Goal: Information Seeking & Learning: Learn about a topic

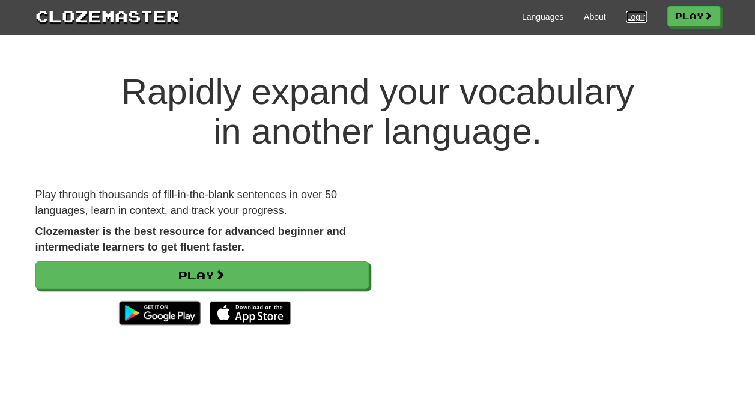
click at [634, 12] on link "Login" at bounding box center [636, 17] width 20 height 12
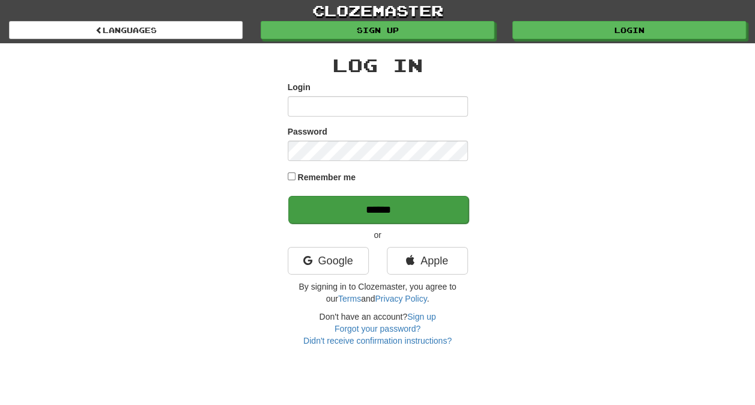
type input "**********"
click at [439, 212] on input "******" at bounding box center [378, 210] width 180 height 28
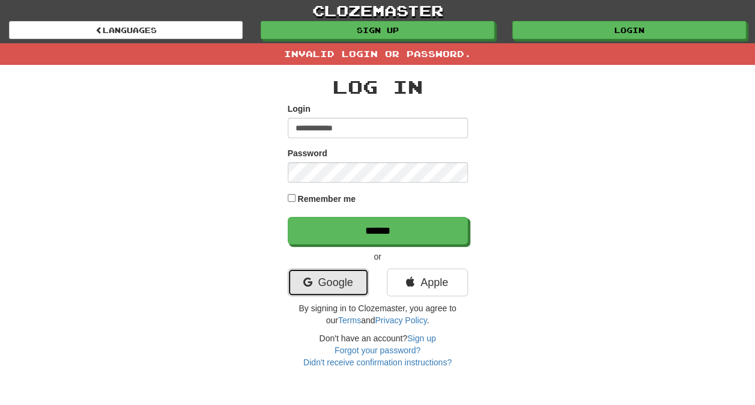
click at [329, 273] on link "Google" at bounding box center [328, 282] width 81 height 28
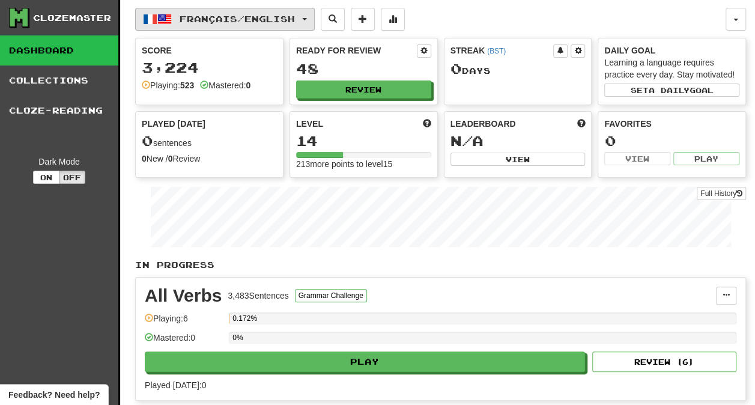
click at [276, 21] on span "Français / English" at bounding box center [237, 19] width 115 height 10
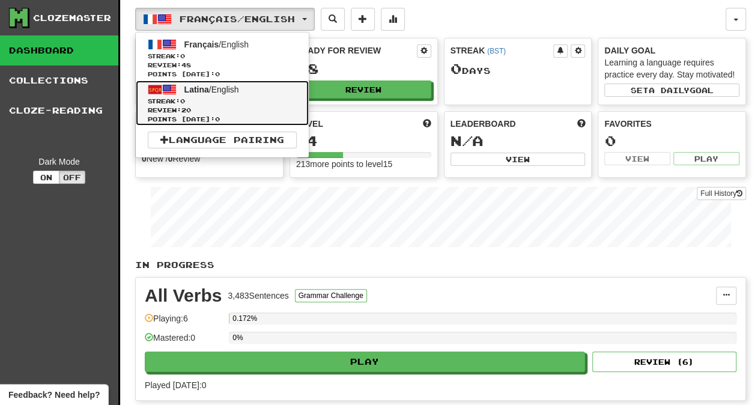
click at [250, 97] on span "Streak: 0" at bounding box center [222, 101] width 149 height 9
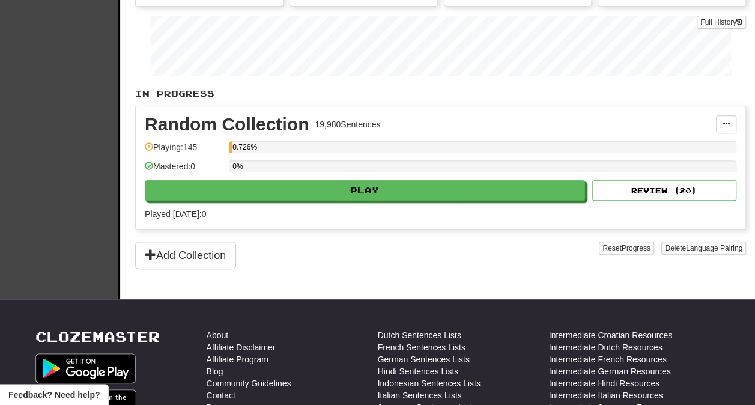
scroll to position [180, 0]
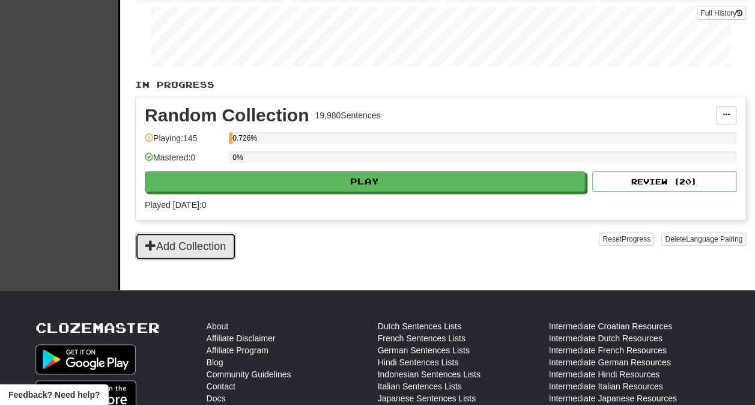
click at [195, 233] on button "Add Collection" at bounding box center [185, 246] width 101 height 28
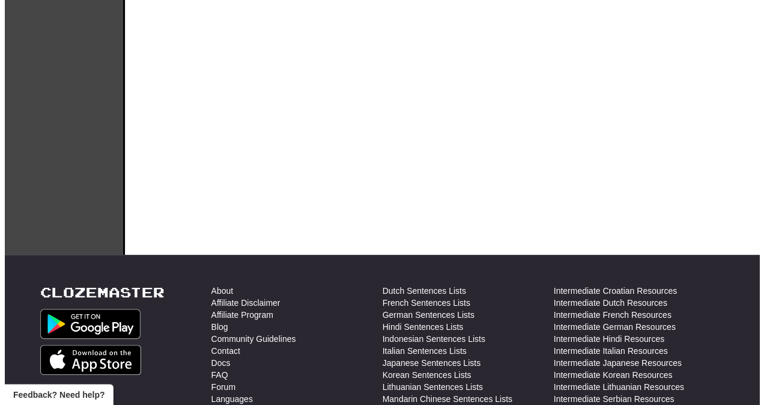
scroll to position [0, 0]
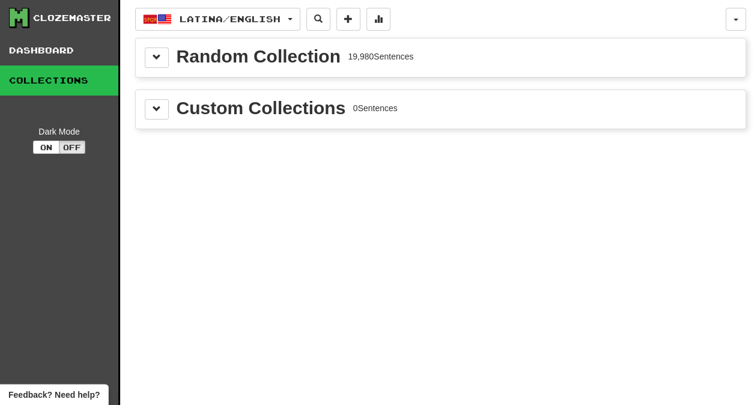
click at [235, 61] on div "Random Collection" at bounding box center [259, 56] width 164 height 18
click at [167, 56] on button at bounding box center [157, 57] width 24 height 20
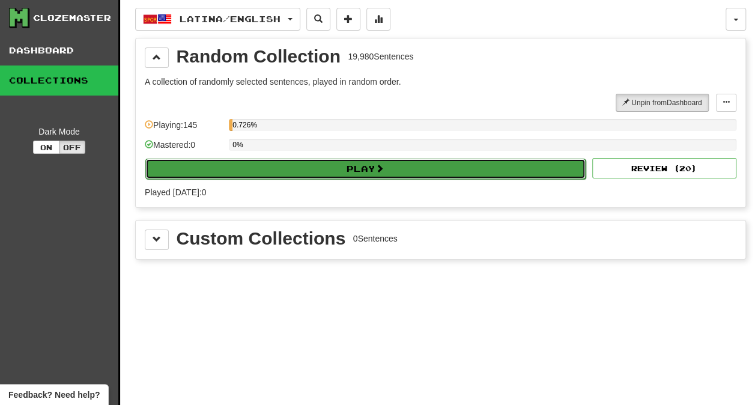
click at [377, 172] on button "Play" at bounding box center [365, 169] width 440 height 20
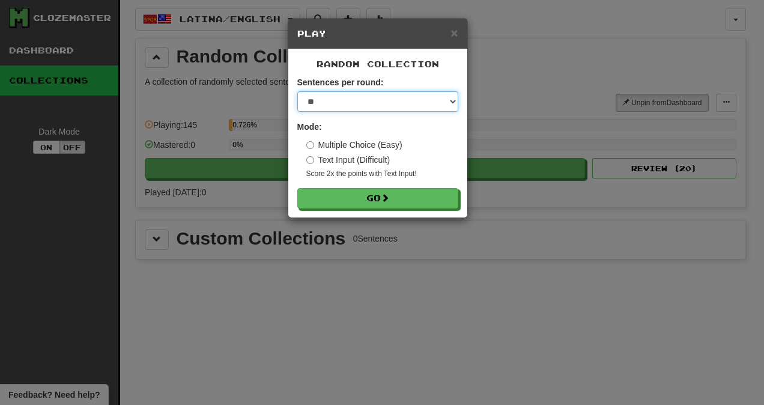
click at [370, 101] on select "* ** ** ** ** ** *** ********" at bounding box center [377, 101] width 161 height 20
select select "********"
click at [297, 91] on select "* ** ** ** ** ** *** ********" at bounding box center [377, 101] width 161 height 20
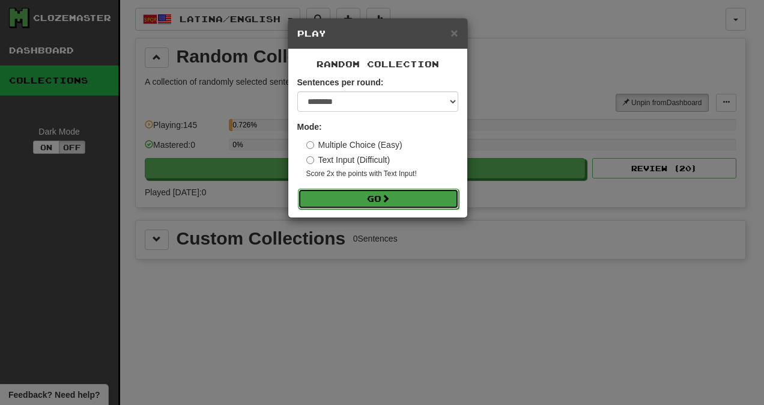
click at [348, 204] on button "Go" at bounding box center [378, 199] width 161 height 20
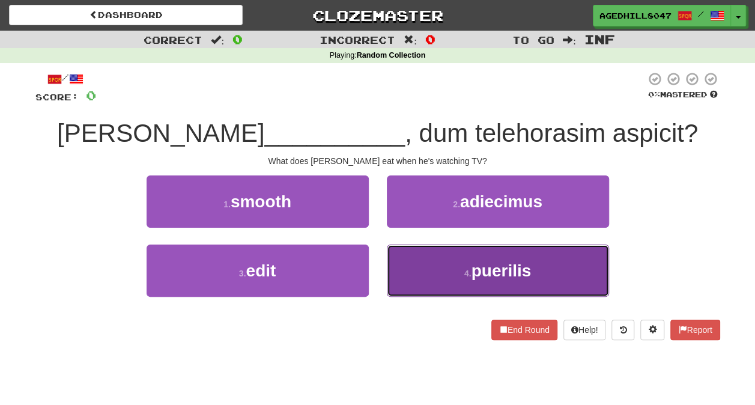
click at [545, 268] on button "4 . puerilis" at bounding box center [498, 270] width 222 height 52
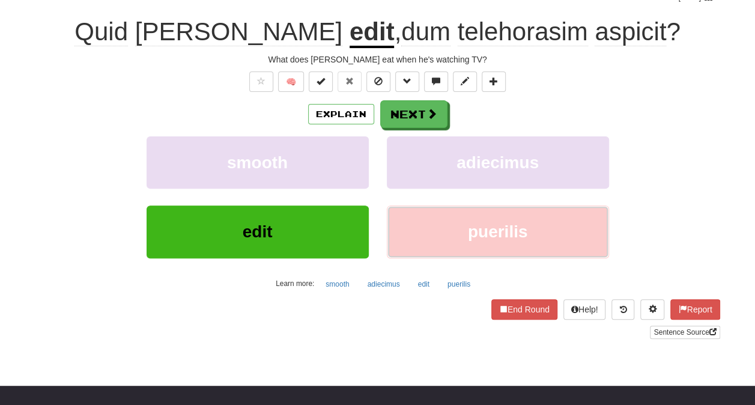
scroll to position [120, 0]
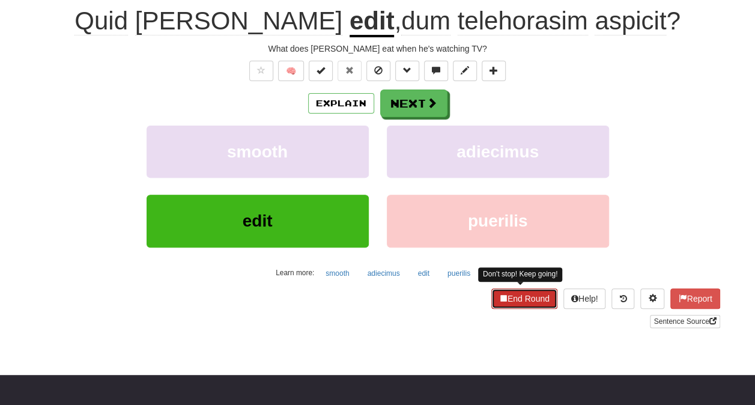
click at [530, 291] on button "End Round" at bounding box center [524, 298] width 66 height 20
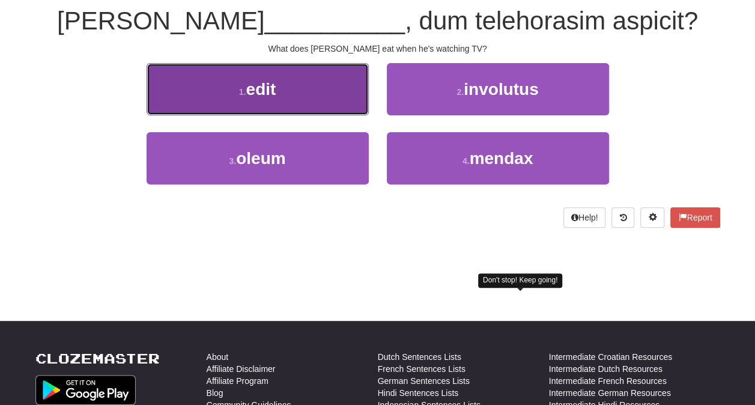
click at [284, 104] on button "1 . edit" at bounding box center [258, 89] width 222 height 52
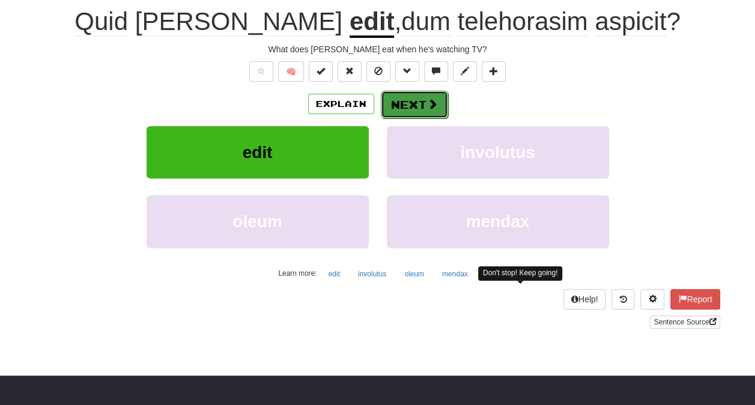
click at [440, 98] on button "Next" at bounding box center [414, 105] width 67 height 28
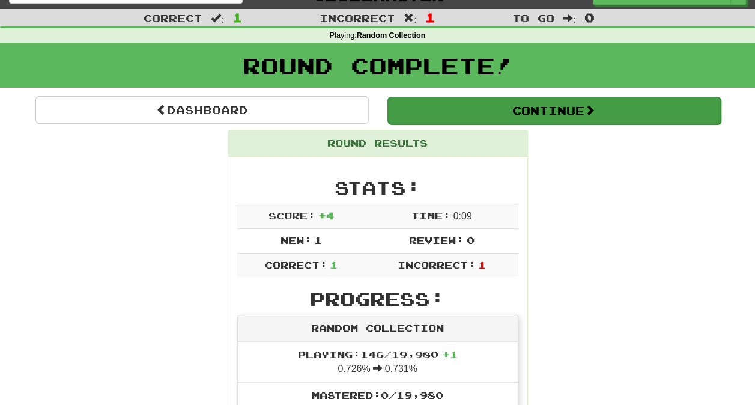
scroll to position [0, 0]
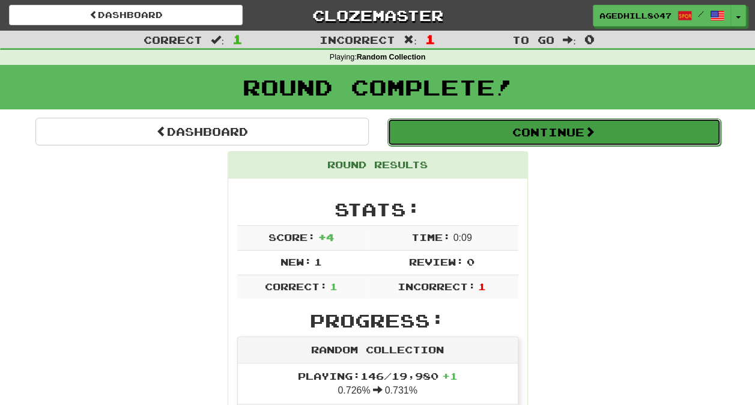
click at [467, 137] on button "Continue" at bounding box center [553, 132] width 333 height 28
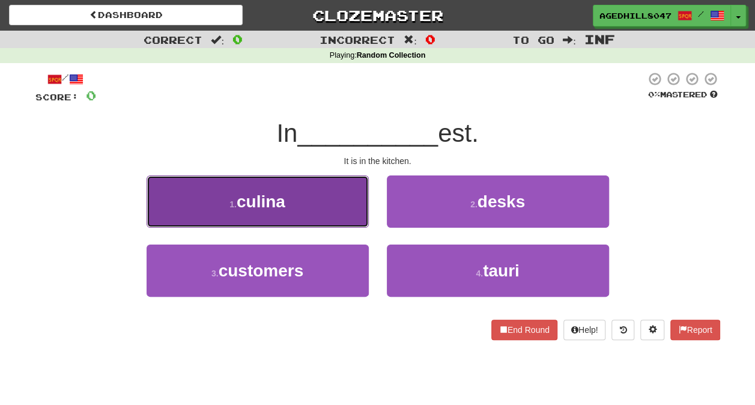
click at [316, 193] on button "1 . culina" at bounding box center [258, 201] width 222 height 52
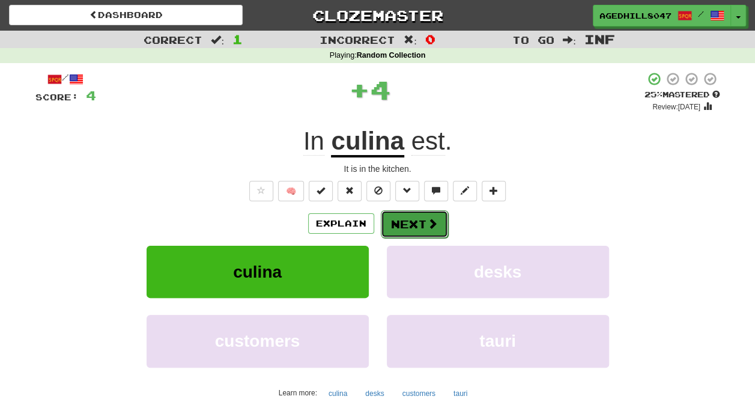
click at [432, 225] on span at bounding box center [432, 223] width 11 height 11
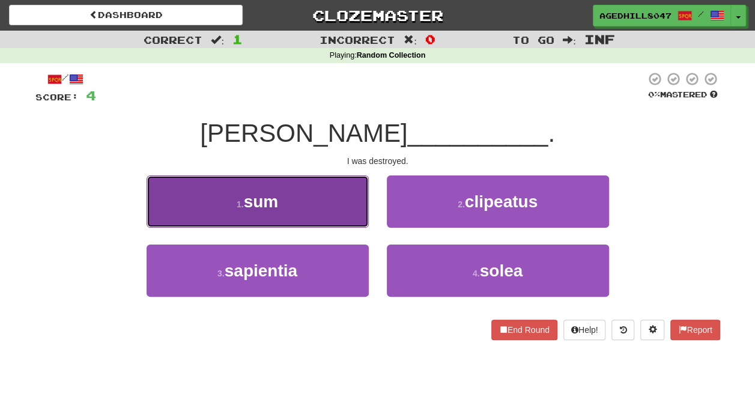
click at [354, 193] on button "1 . sum" at bounding box center [258, 201] width 222 height 52
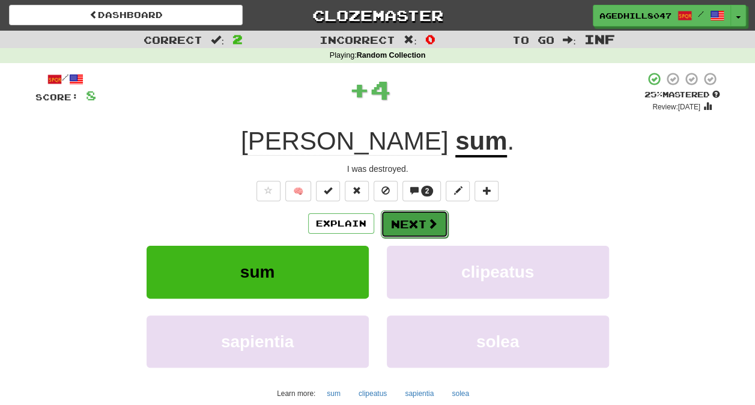
click at [421, 223] on button "Next" at bounding box center [414, 224] width 67 height 28
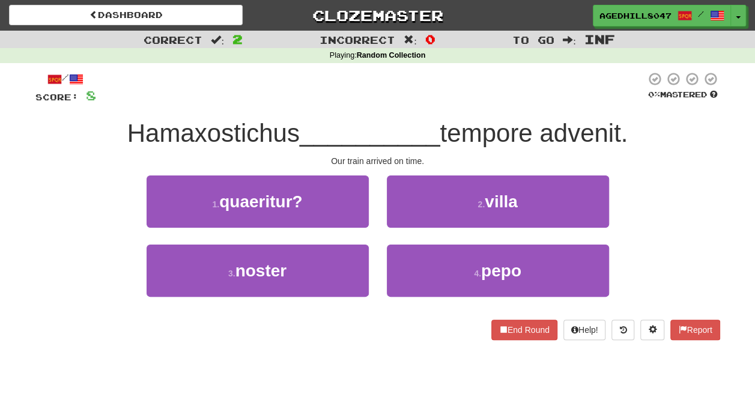
click at [342, 243] on div "1 . quaeritur?" at bounding box center [258, 209] width 240 height 69
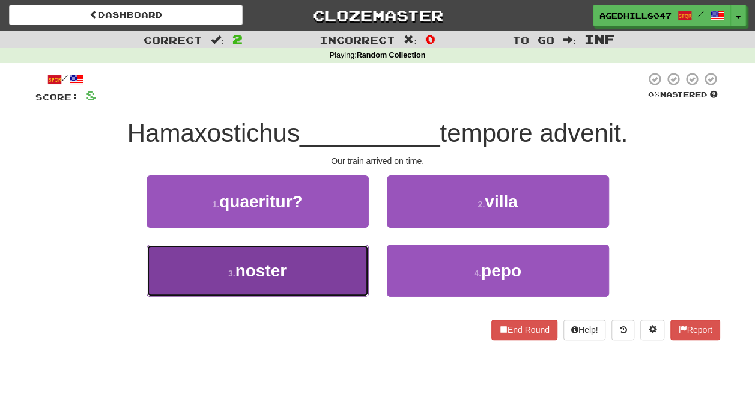
click at [341, 259] on button "3 . noster" at bounding box center [258, 270] width 222 height 52
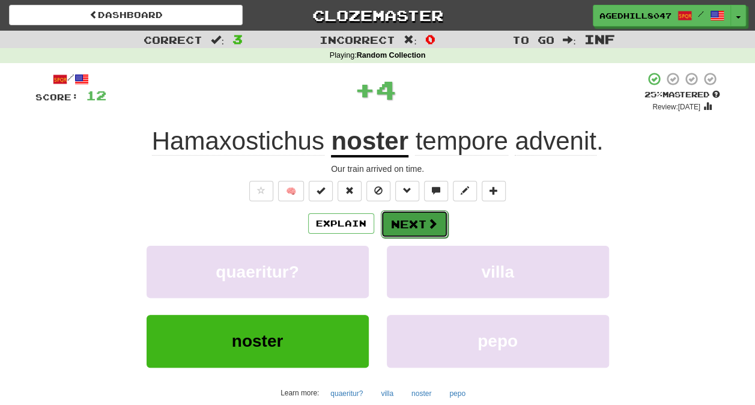
click at [428, 223] on span at bounding box center [432, 223] width 11 height 11
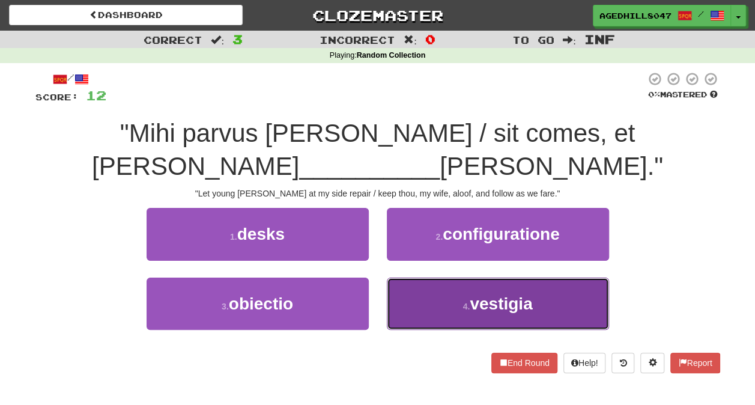
click at [531, 310] on span "vestigia" at bounding box center [501, 303] width 62 height 19
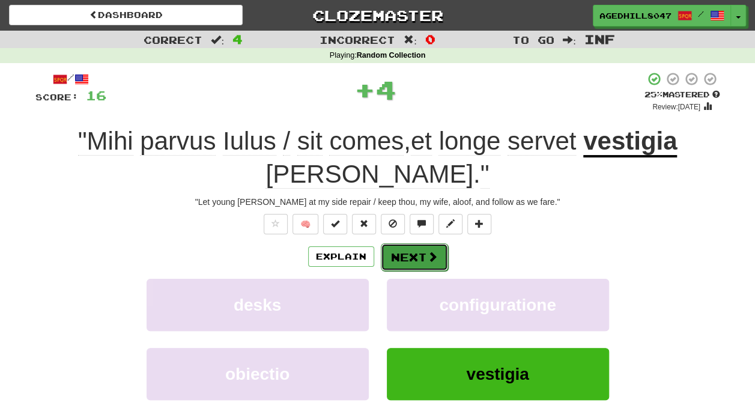
click at [412, 264] on button "Next" at bounding box center [414, 257] width 67 height 28
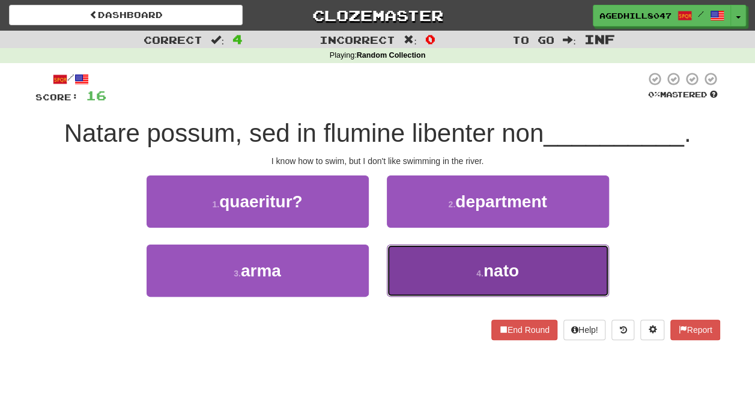
click at [466, 268] on button "4 . nato" at bounding box center [498, 270] width 222 height 52
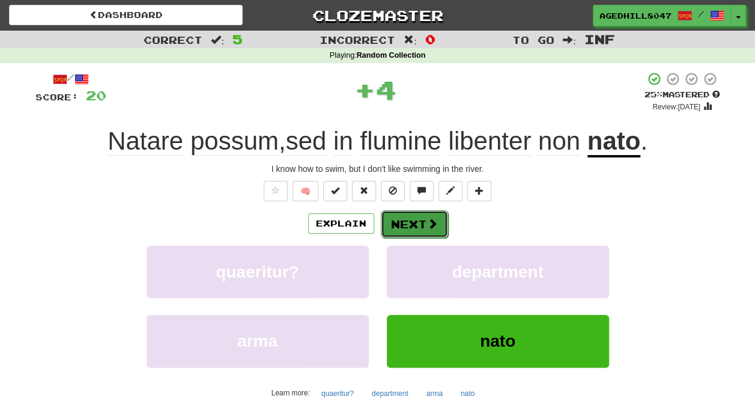
click at [412, 229] on button "Next" at bounding box center [414, 224] width 67 height 28
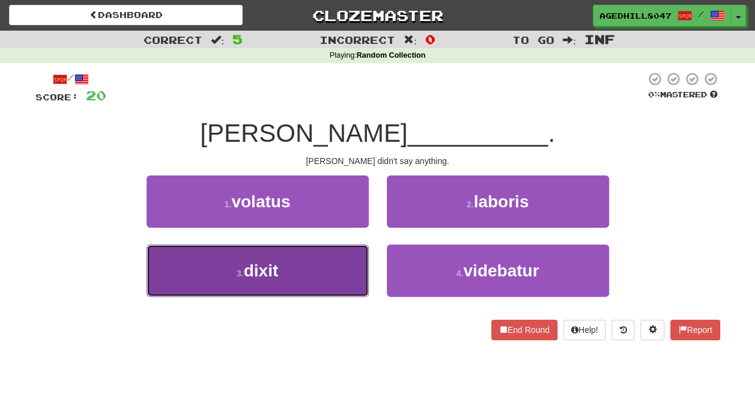
click at [340, 249] on button "3 . dixit" at bounding box center [258, 270] width 222 height 52
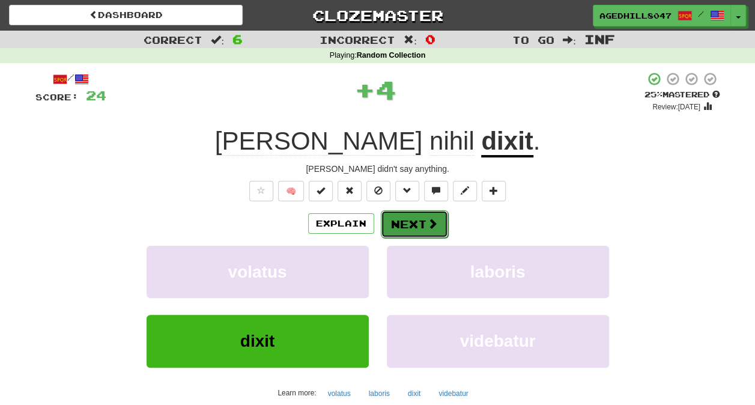
click at [404, 229] on button "Next" at bounding box center [414, 224] width 67 height 28
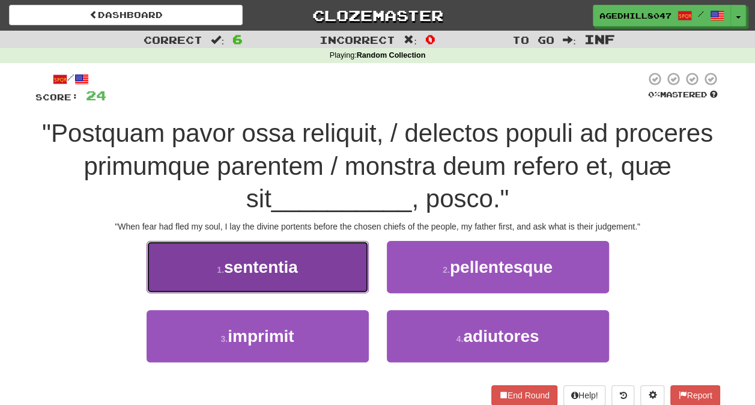
click at [330, 259] on button "1 . sententia" at bounding box center [258, 267] width 222 height 52
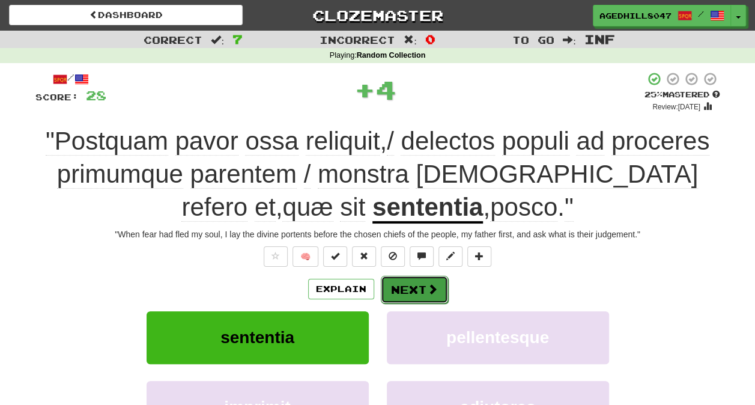
click at [441, 287] on button "Next" at bounding box center [414, 290] width 67 height 28
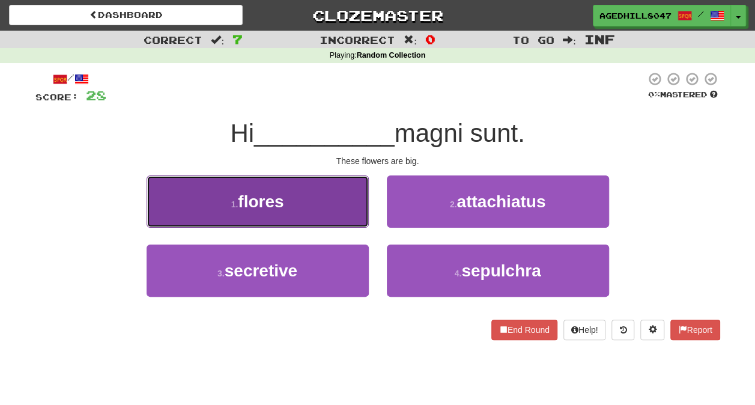
click at [308, 188] on button "1 . flores" at bounding box center [258, 201] width 222 height 52
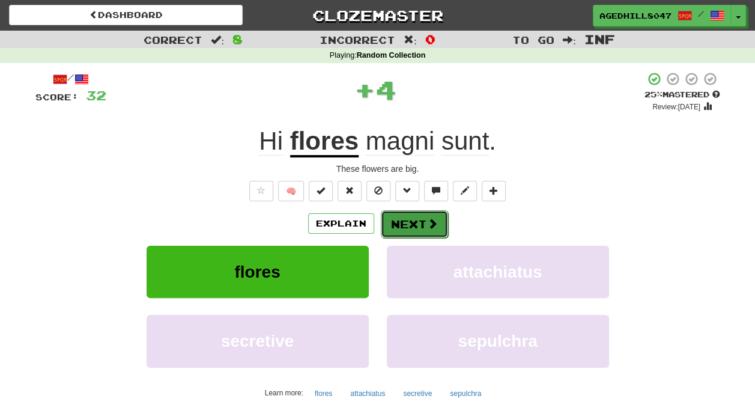
click at [405, 231] on button "Next" at bounding box center [414, 224] width 67 height 28
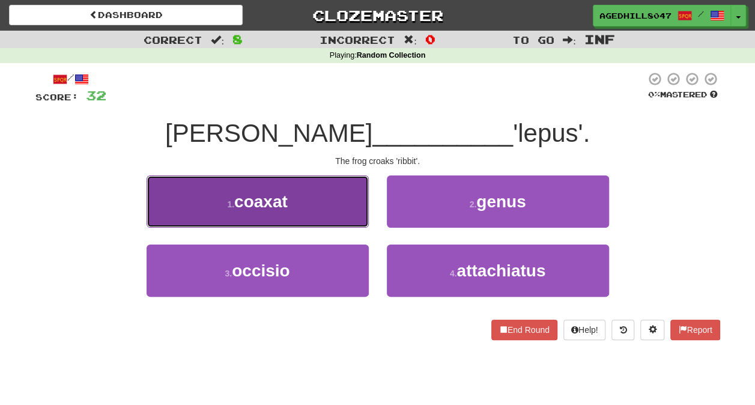
click at [287, 193] on span "coaxat" at bounding box center [260, 201] width 53 height 19
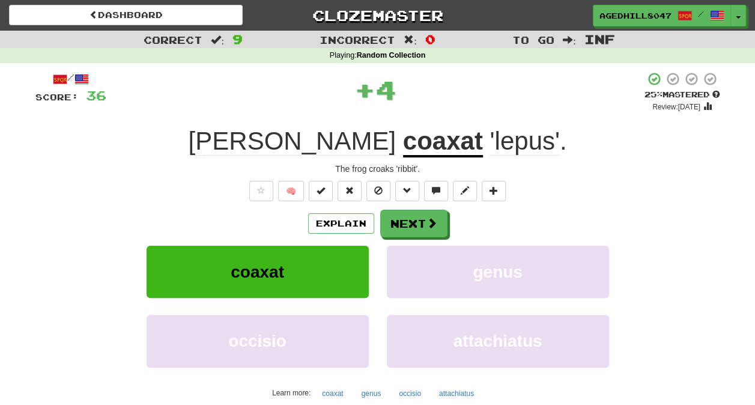
click at [431, 241] on div "Explain Next coaxat genus occisio attachiatus Learn more: coaxat genus occisio …" at bounding box center [377, 306] width 685 height 193
click at [418, 229] on button "Next" at bounding box center [414, 224] width 67 height 28
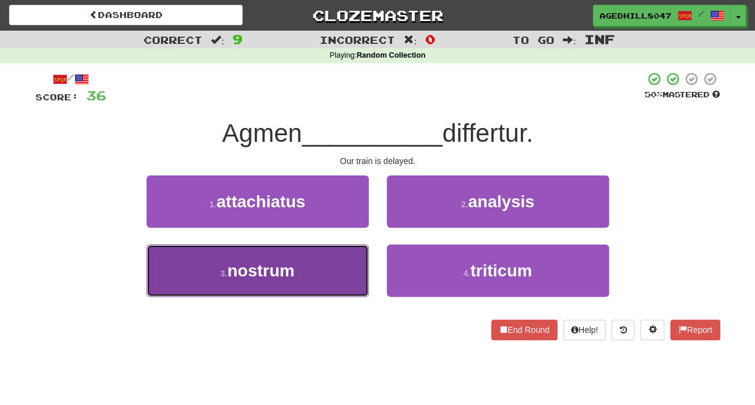
click at [353, 255] on button "3 . nostrum" at bounding box center [258, 270] width 222 height 52
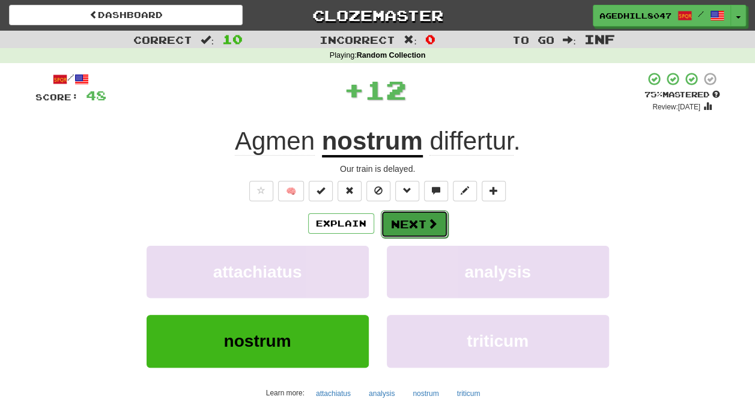
click at [411, 227] on button "Next" at bounding box center [414, 224] width 67 height 28
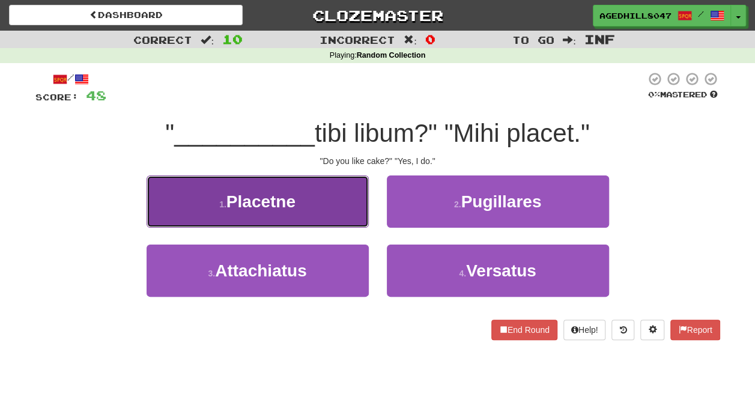
click at [319, 184] on button "1 . Placetne" at bounding box center [258, 201] width 222 height 52
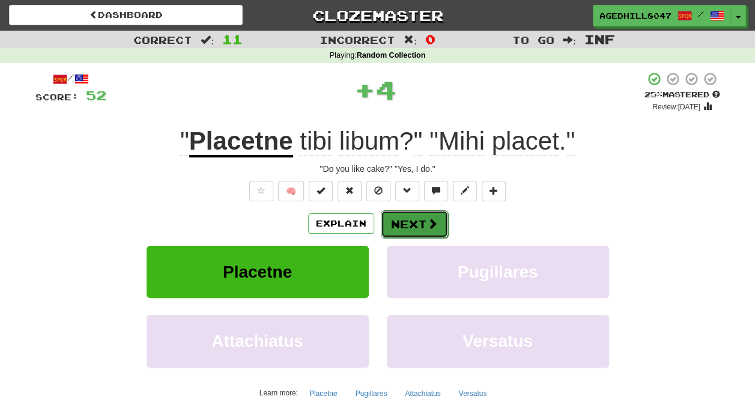
click at [422, 226] on button "Next" at bounding box center [414, 224] width 67 height 28
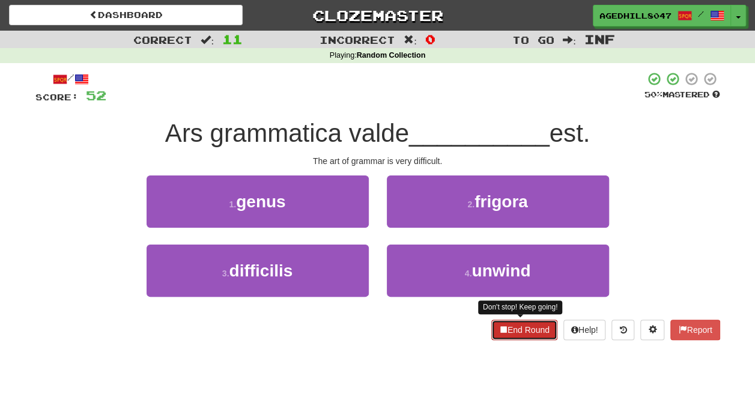
click at [533, 333] on button "End Round" at bounding box center [524, 329] width 66 height 20
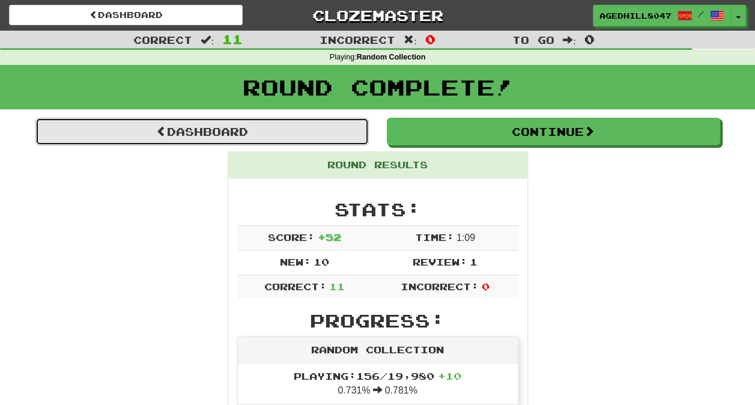
click at [331, 132] on link "Dashboard" at bounding box center [201, 132] width 333 height 28
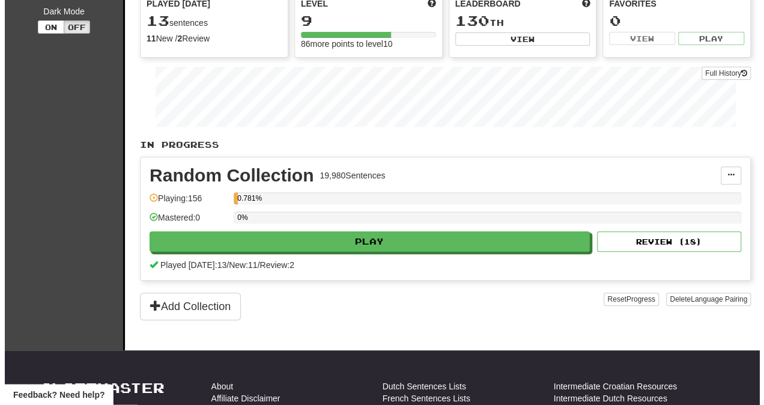
scroll to position [180, 0]
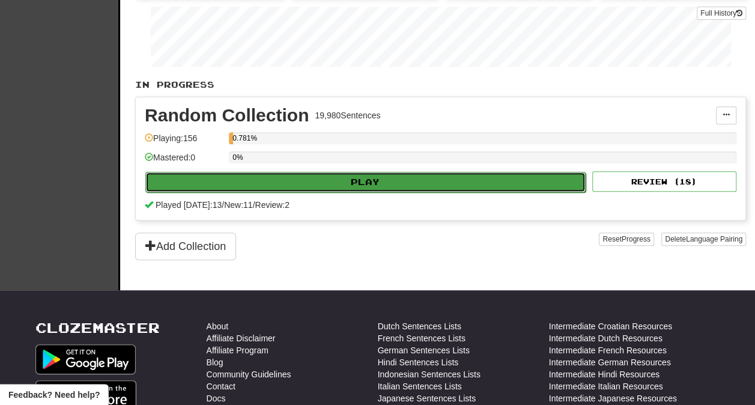
click at [245, 181] on button "Play" at bounding box center [365, 182] width 440 height 20
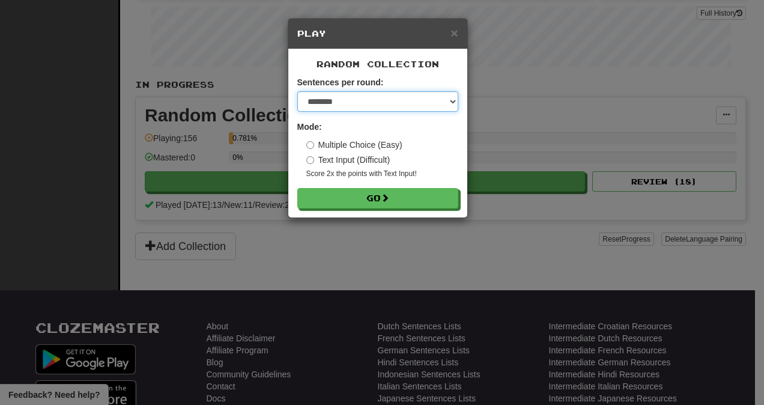
click at [322, 102] on select "* ** ** ** ** ** *** ********" at bounding box center [377, 101] width 161 height 20
select select "**"
click at [297, 91] on select "* ** ** ** ** ** *** ********" at bounding box center [377, 101] width 161 height 20
click at [342, 97] on select "* ** ** ** ** ** *** ********" at bounding box center [377, 101] width 161 height 20
click at [297, 91] on select "* ** ** ** ** ** *** ********" at bounding box center [377, 101] width 161 height 20
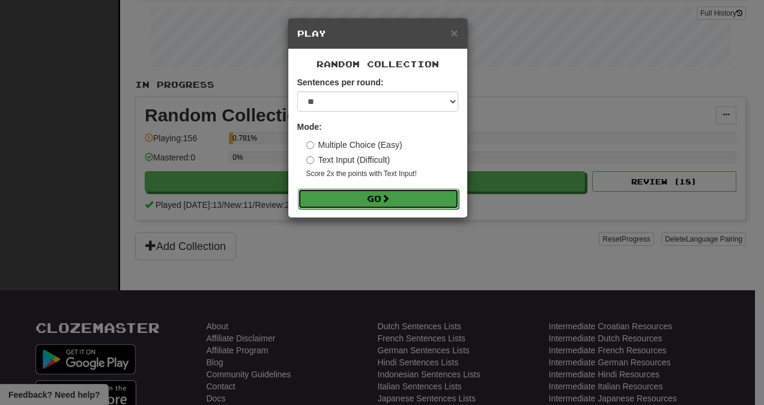
click at [398, 196] on button "Go" at bounding box center [378, 199] width 161 height 20
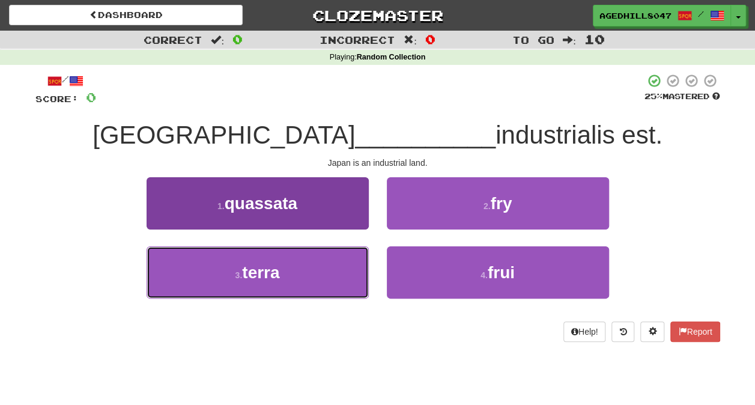
click at [303, 270] on button "3 . terra" at bounding box center [258, 272] width 222 height 52
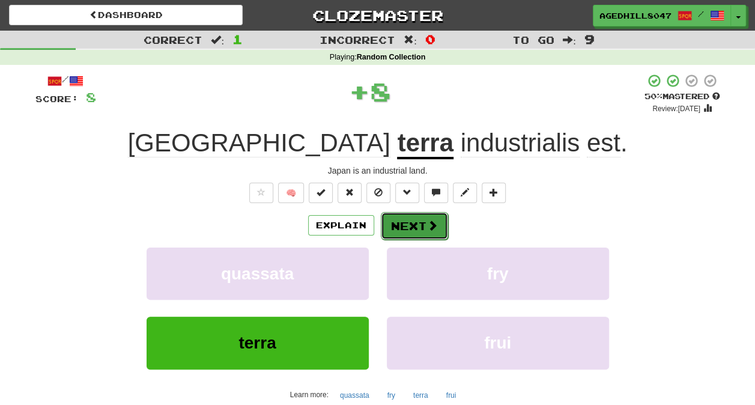
click at [416, 220] on button "Next" at bounding box center [414, 226] width 67 height 28
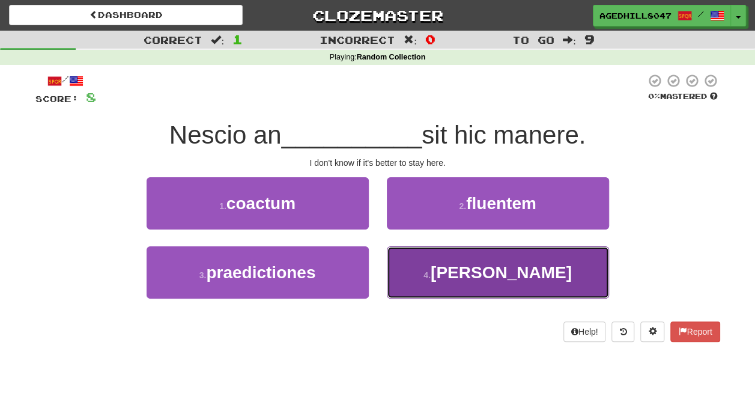
click at [462, 288] on button "4 . melius" at bounding box center [498, 272] width 222 height 52
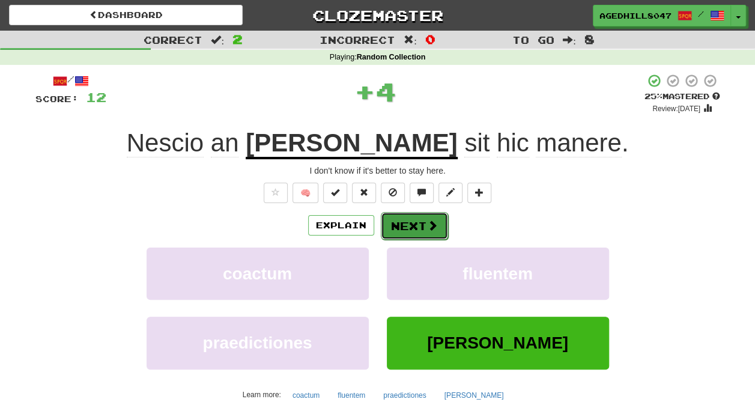
click at [418, 228] on button "Next" at bounding box center [414, 226] width 67 height 28
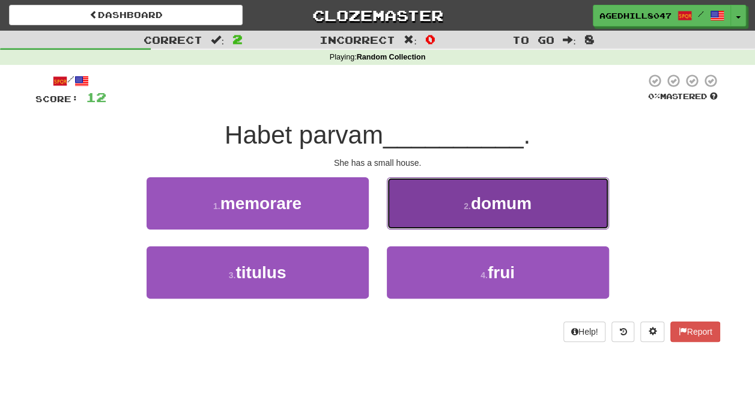
click at [477, 216] on button "2 . domum" at bounding box center [498, 203] width 222 height 52
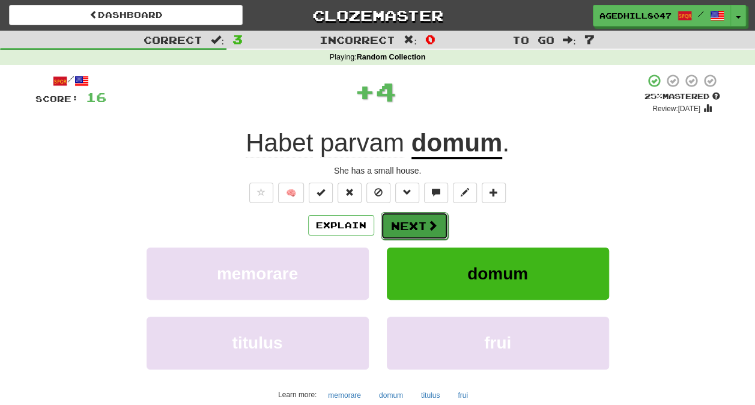
click at [425, 220] on button "Next" at bounding box center [414, 226] width 67 height 28
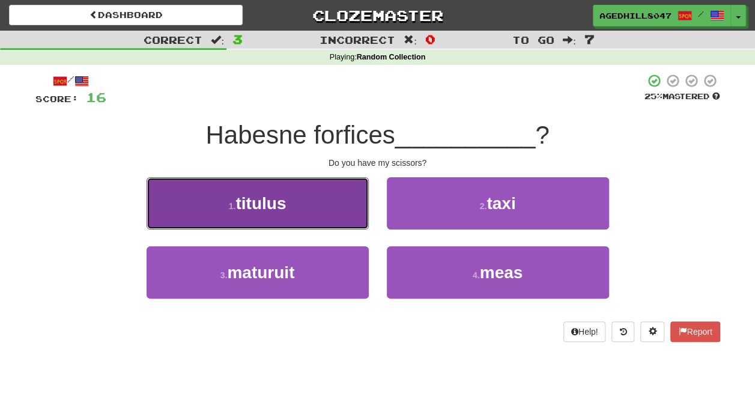
click at [242, 212] on span "titulus" at bounding box center [260, 203] width 50 height 19
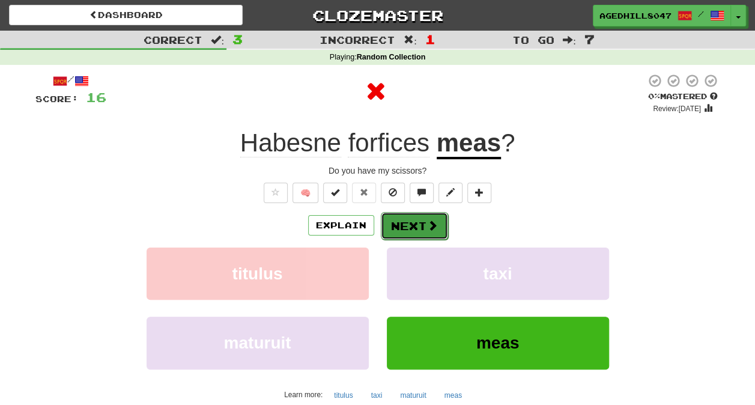
click at [424, 223] on button "Next" at bounding box center [414, 226] width 67 height 28
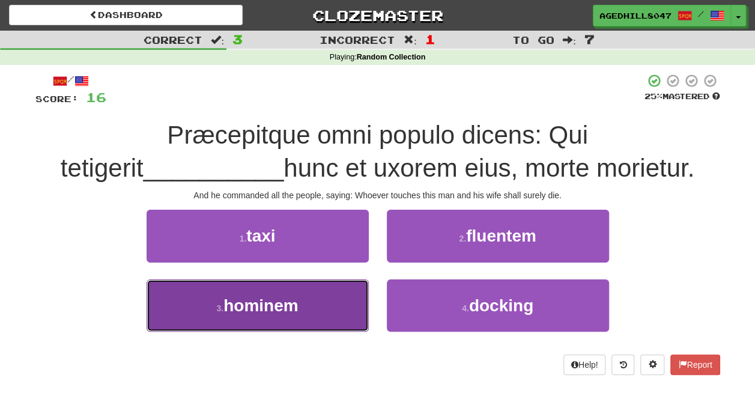
click at [331, 290] on button "3 . hominem" at bounding box center [258, 305] width 222 height 52
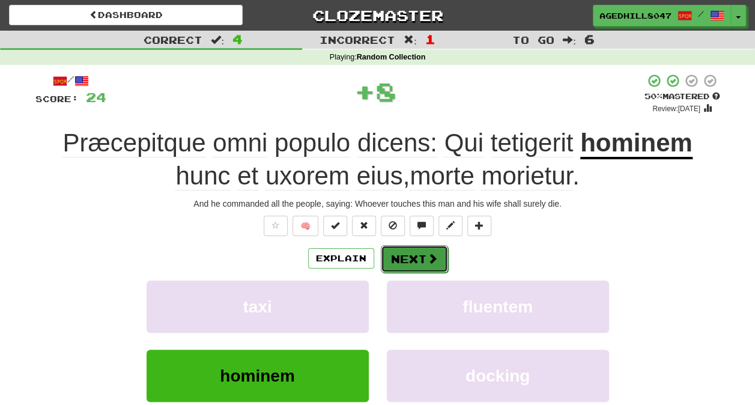
click at [407, 269] on button "Next" at bounding box center [414, 259] width 67 height 28
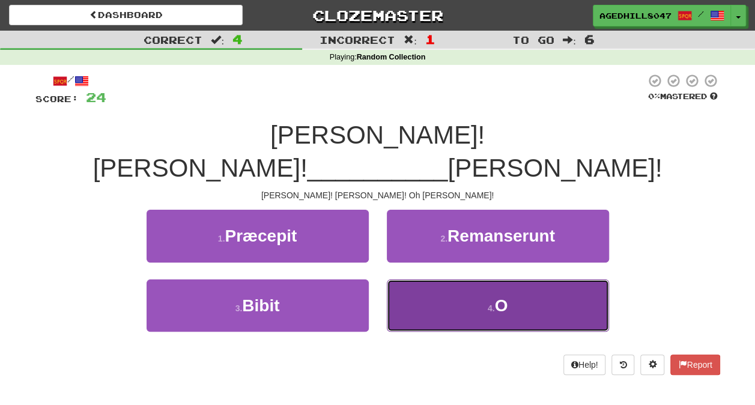
click at [479, 279] on button "4 . O" at bounding box center [498, 305] width 222 height 52
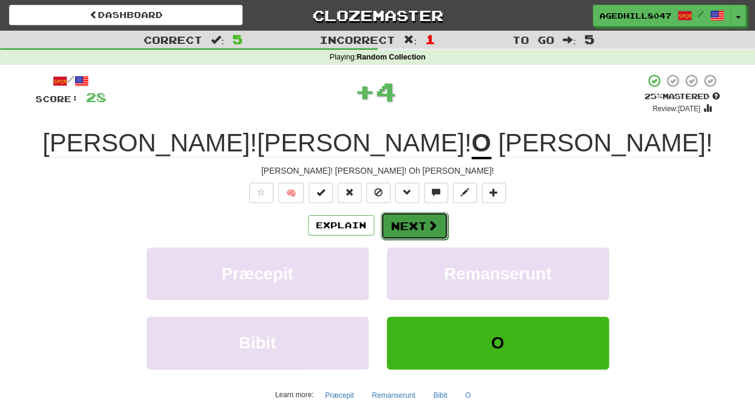
click at [388, 223] on button "Next" at bounding box center [414, 226] width 67 height 28
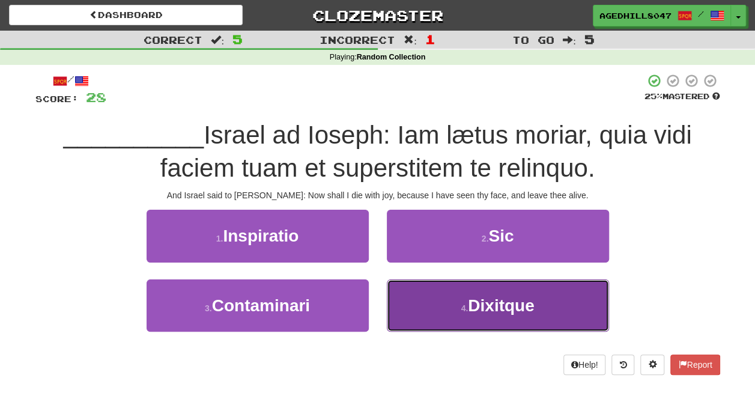
click at [513, 282] on button "4 . Dixitque" at bounding box center [498, 305] width 222 height 52
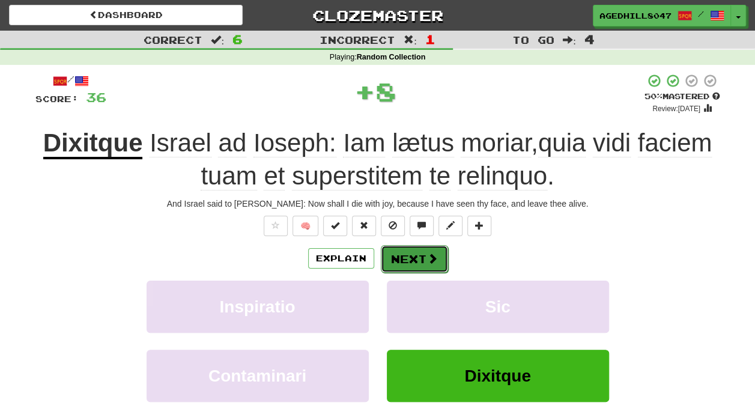
click at [431, 258] on span at bounding box center [432, 258] width 11 height 11
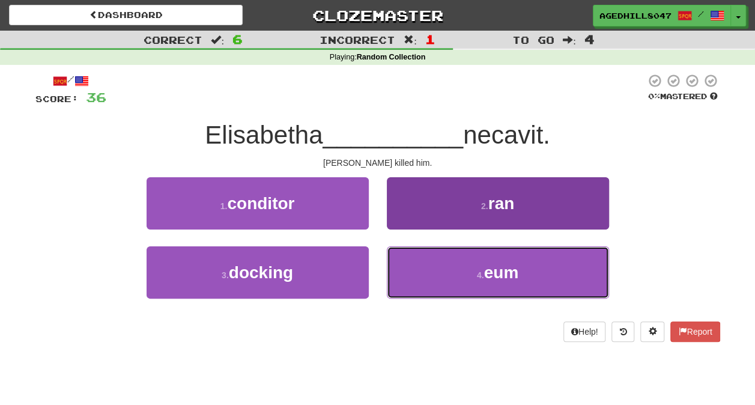
click at [509, 261] on button "4 . eum" at bounding box center [498, 272] width 222 height 52
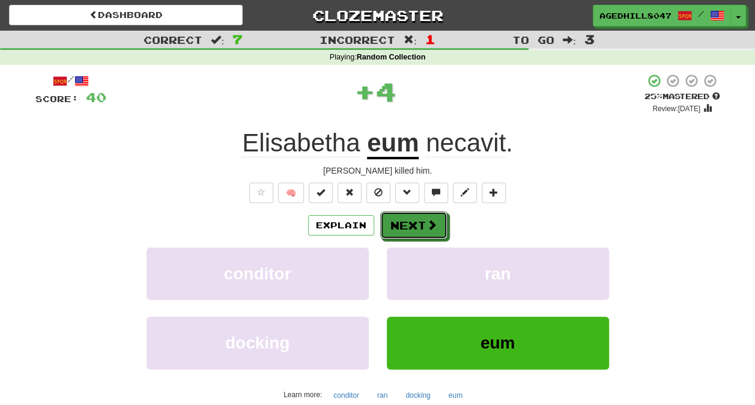
click at [429, 227] on span at bounding box center [431, 224] width 11 height 11
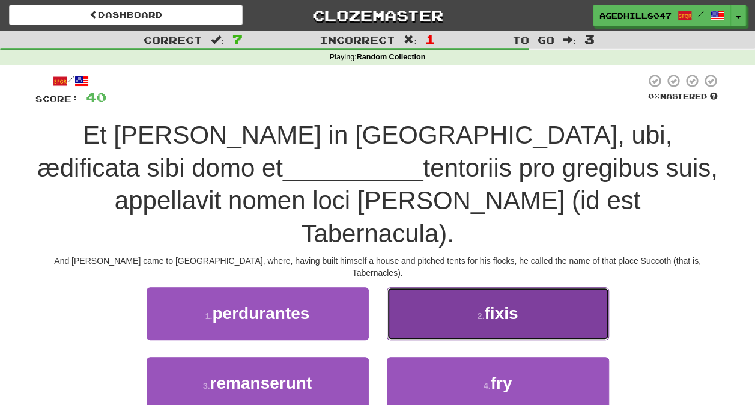
click at [533, 287] on button "2 . fixis" at bounding box center [498, 313] width 222 height 52
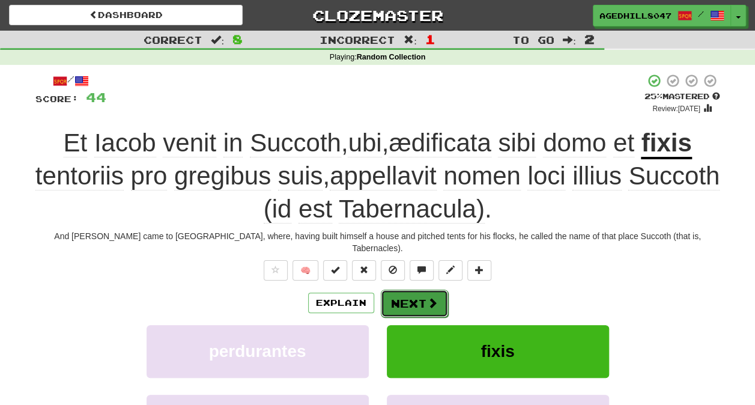
click at [410, 289] on button "Next" at bounding box center [414, 303] width 67 height 28
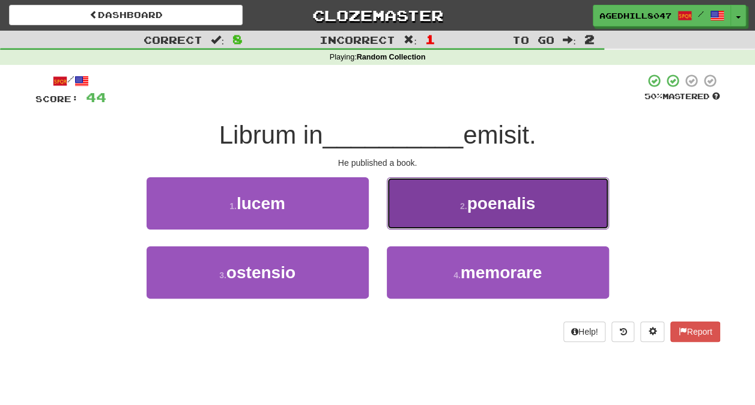
click at [477, 214] on button "2 . poenalis" at bounding box center [498, 203] width 222 height 52
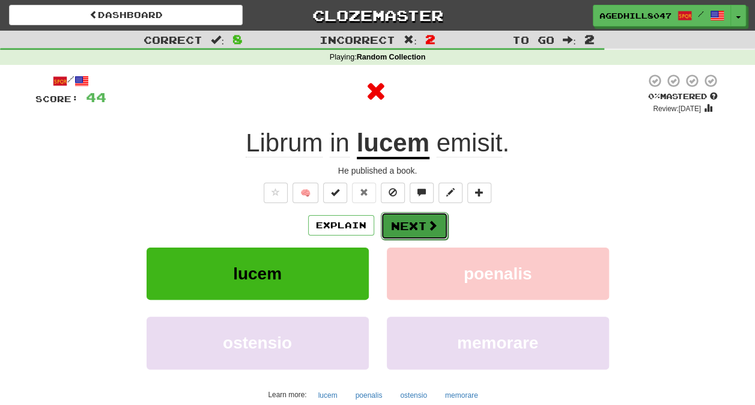
click at [410, 229] on button "Next" at bounding box center [414, 226] width 67 height 28
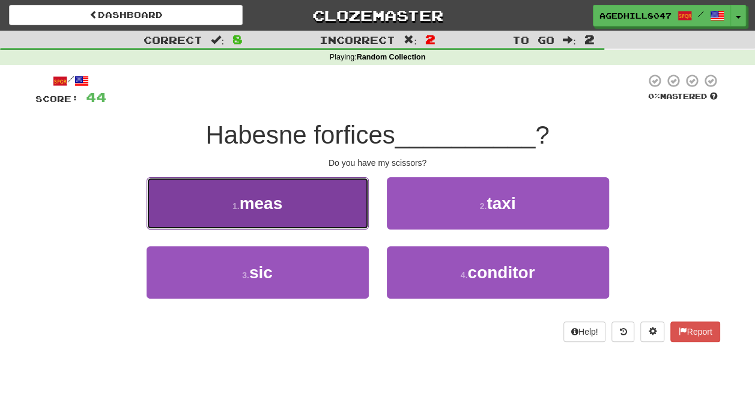
click at [267, 223] on button "1 . meas" at bounding box center [258, 203] width 222 height 52
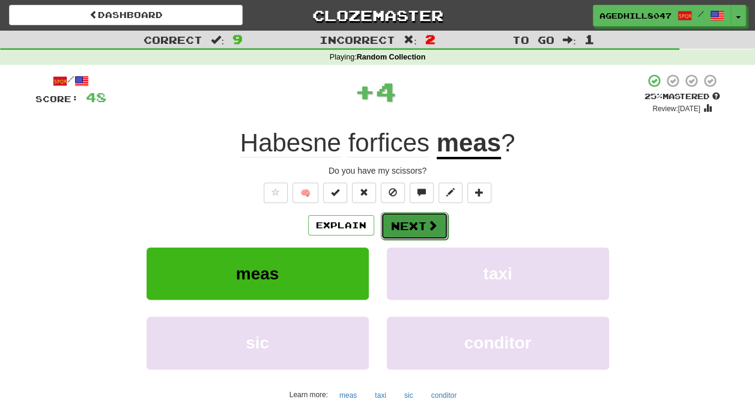
click at [411, 226] on button "Next" at bounding box center [414, 226] width 67 height 28
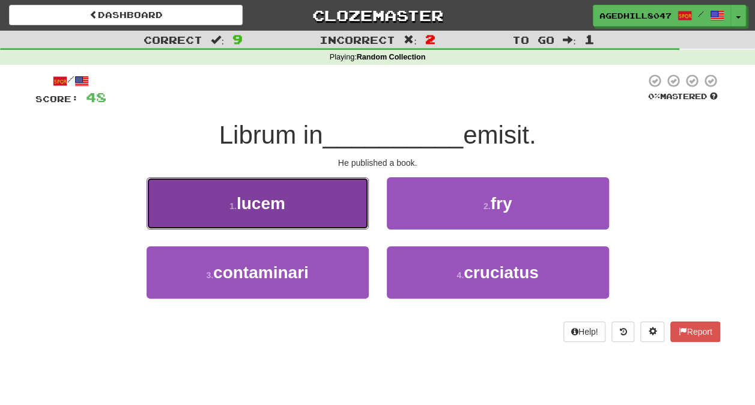
click at [346, 213] on button "1 . lucem" at bounding box center [258, 203] width 222 height 52
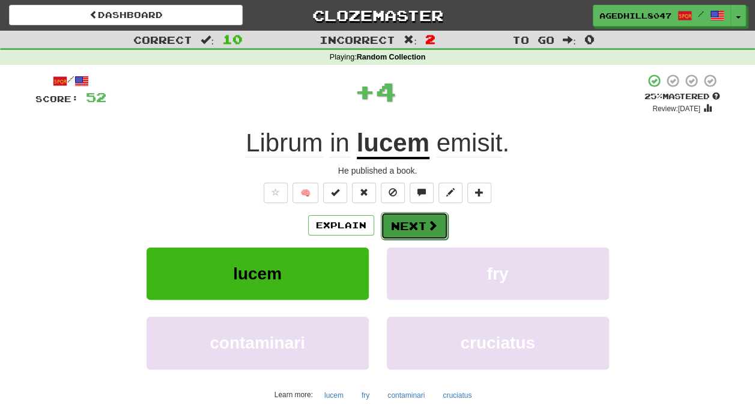
click at [400, 228] on button "Next" at bounding box center [414, 226] width 67 height 28
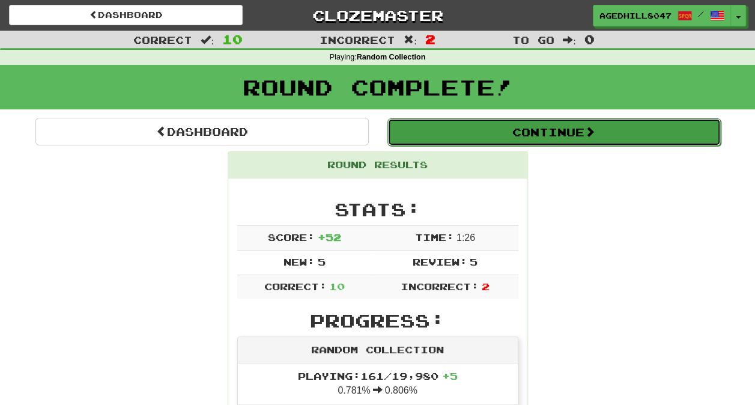
click at [528, 139] on button "Continue" at bounding box center [553, 132] width 333 height 28
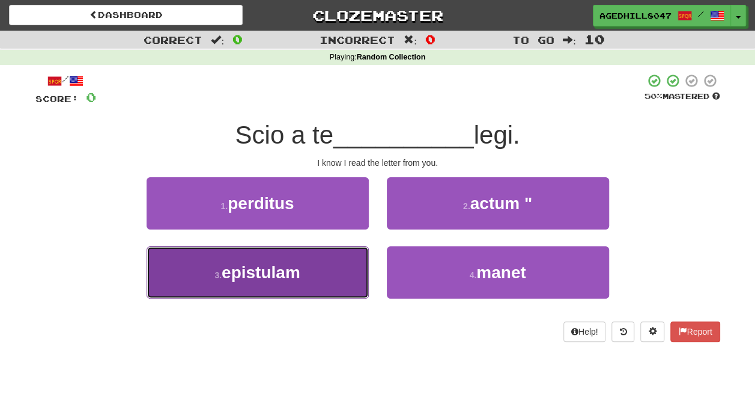
click at [354, 263] on button "3 . epistulam" at bounding box center [258, 272] width 222 height 52
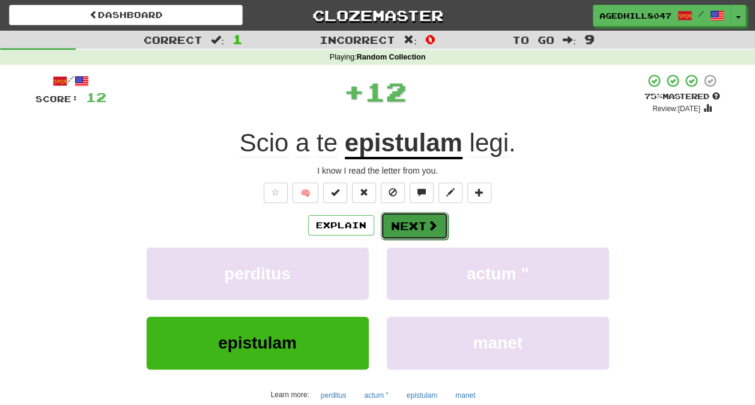
click at [419, 233] on button "Next" at bounding box center [414, 226] width 67 height 28
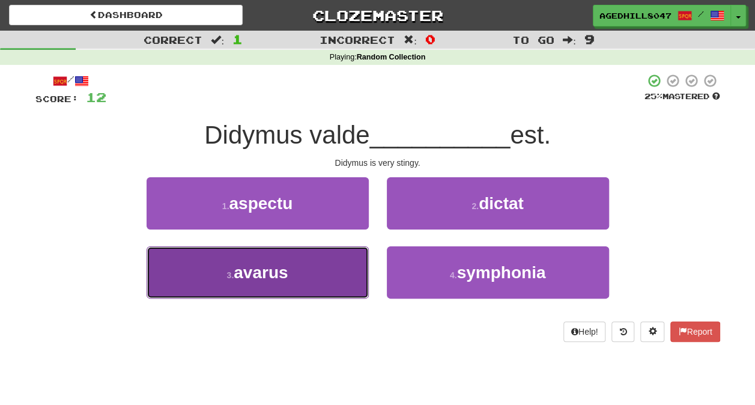
click at [328, 268] on button "3 . avarus" at bounding box center [258, 272] width 222 height 52
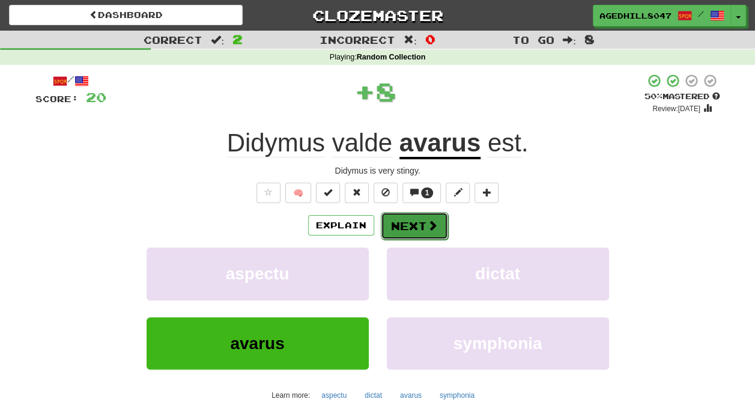
click at [416, 228] on button "Next" at bounding box center [414, 226] width 67 height 28
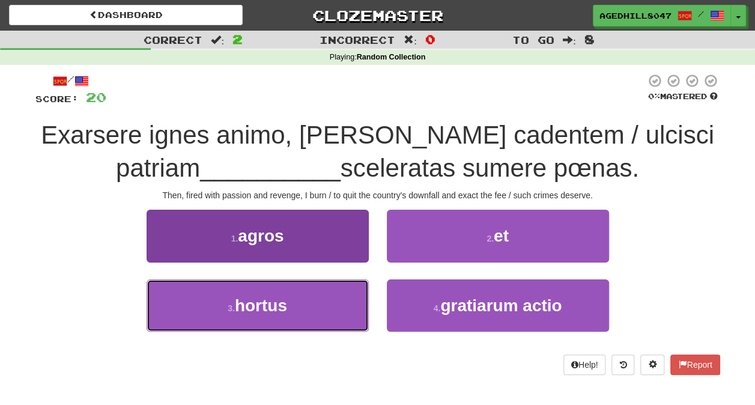
click at [292, 295] on button "3 . hortus" at bounding box center [258, 305] width 222 height 52
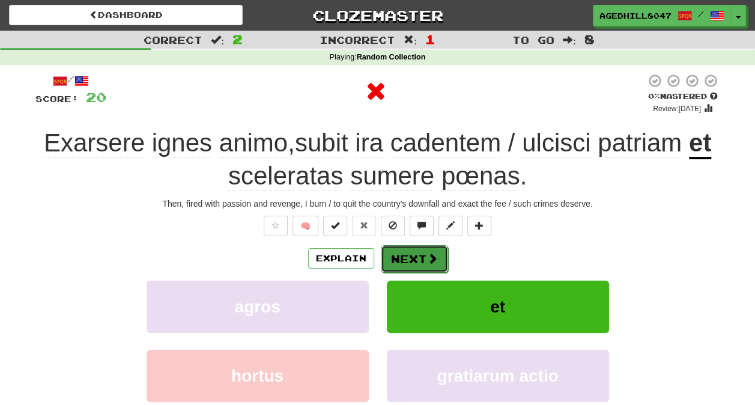
click at [416, 256] on button "Next" at bounding box center [414, 259] width 67 height 28
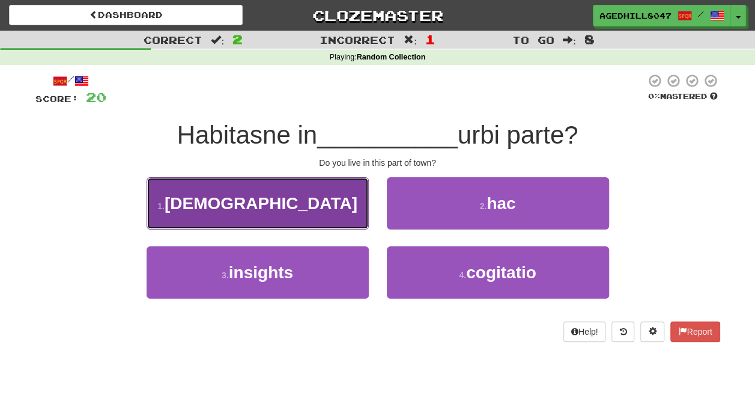
click at [328, 222] on button "1 . hindus" at bounding box center [258, 203] width 222 height 52
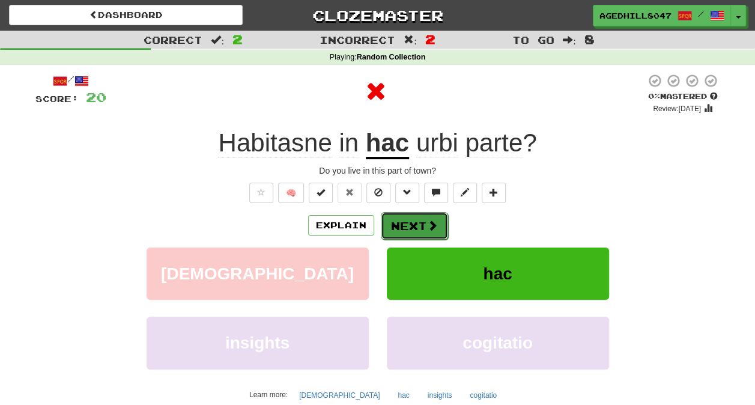
click at [423, 227] on button "Next" at bounding box center [414, 226] width 67 height 28
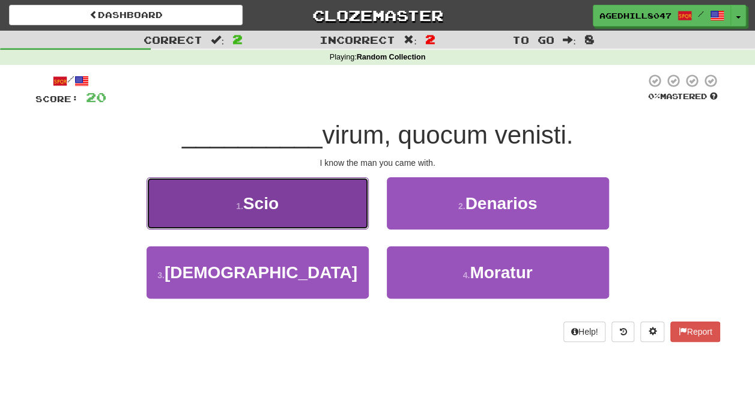
click at [291, 199] on button "1 . Scio" at bounding box center [258, 203] width 222 height 52
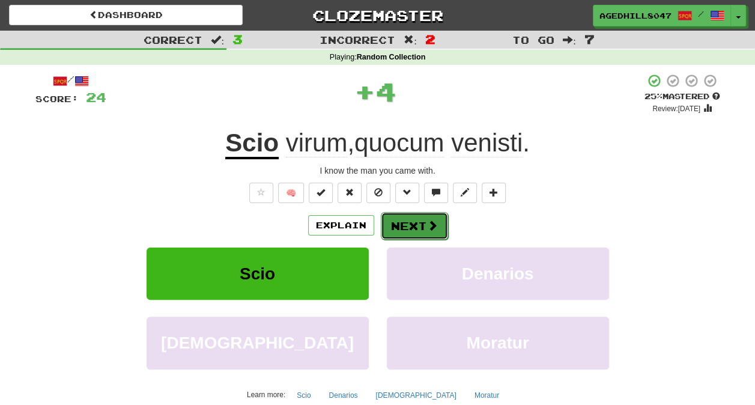
click at [404, 217] on button "Next" at bounding box center [414, 226] width 67 height 28
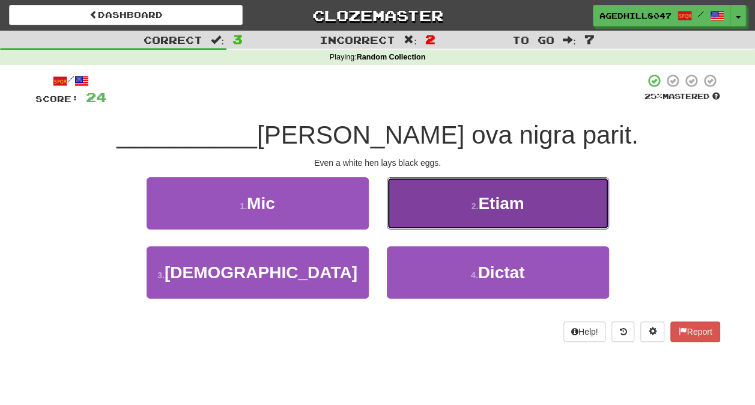
click at [484, 205] on span "Etiam" at bounding box center [501, 203] width 46 height 19
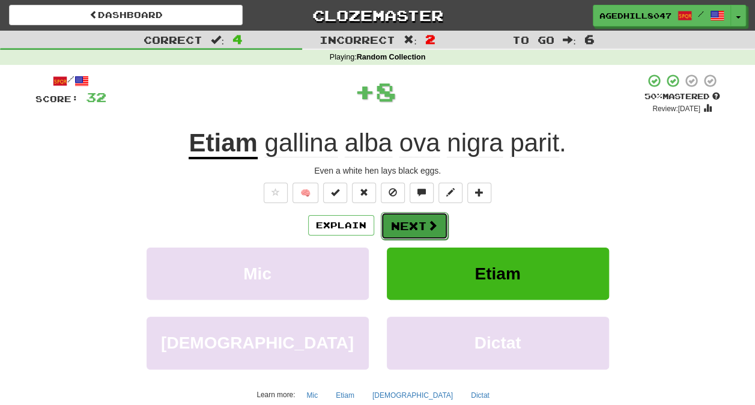
click at [427, 222] on span at bounding box center [432, 225] width 11 height 11
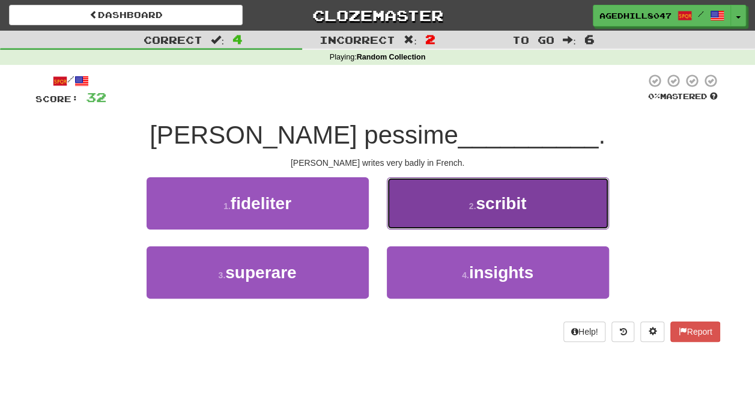
click at [486, 212] on span "scribit" at bounding box center [501, 203] width 50 height 19
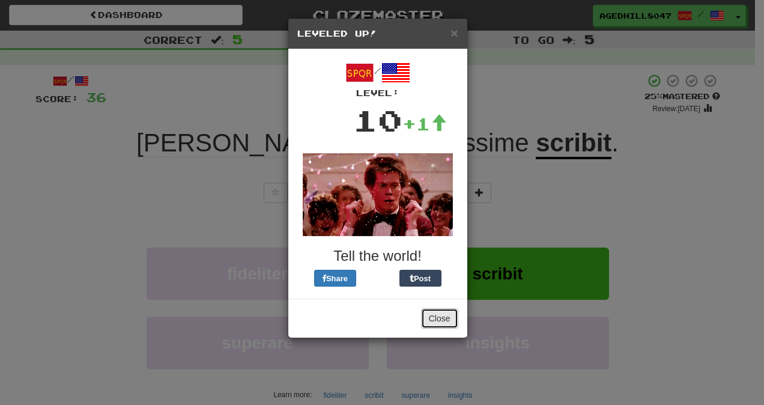
click at [434, 313] on button "Close" at bounding box center [439, 318] width 37 height 20
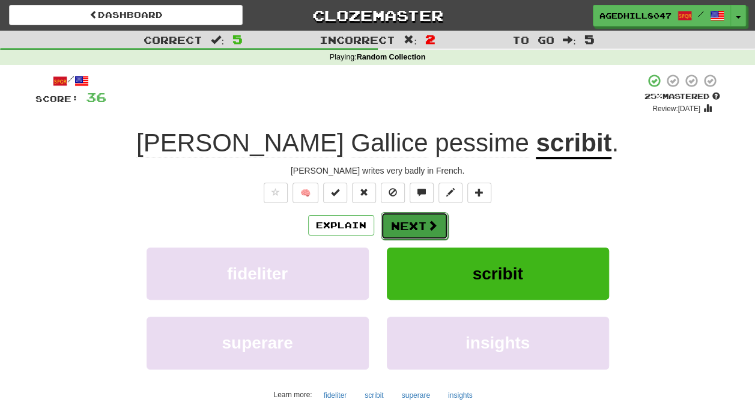
click at [395, 227] on button "Next" at bounding box center [414, 226] width 67 height 28
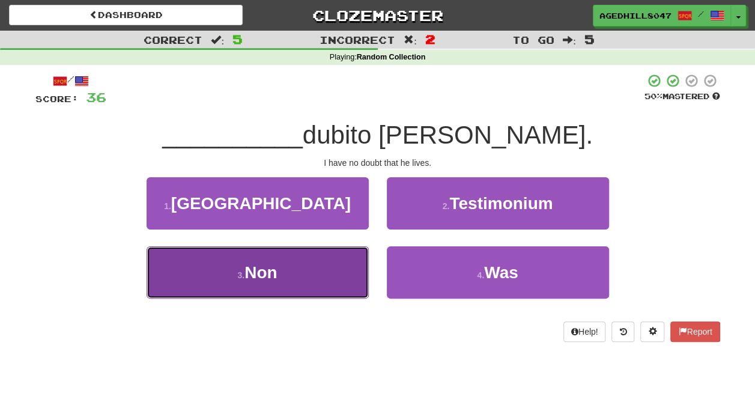
click at [273, 268] on span "Non" at bounding box center [260, 272] width 32 height 19
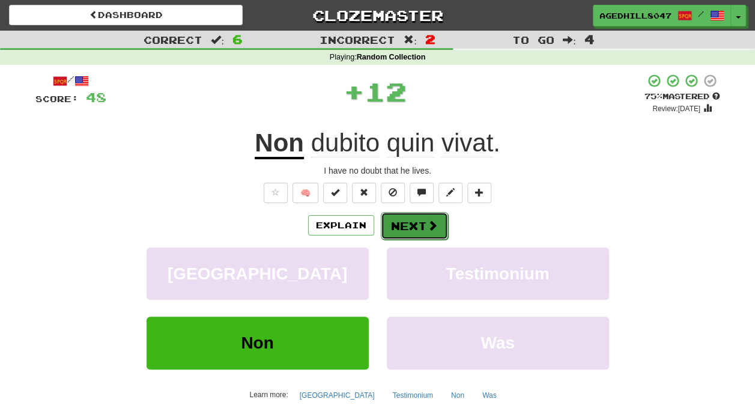
click at [395, 229] on button "Next" at bounding box center [414, 226] width 67 height 28
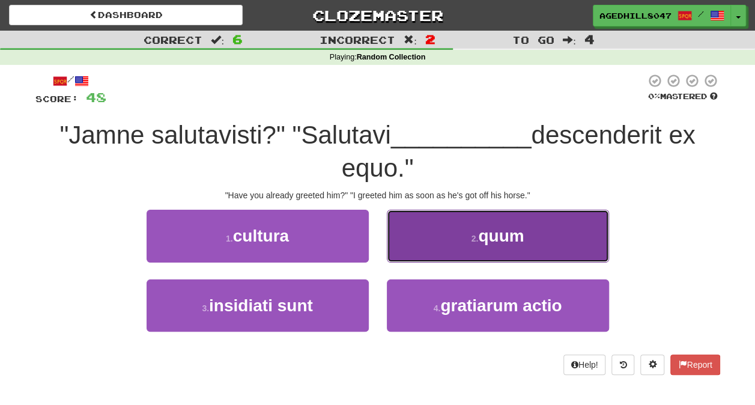
click at [506, 237] on span "quum" at bounding box center [501, 235] width 46 height 19
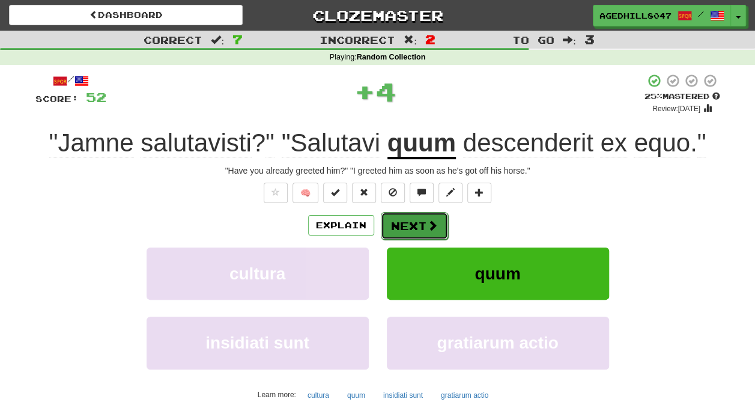
click at [429, 222] on span at bounding box center [432, 225] width 11 height 11
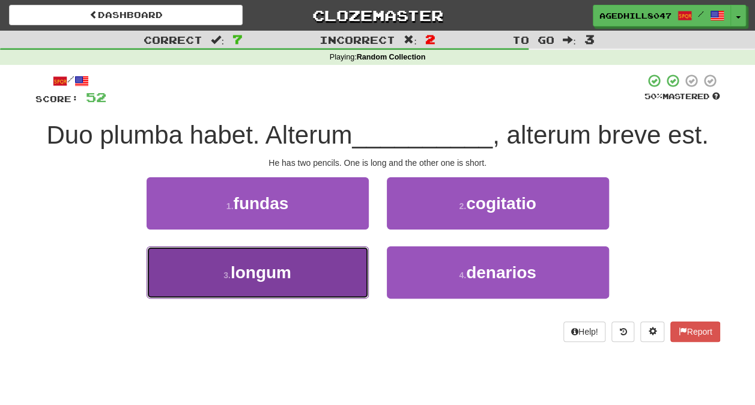
click at [334, 274] on button "3 . longum" at bounding box center [258, 272] width 222 height 52
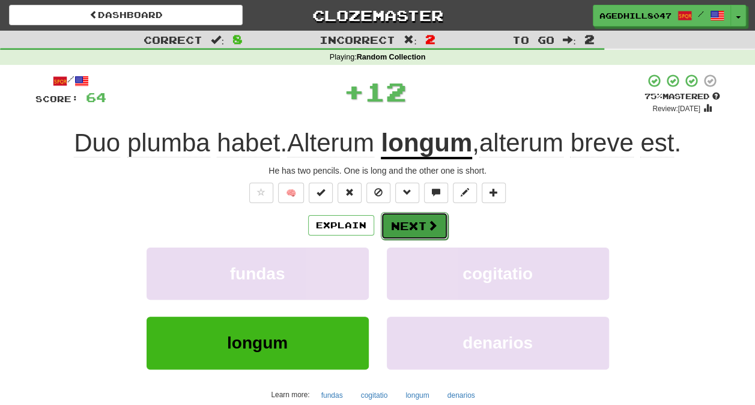
click at [417, 228] on button "Next" at bounding box center [414, 226] width 67 height 28
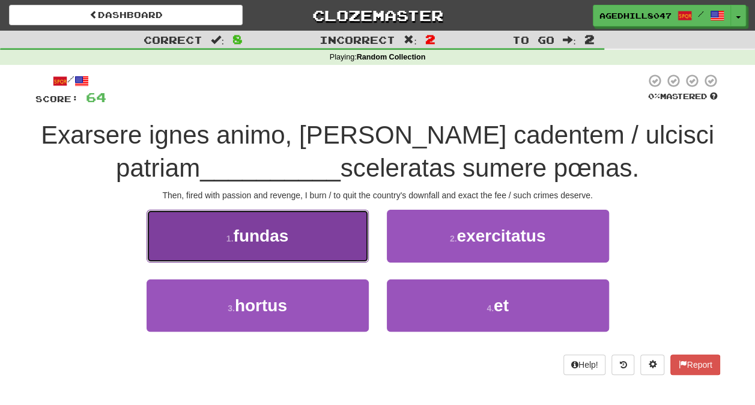
click at [280, 229] on span "fundas" at bounding box center [260, 235] width 55 height 19
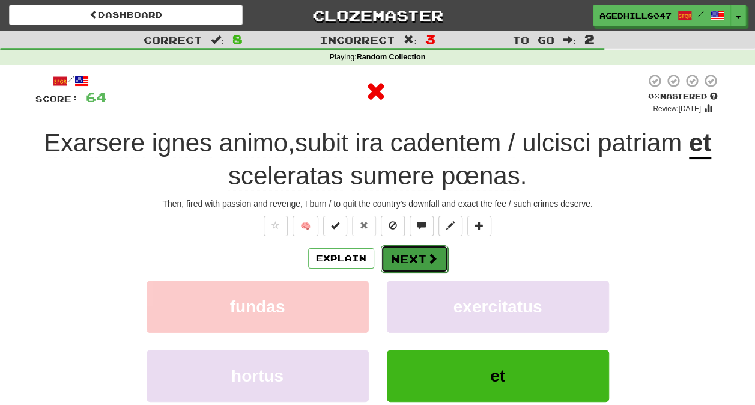
click at [420, 263] on button "Next" at bounding box center [414, 259] width 67 height 28
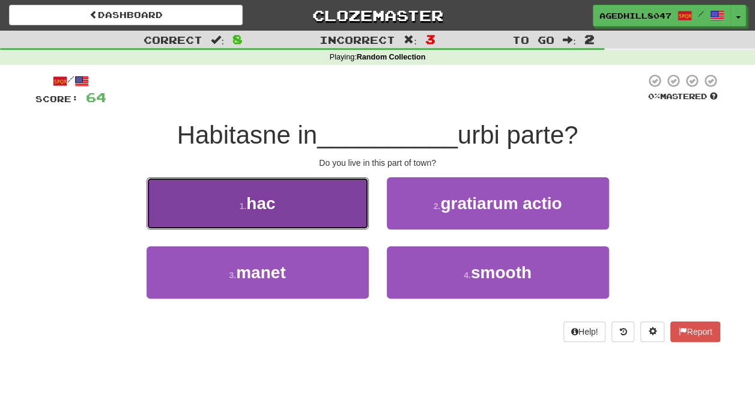
click at [279, 221] on button "1 . hac" at bounding box center [258, 203] width 222 height 52
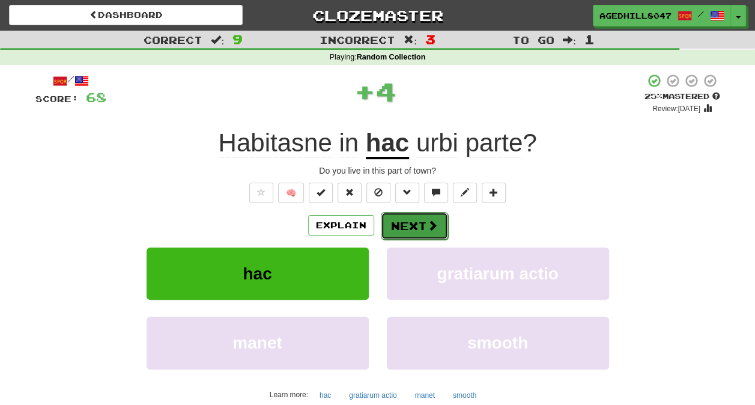
click at [426, 234] on button "Next" at bounding box center [414, 226] width 67 height 28
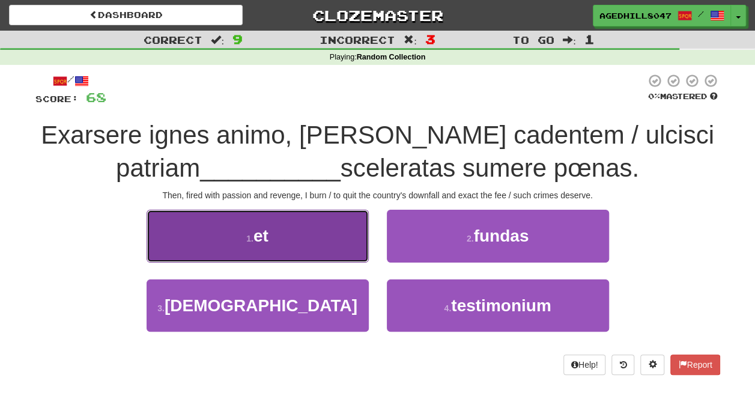
click at [269, 238] on button "1 . et" at bounding box center [258, 236] width 222 height 52
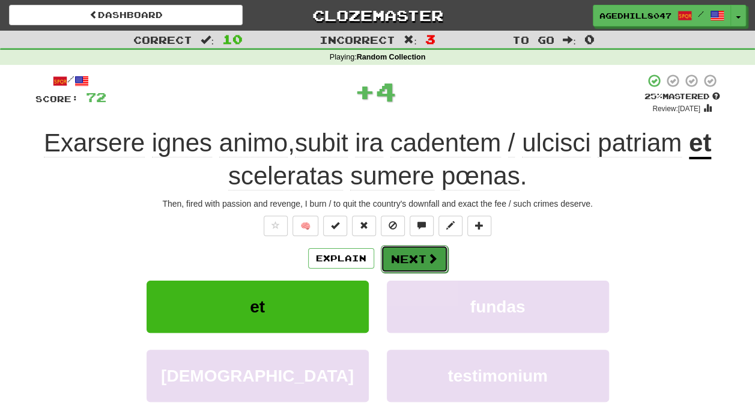
click at [440, 255] on button "Next" at bounding box center [414, 259] width 67 height 28
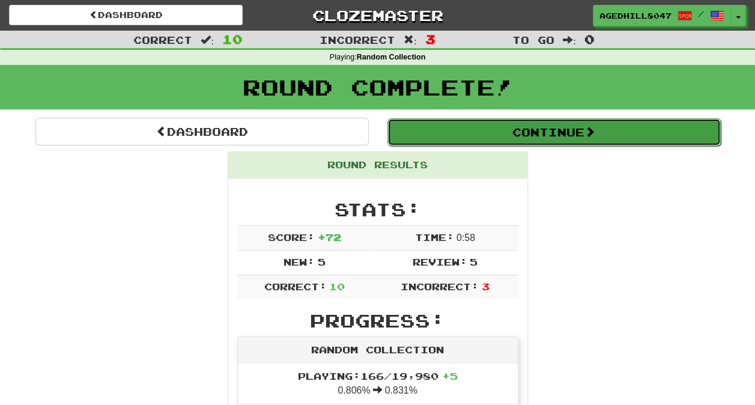
click at [436, 142] on button "Continue" at bounding box center [553, 132] width 333 height 28
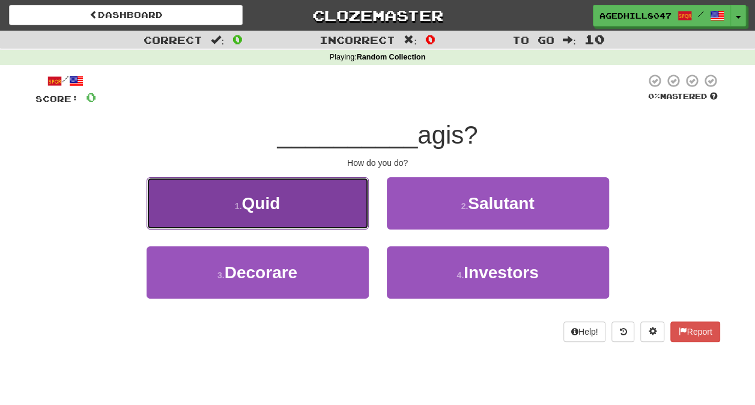
click at [323, 190] on button "1 . Quid" at bounding box center [258, 203] width 222 height 52
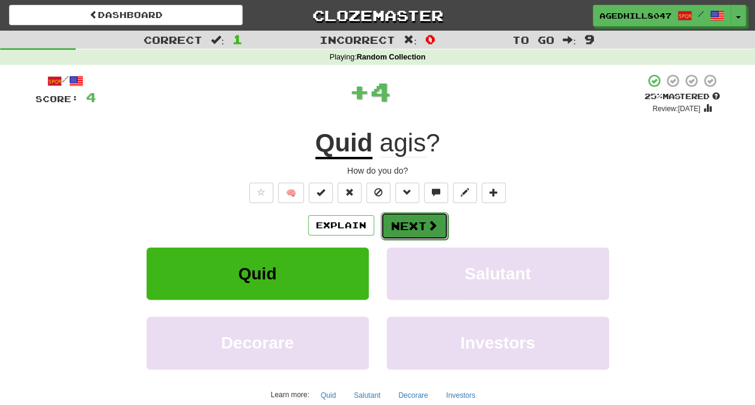
click at [431, 225] on span at bounding box center [432, 225] width 11 height 11
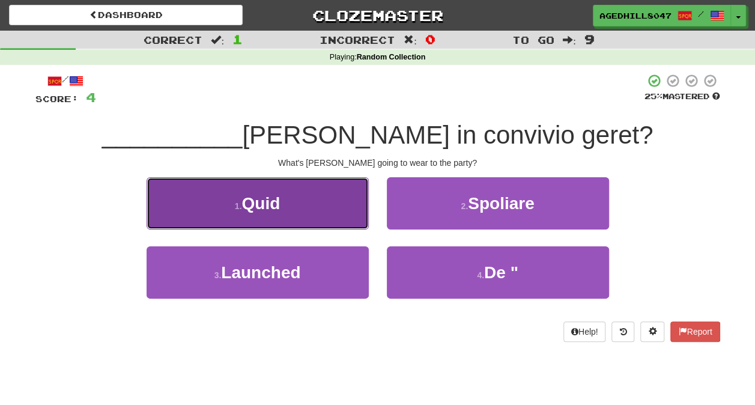
click at [318, 198] on button "1 . Quid" at bounding box center [258, 203] width 222 height 52
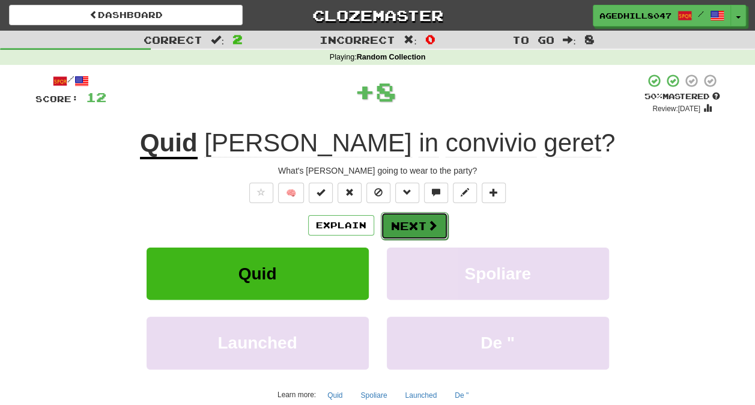
click at [411, 227] on button "Next" at bounding box center [414, 226] width 67 height 28
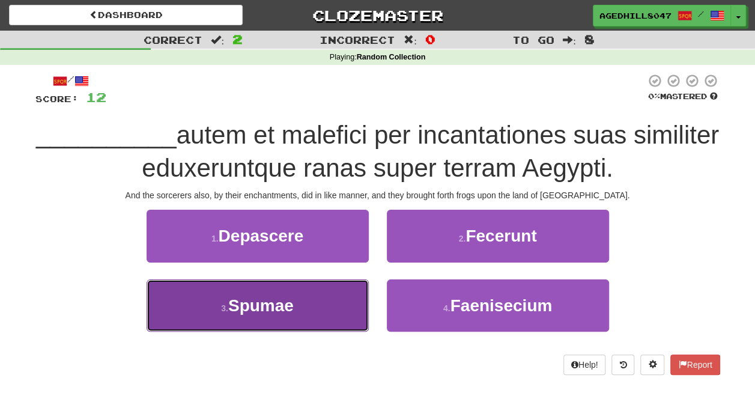
click at [330, 304] on button "3 . Spumae" at bounding box center [258, 305] width 222 height 52
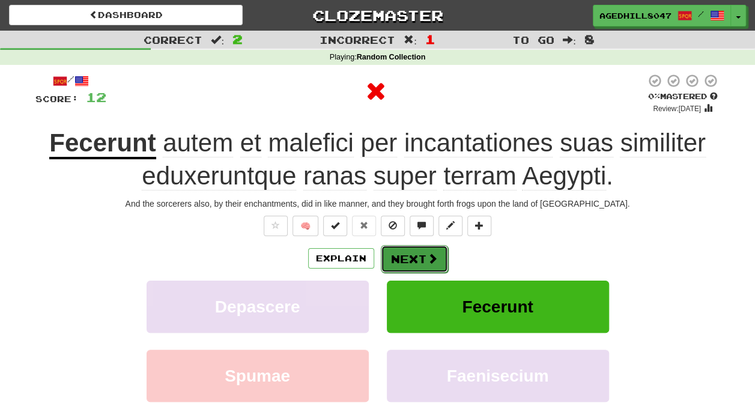
click at [412, 246] on button "Next" at bounding box center [414, 259] width 67 height 28
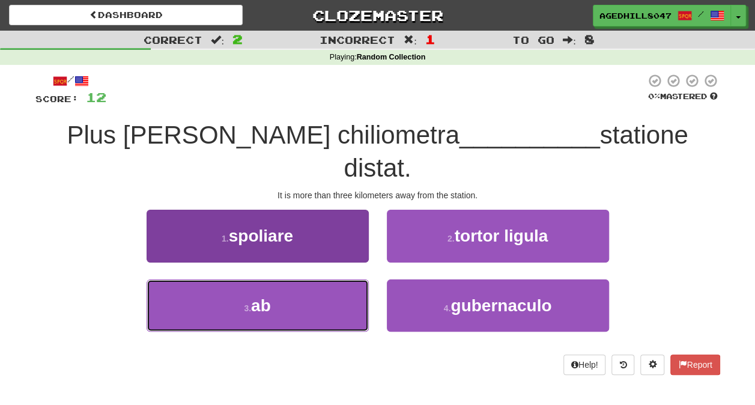
click at [319, 279] on button "3 . ab" at bounding box center [258, 305] width 222 height 52
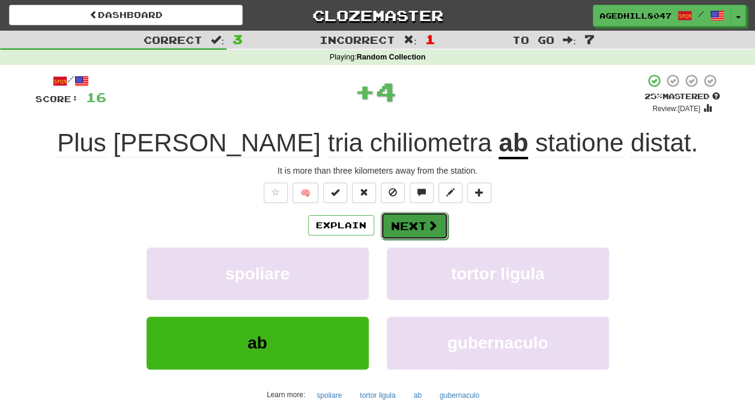
click at [427, 220] on span at bounding box center [432, 225] width 11 height 11
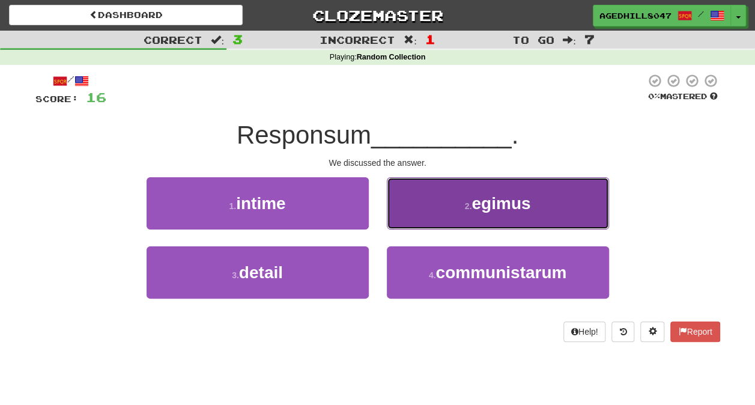
click at [505, 219] on button "2 . egimus" at bounding box center [498, 203] width 222 height 52
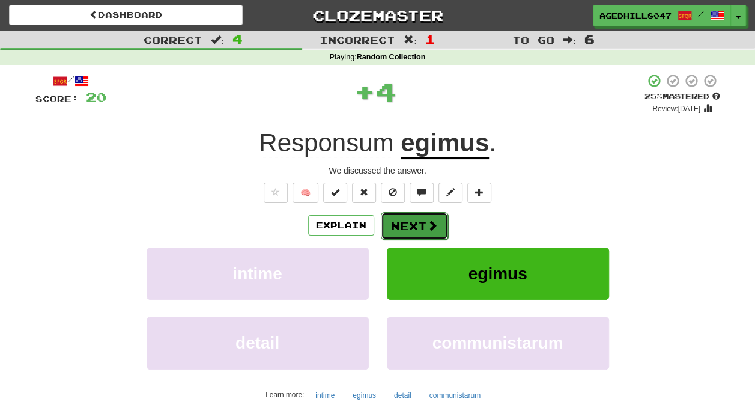
click at [423, 224] on button "Next" at bounding box center [414, 226] width 67 height 28
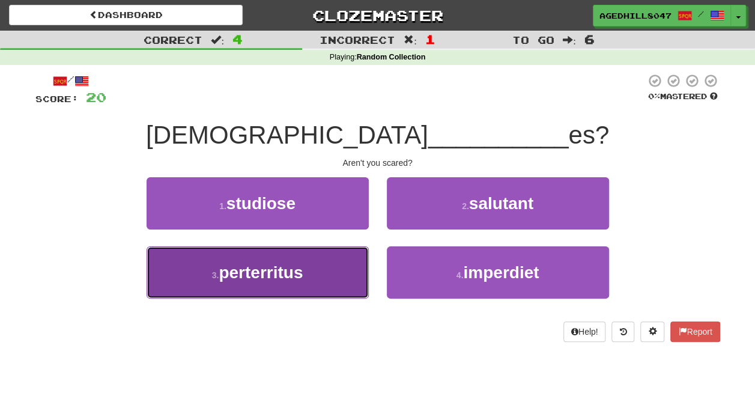
click at [327, 259] on button "3 . perterritus" at bounding box center [258, 272] width 222 height 52
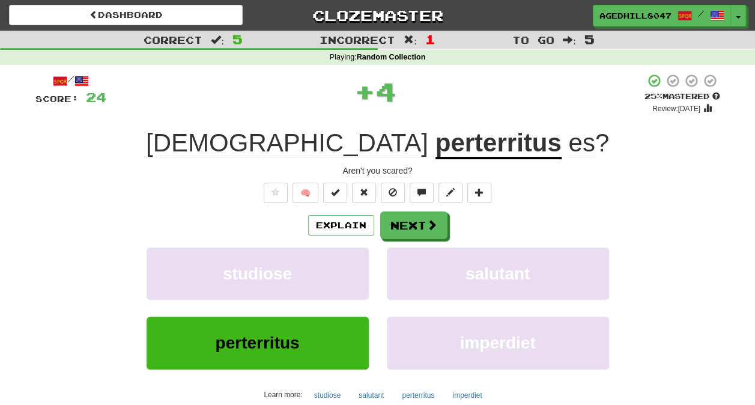
click at [411, 240] on div "Explain Next studiose salutant perterritus imperdiet Learn more: studiose salut…" at bounding box center [377, 307] width 685 height 193
click at [411, 232] on button "Next" at bounding box center [414, 226] width 67 height 28
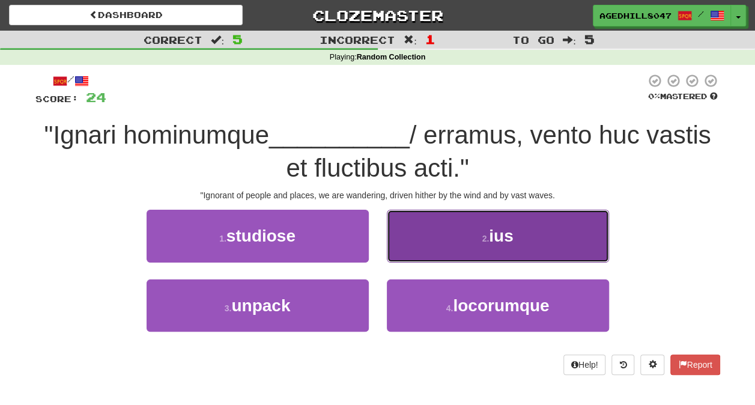
click at [485, 251] on button "2 . ius" at bounding box center [498, 236] width 222 height 52
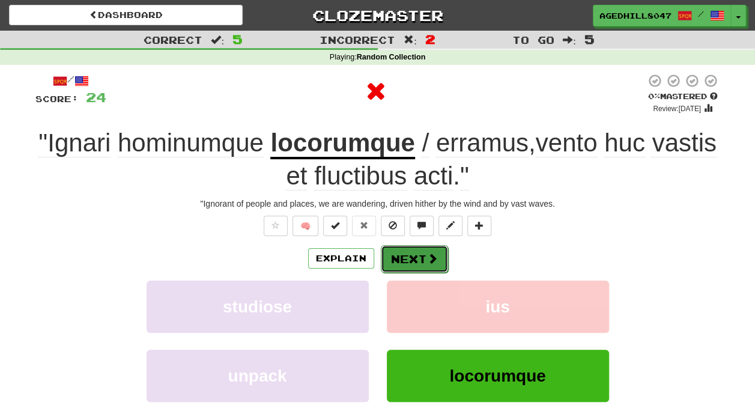
click at [413, 253] on button "Next" at bounding box center [414, 259] width 67 height 28
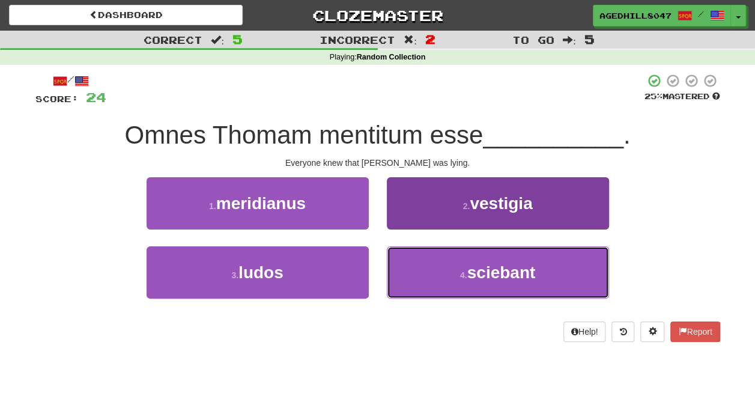
click at [462, 276] on small "4 ." at bounding box center [463, 275] width 7 height 10
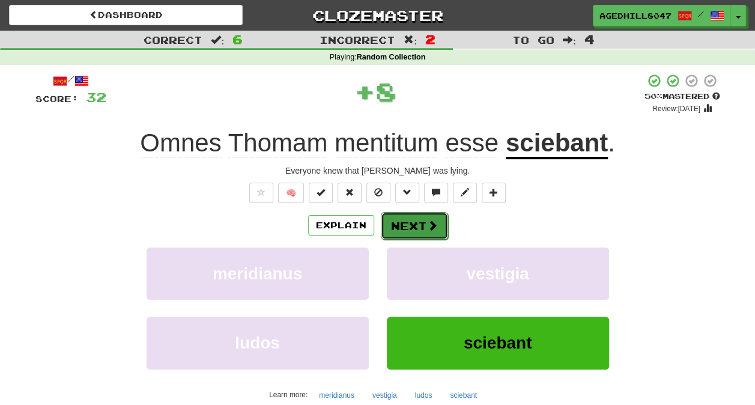
click at [430, 230] on span at bounding box center [432, 225] width 11 height 11
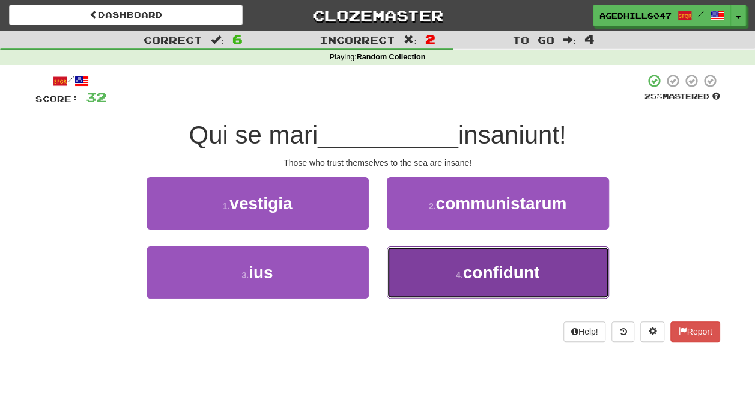
click at [524, 255] on button "4 . confidunt" at bounding box center [498, 272] width 222 height 52
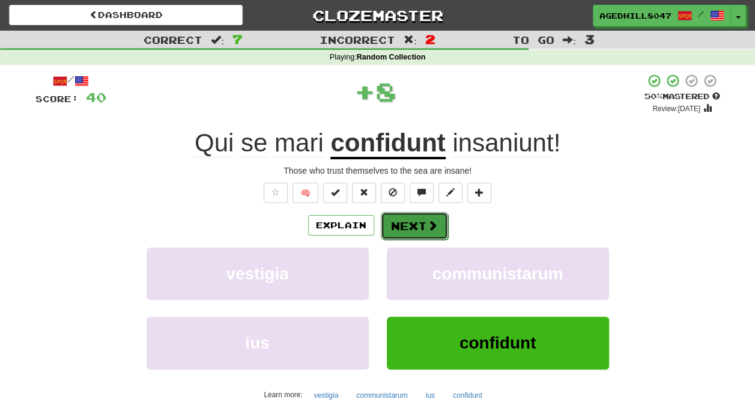
click at [431, 220] on span at bounding box center [432, 225] width 11 height 11
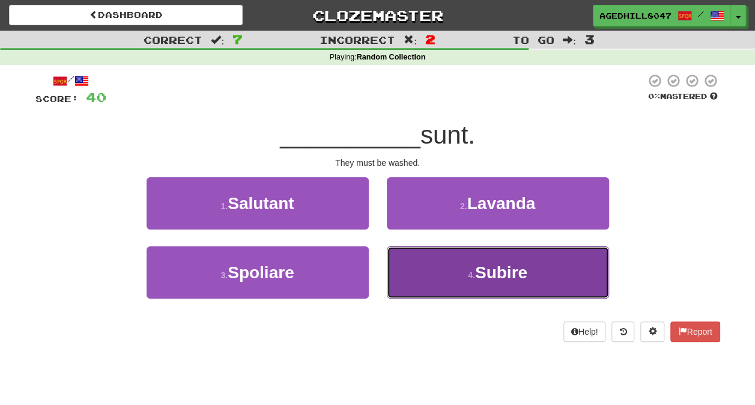
click at [466, 255] on button "4 . Subire" at bounding box center [498, 272] width 222 height 52
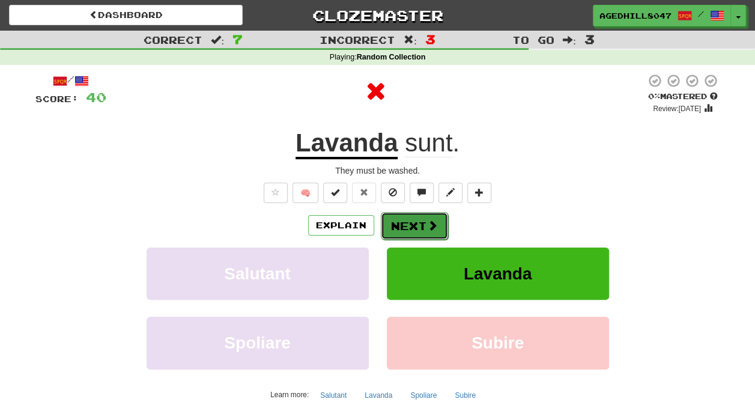
click at [424, 229] on button "Next" at bounding box center [414, 226] width 67 height 28
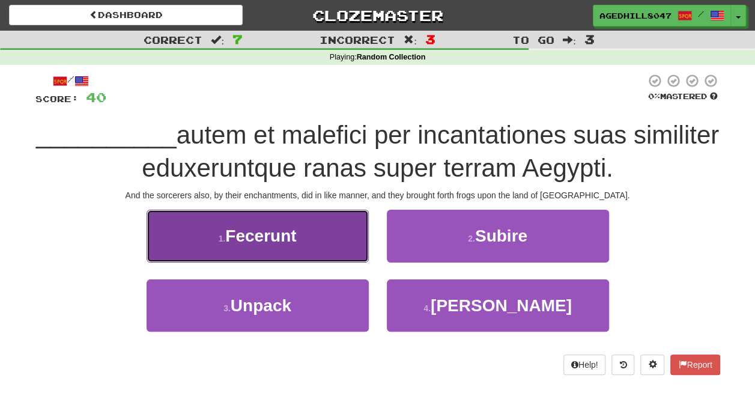
click at [303, 235] on button "1 . Fecerunt" at bounding box center [258, 236] width 222 height 52
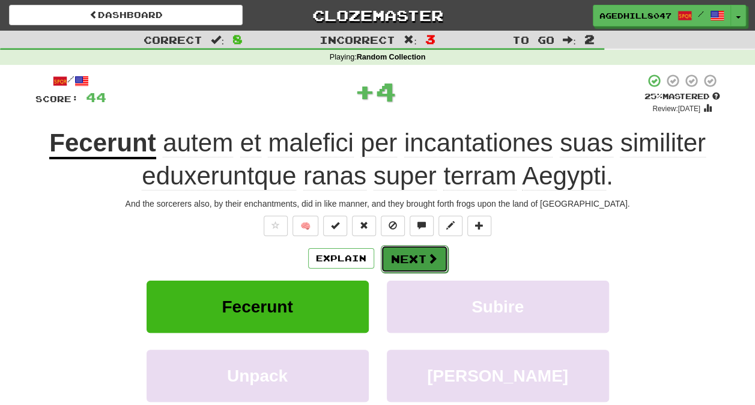
click at [412, 258] on button "Next" at bounding box center [414, 259] width 67 height 28
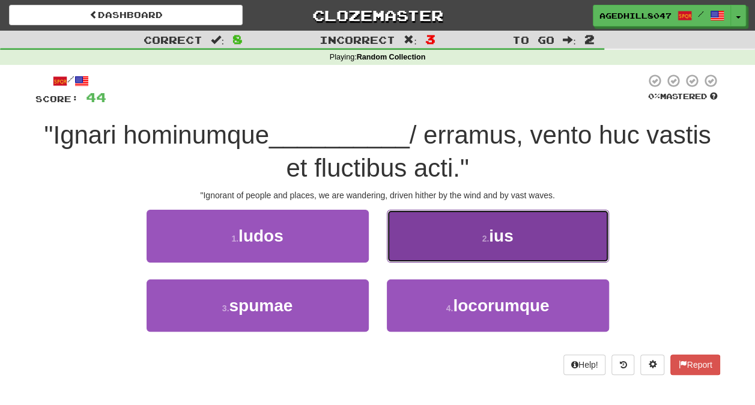
click at [474, 225] on button "2 . ius" at bounding box center [498, 236] width 222 height 52
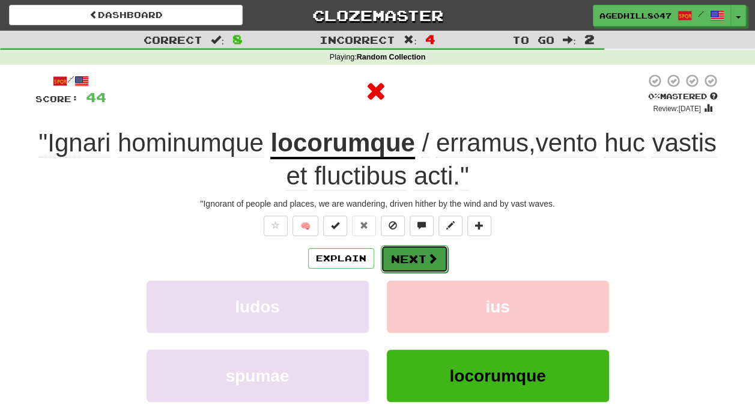
click at [422, 267] on button "Next" at bounding box center [414, 259] width 67 height 28
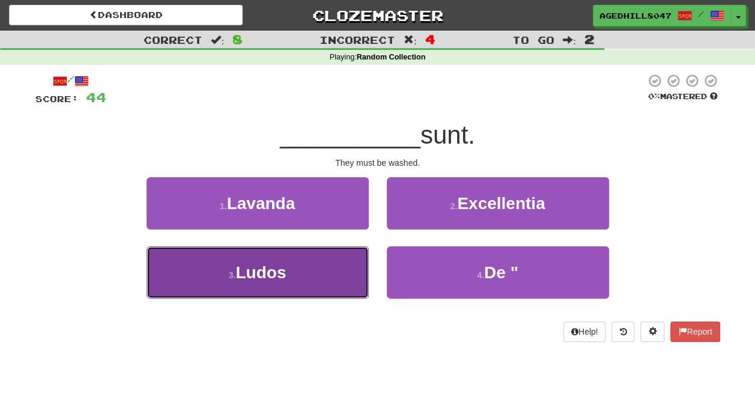
click at [355, 261] on button "3 . Ludos" at bounding box center [258, 272] width 222 height 52
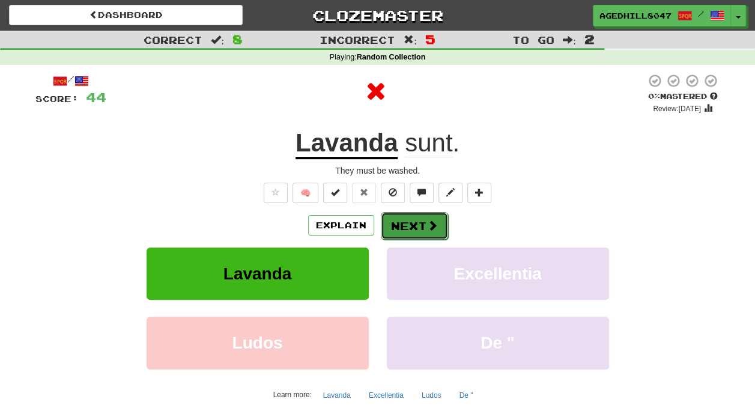
click at [405, 237] on button "Next" at bounding box center [414, 226] width 67 height 28
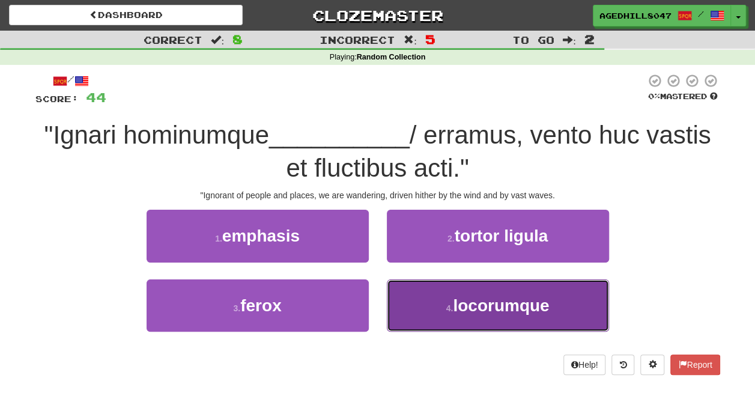
click at [512, 301] on span "locorumque" at bounding box center [501, 305] width 96 height 19
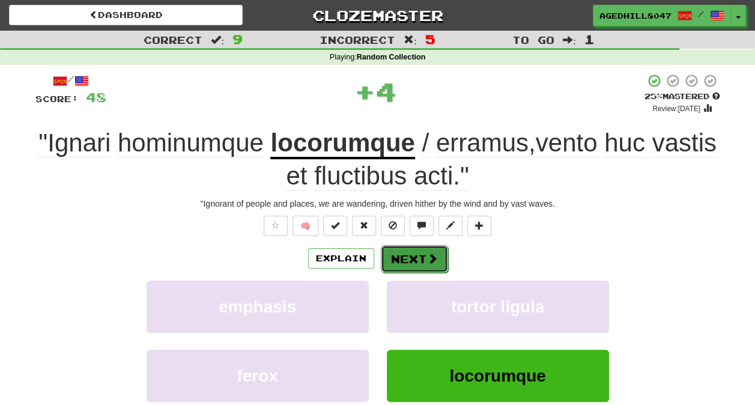
click at [413, 259] on button "Next" at bounding box center [414, 259] width 67 height 28
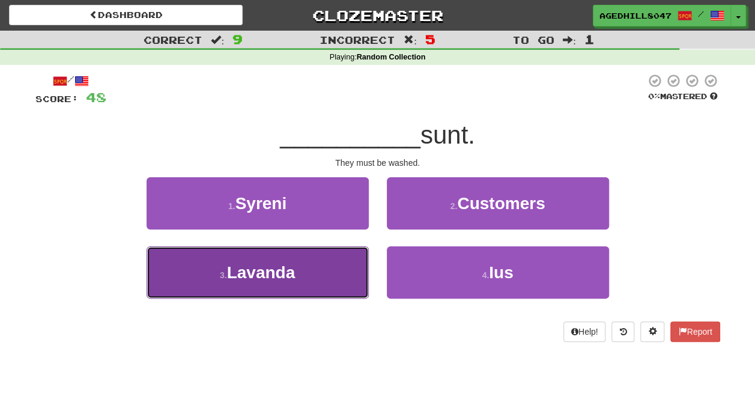
click at [292, 275] on span "Lavanda" at bounding box center [261, 272] width 68 height 19
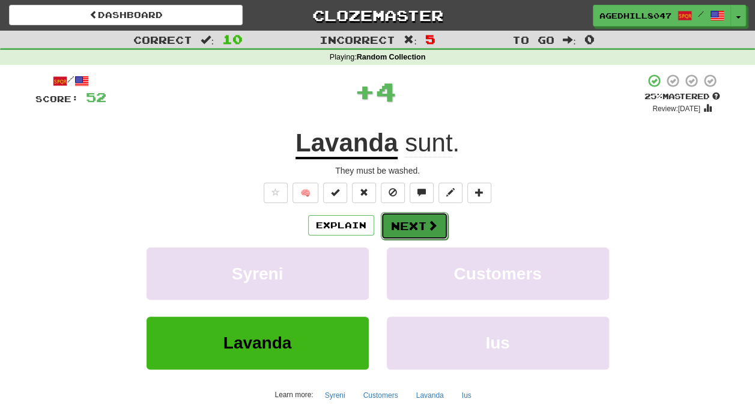
click at [399, 229] on button "Next" at bounding box center [414, 226] width 67 height 28
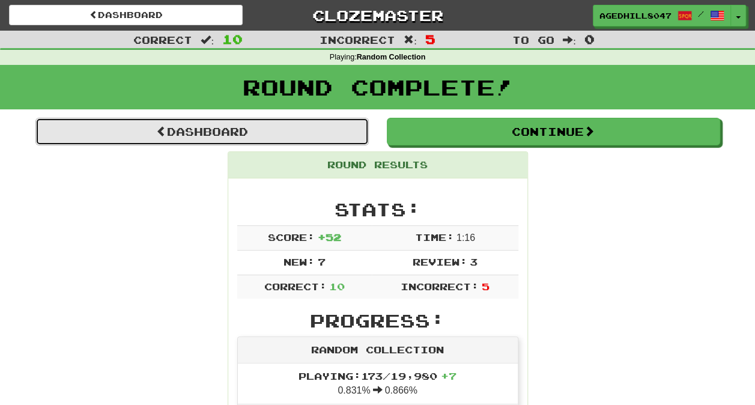
click at [314, 133] on link "Dashboard" at bounding box center [201, 132] width 333 height 28
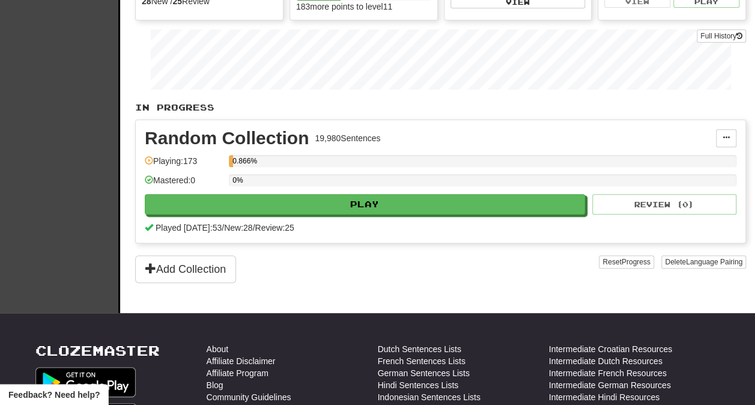
scroll to position [180, 0]
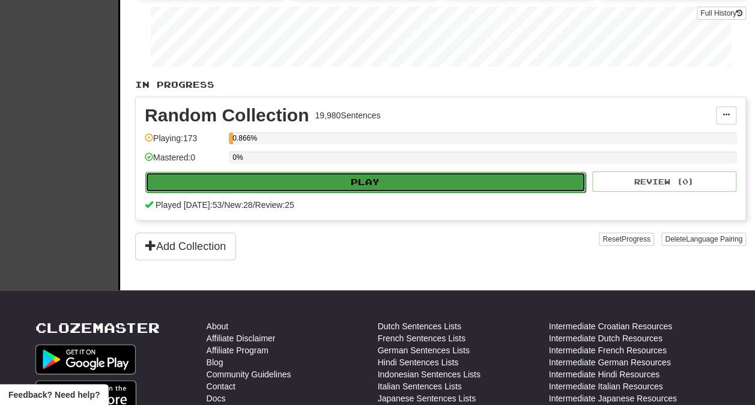
click at [393, 172] on button "Play" at bounding box center [365, 182] width 440 height 20
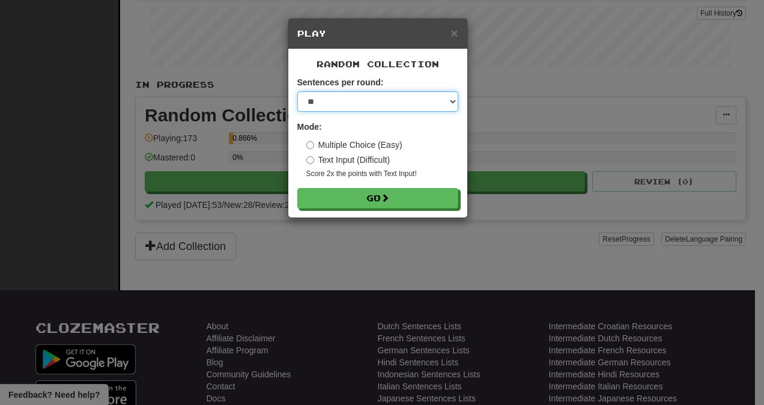
click at [398, 98] on select "* ** ** ** ** ** *** ********" at bounding box center [377, 101] width 161 height 20
select select "***"
click at [297, 91] on select "* ** ** ** ** ** *** ********" at bounding box center [377, 101] width 161 height 20
click at [454, 36] on span "×" at bounding box center [453, 33] width 7 height 14
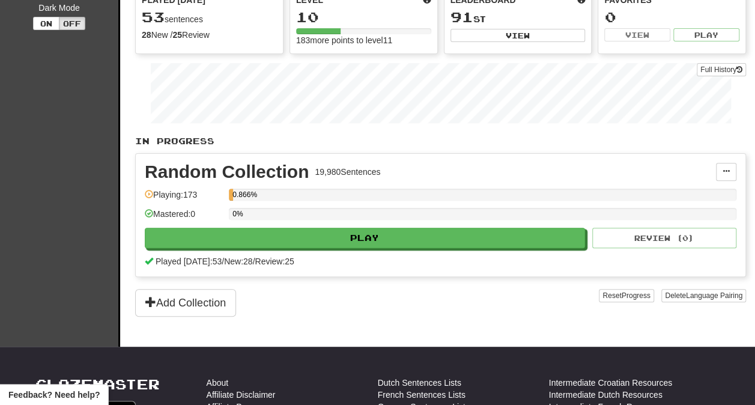
scroll to position [0, 0]
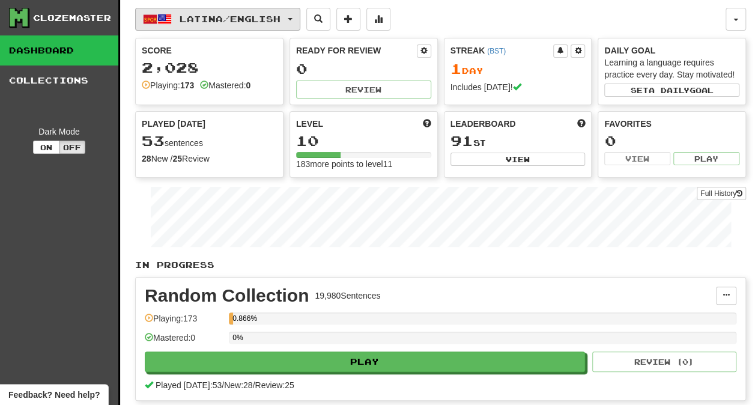
click at [290, 16] on button "Latina / English" at bounding box center [217, 19] width 165 height 23
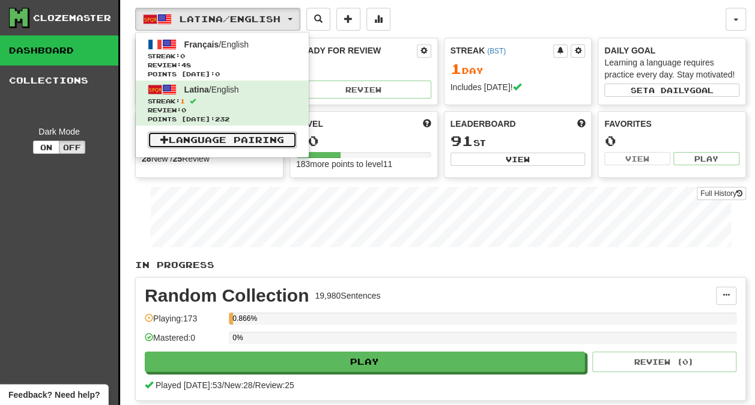
click at [267, 138] on link "Language Pairing" at bounding box center [222, 140] width 149 height 17
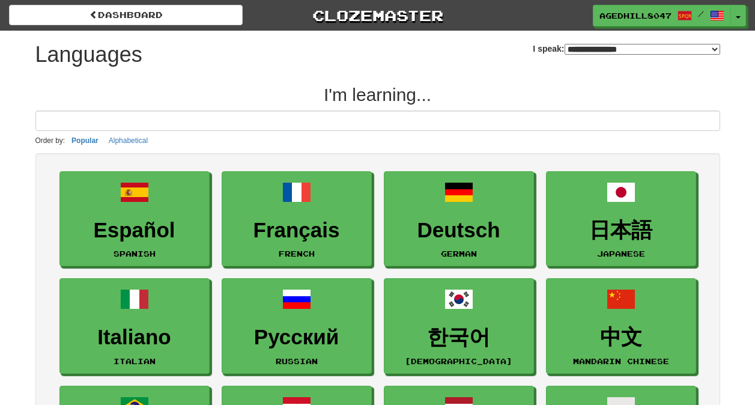
select select "*******"
click at [571, 48] on select "**********" at bounding box center [643, 49] width 156 height 11
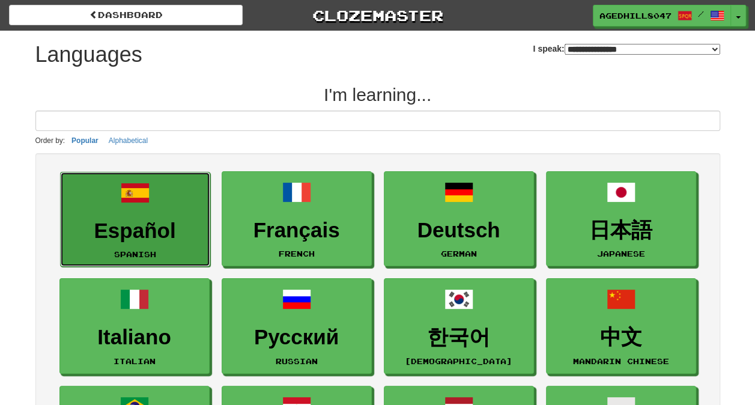
click at [166, 219] on h3 "Español" at bounding box center [135, 230] width 137 height 23
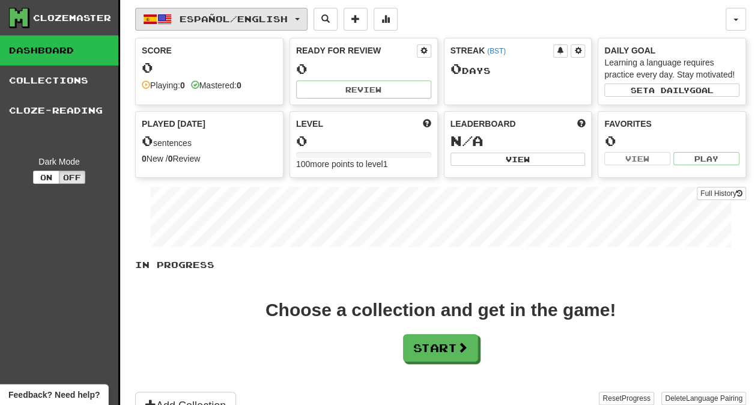
click at [252, 22] on span "Español / English" at bounding box center [234, 19] width 108 height 10
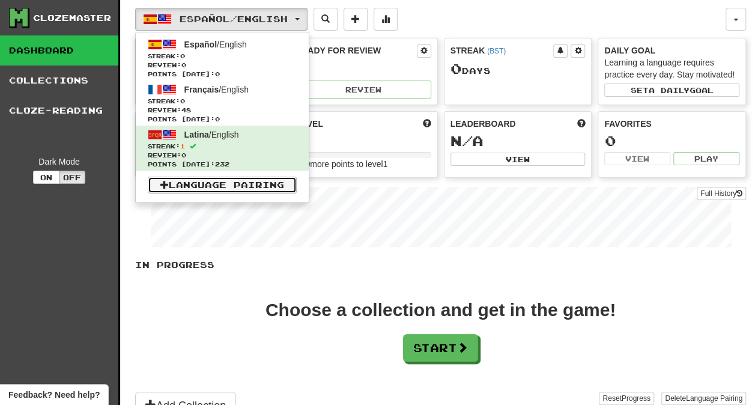
click at [186, 183] on link "Language Pairing" at bounding box center [222, 185] width 149 height 17
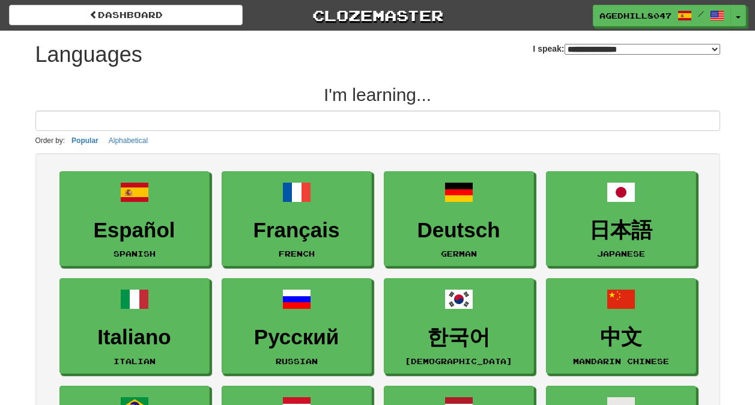
select select "*******"
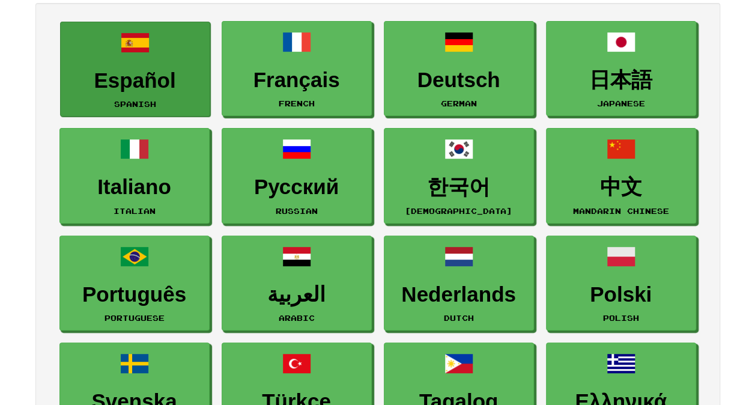
scroll to position [180, 0]
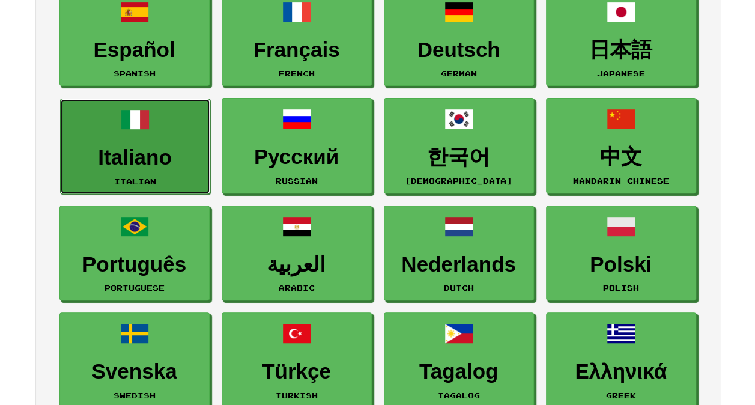
click at [178, 149] on h3 "Italiano" at bounding box center [135, 157] width 137 height 23
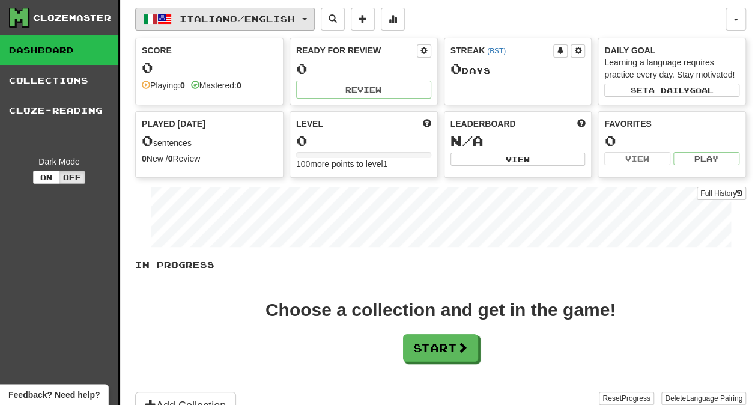
click at [287, 19] on span "Italiano / English" at bounding box center [237, 19] width 115 height 10
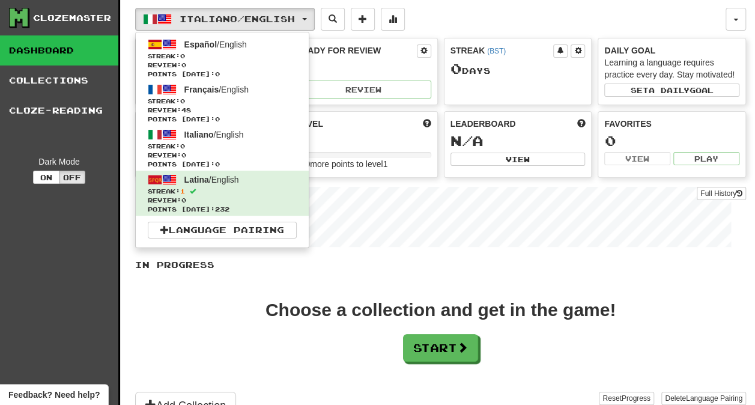
drag, startPoint x: 220, startPoint y: 194, endPoint x: 78, endPoint y: 238, distance: 148.9
click at [78, 238] on div "Clozemaster Dashboard Collections Cloze-Reading Dark Mode On Off" at bounding box center [60, 224] width 120 height 449
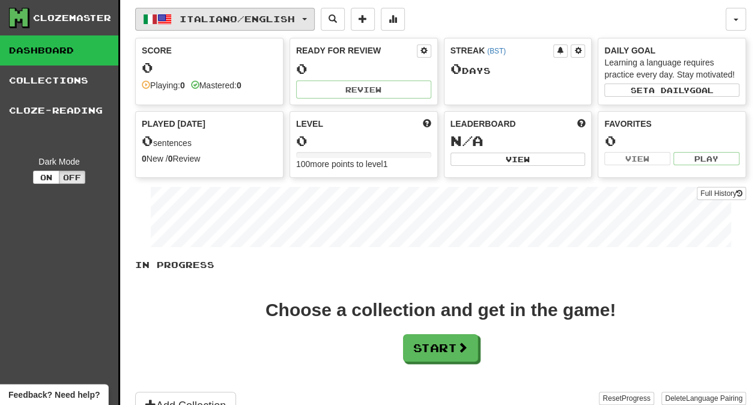
click at [311, 22] on button "Italiano / English" at bounding box center [225, 19] width 180 height 23
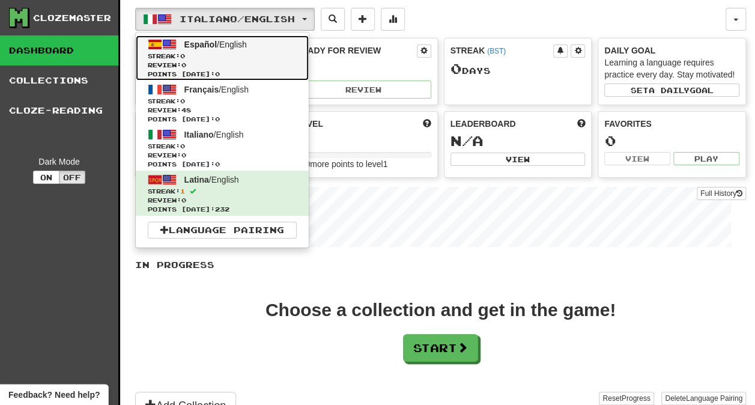
click at [264, 49] on link "Español / English Streak: 0 Review: 0 Points [DATE]: 0" at bounding box center [222, 57] width 173 height 45
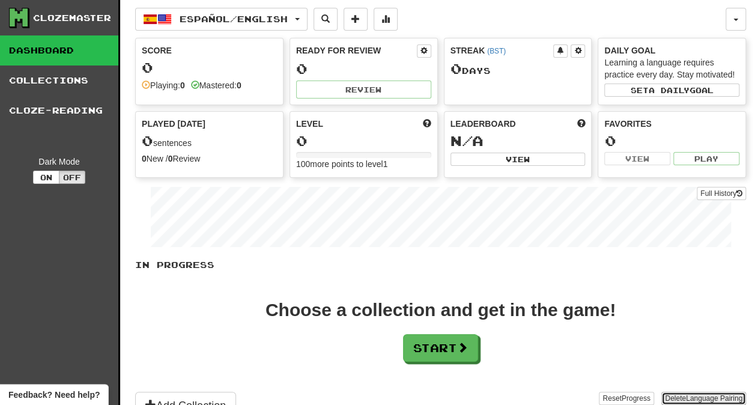
click at [694, 394] on span "Language Pairing" at bounding box center [714, 398] width 56 height 8
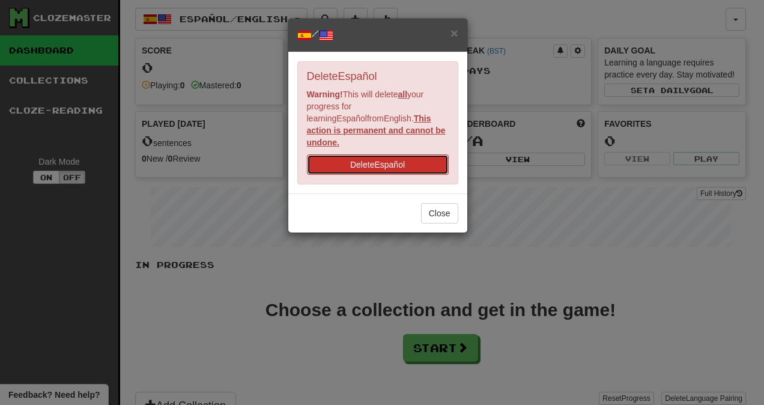
click at [408, 154] on button "Delete Español" at bounding box center [378, 164] width 142 height 20
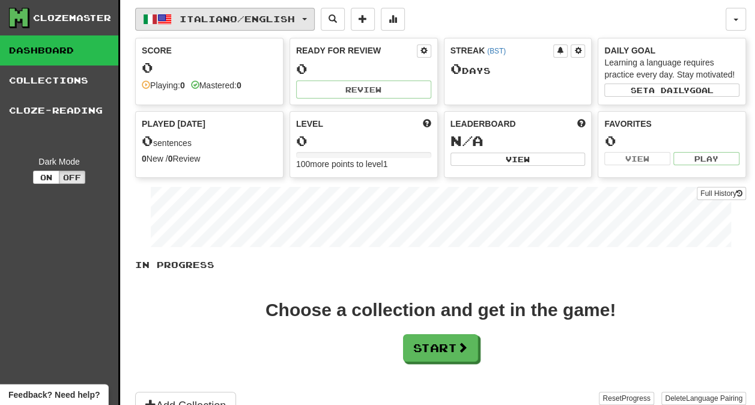
click at [258, 22] on span "Italiano / English" at bounding box center [237, 19] width 115 height 10
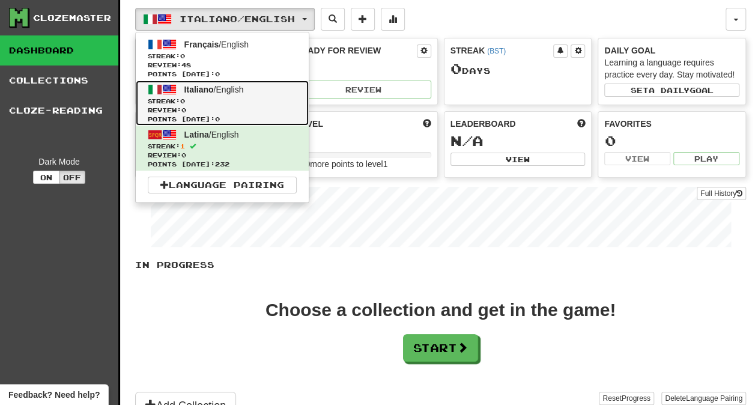
click at [248, 106] on span "Review: 0" at bounding box center [222, 110] width 149 height 9
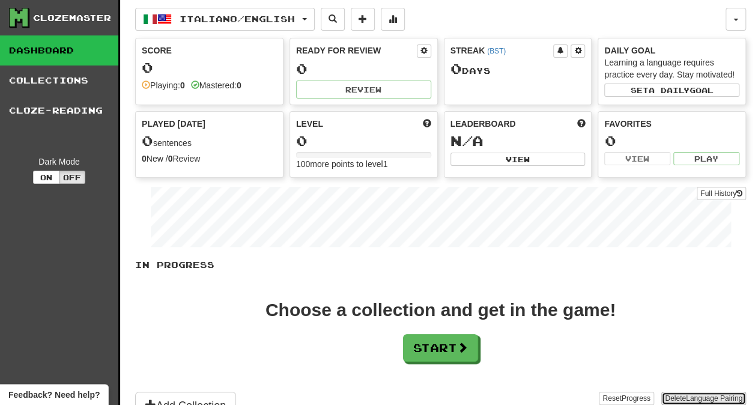
click at [713, 395] on span "Language Pairing" at bounding box center [714, 398] width 56 height 8
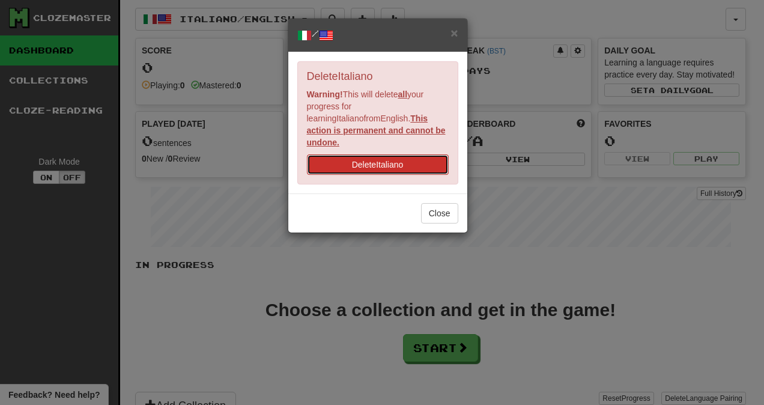
click at [409, 154] on button "Delete Italiano" at bounding box center [378, 164] width 142 height 20
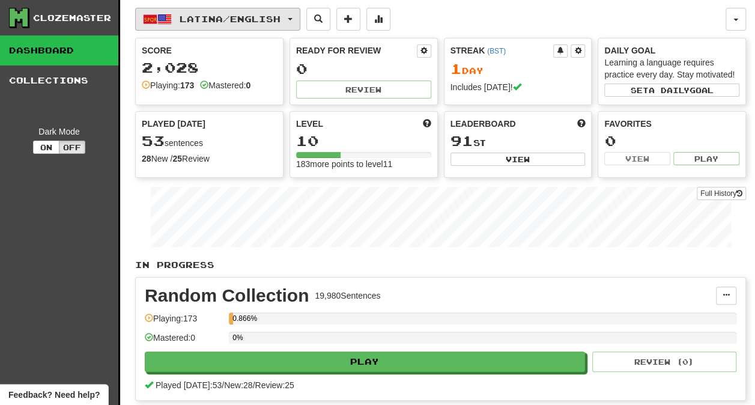
click at [280, 20] on span "Latina / English" at bounding box center [230, 19] width 101 height 10
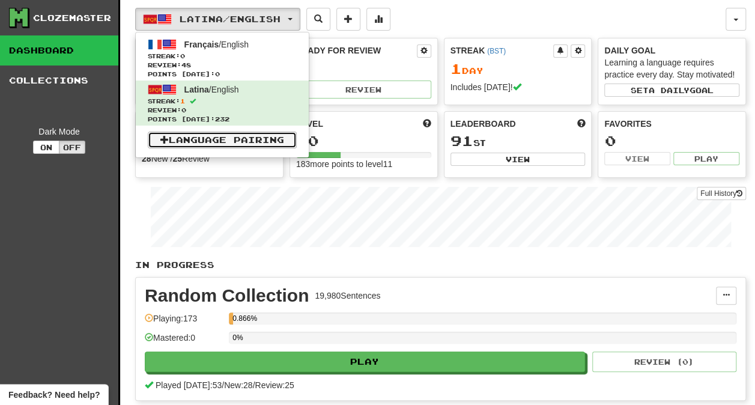
click at [225, 141] on link "Language Pairing" at bounding box center [222, 140] width 149 height 17
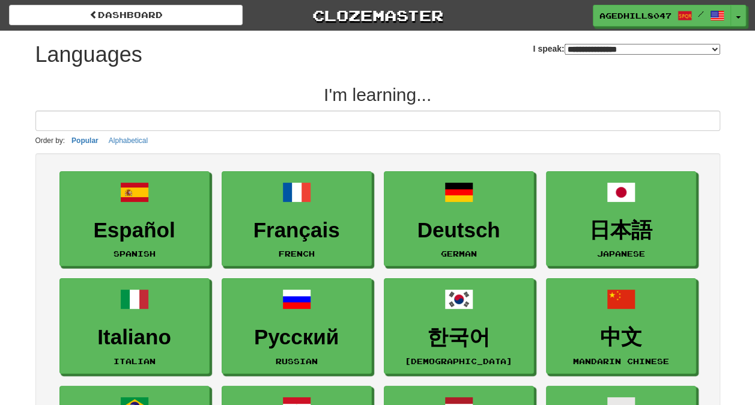
click at [604, 46] on select "**********" at bounding box center [643, 49] width 156 height 11
select select "********"
click at [565, 44] on select "**********" at bounding box center [643, 49] width 156 height 11
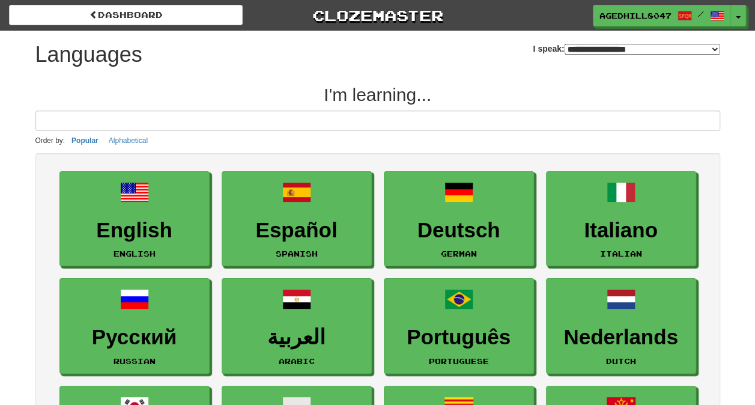
click at [487, 83] on div "**********" at bounding box center [377, 321] width 685 height 581
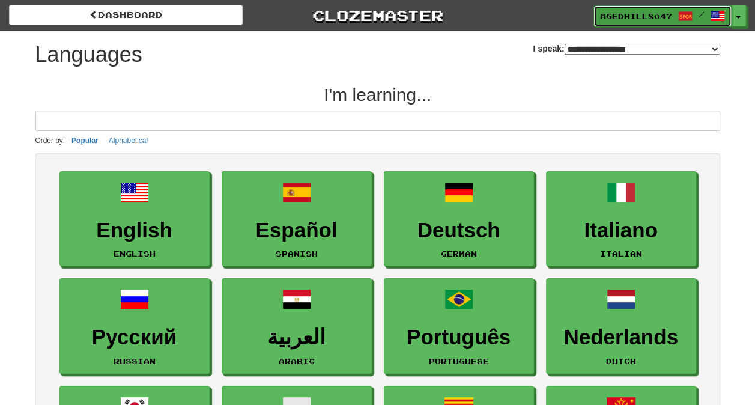
click at [662, 11] on span "AgedHill8047" at bounding box center [636, 16] width 72 height 11
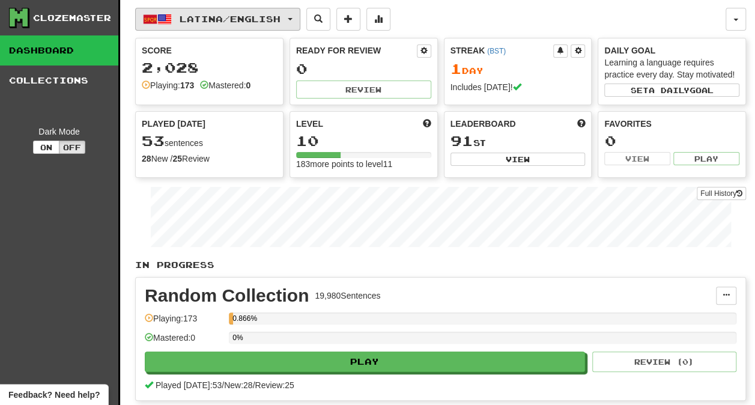
click at [190, 8] on button "Latina / English" at bounding box center [217, 19] width 165 height 23
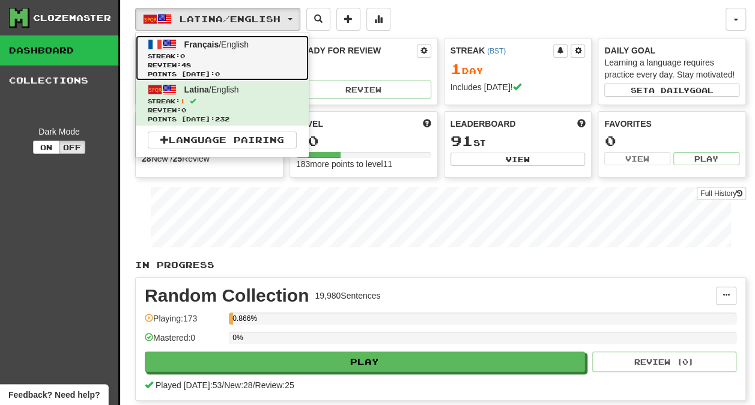
click at [213, 53] on span "Streak: 0" at bounding box center [222, 56] width 149 height 9
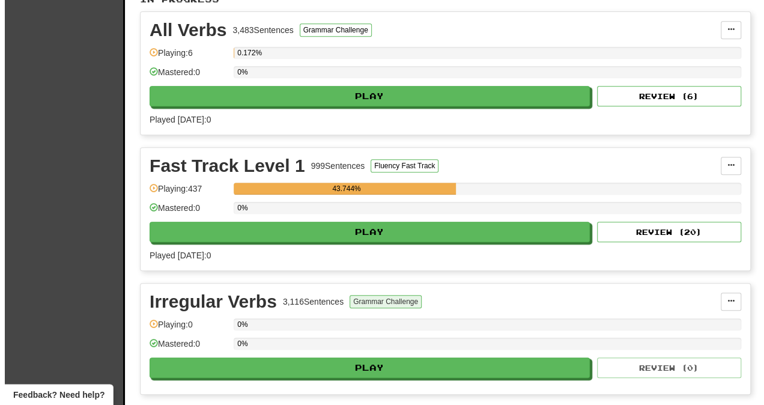
scroll to position [240, 0]
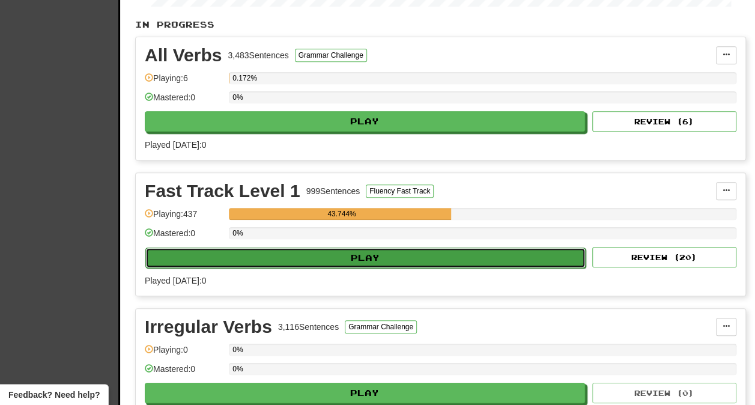
click at [446, 250] on button "Play" at bounding box center [365, 257] width 440 height 20
select select "**"
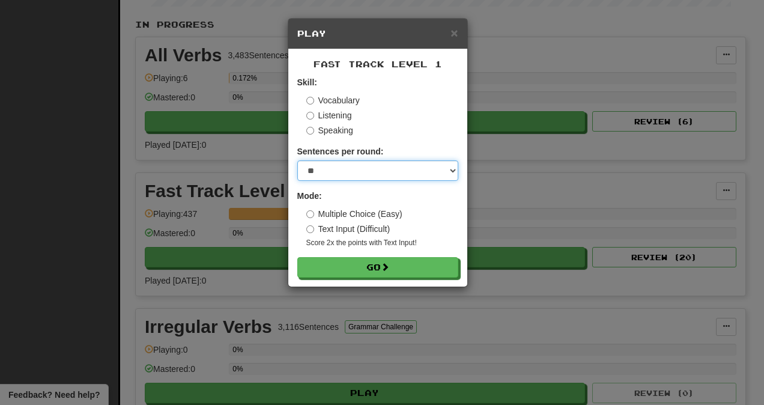
click at [373, 167] on select "* ** ** ** ** ** *** ********" at bounding box center [377, 170] width 161 height 20
click at [297, 160] on select "* ** ** ** ** ** *** ********" at bounding box center [377, 170] width 161 height 20
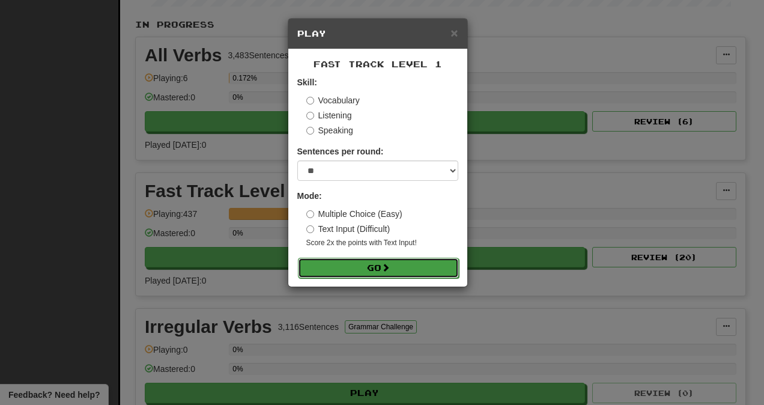
click at [370, 265] on button "Go" at bounding box center [378, 268] width 161 height 20
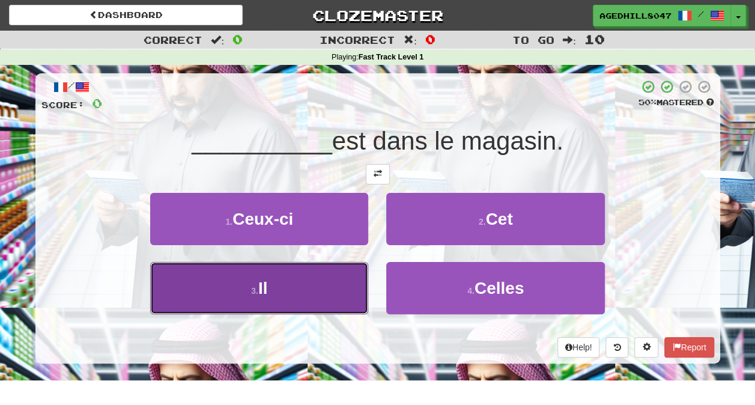
click at [342, 279] on button "3 . Il" at bounding box center [259, 288] width 218 height 52
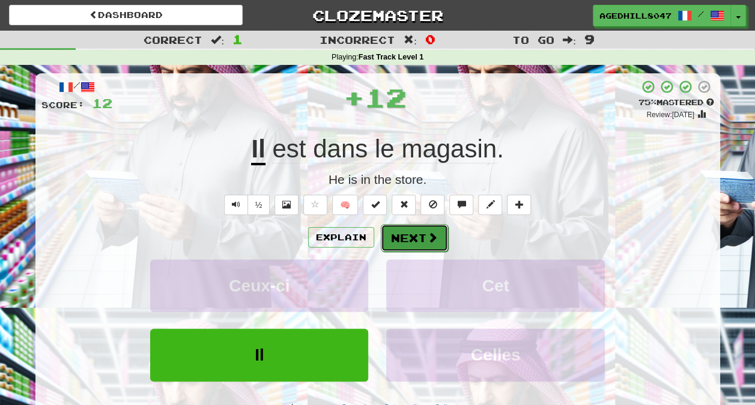
click at [402, 243] on button "Next" at bounding box center [414, 238] width 67 height 28
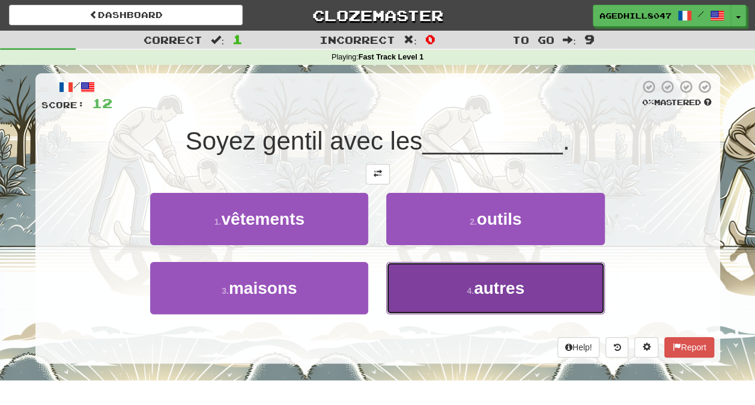
click at [519, 285] on span "autres" at bounding box center [499, 288] width 50 height 19
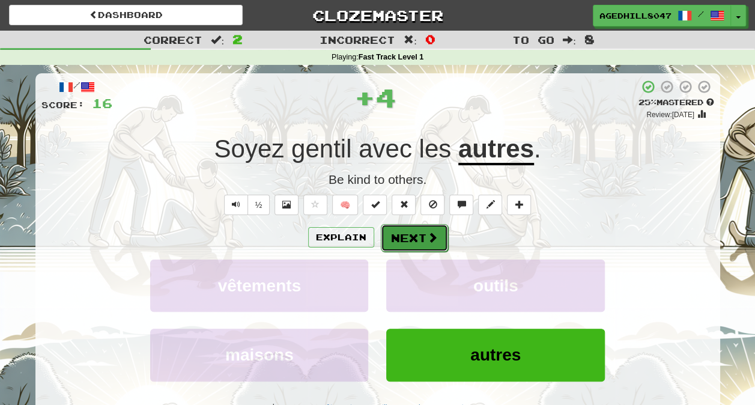
click at [420, 234] on button "Next" at bounding box center [414, 238] width 67 height 28
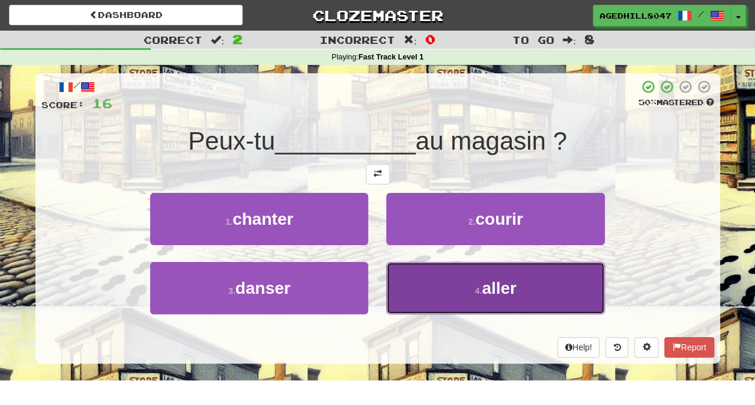
click at [471, 295] on button "4 . aller" at bounding box center [495, 288] width 218 height 52
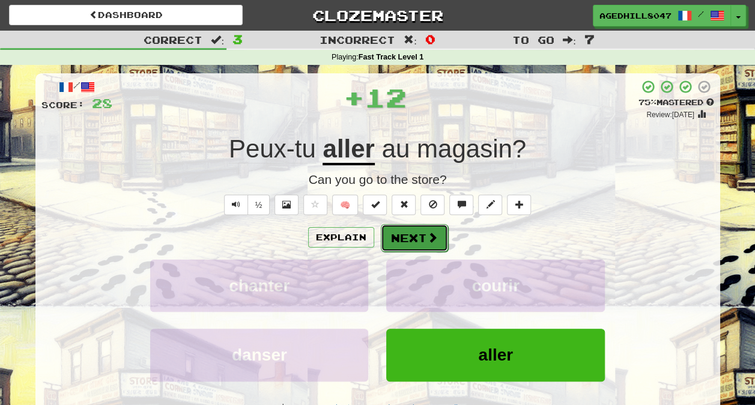
click at [398, 238] on button "Next" at bounding box center [414, 238] width 67 height 28
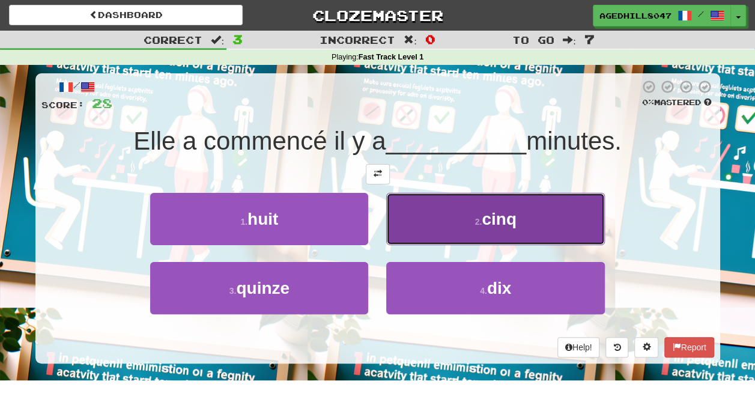
click at [533, 225] on button "2 . cinq" at bounding box center [495, 219] width 218 height 52
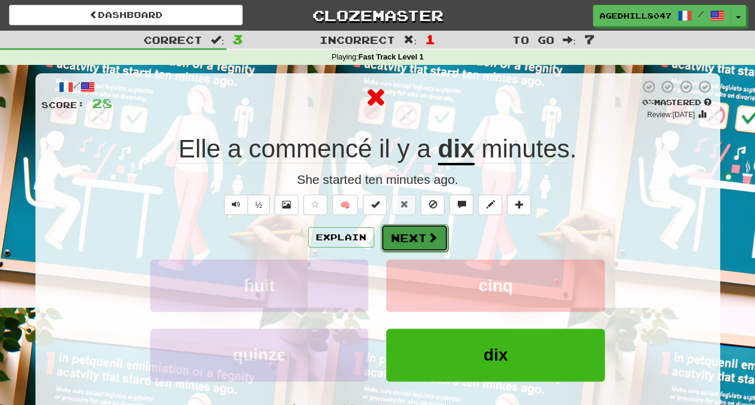
click at [412, 235] on button "Next" at bounding box center [414, 238] width 67 height 28
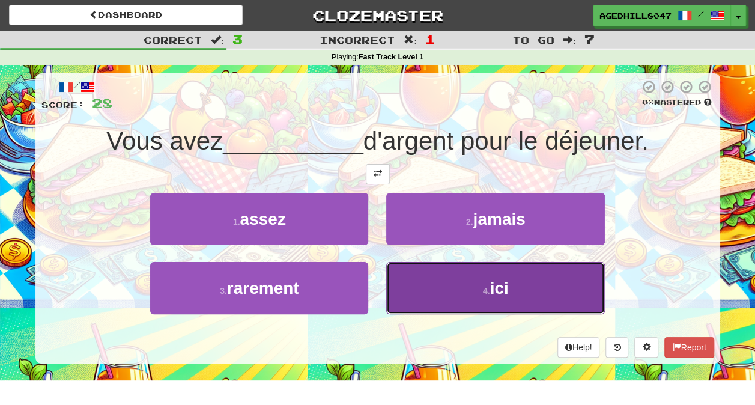
click at [515, 292] on button "4 . ici" at bounding box center [495, 288] width 218 height 52
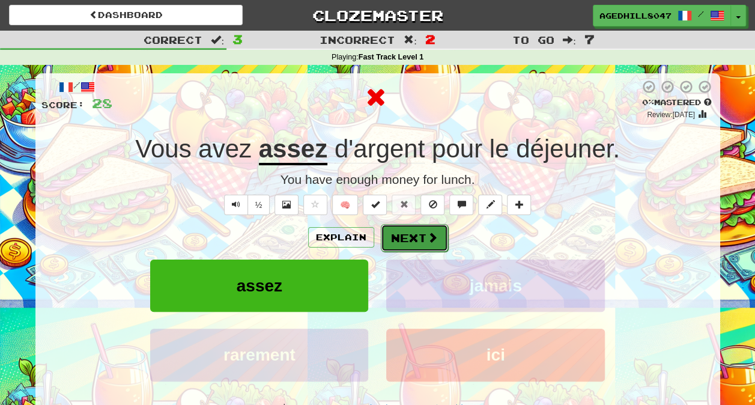
click at [413, 243] on button "Next" at bounding box center [414, 238] width 67 height 28
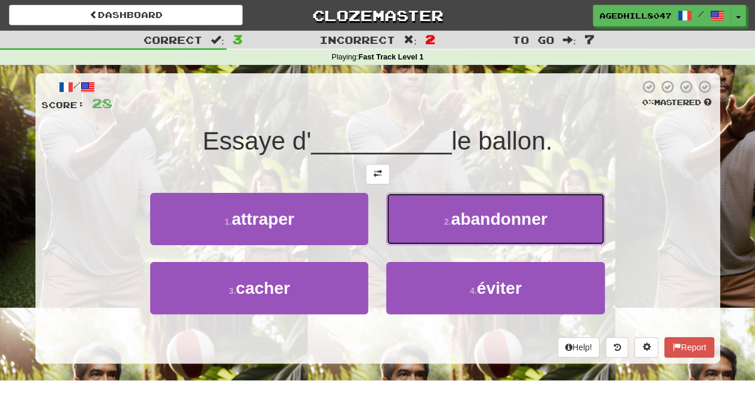
click at [449, 221] on small "2 ." at bounding box center [447, 222] width 7 height 10
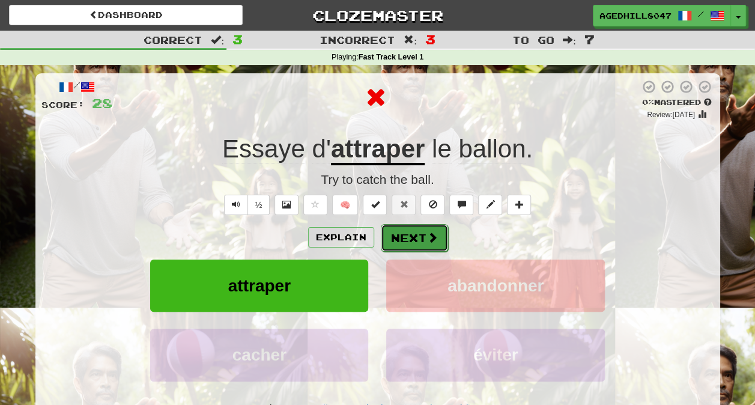
click at [423, 234] on button "Next" at bounding box center [414, 238] width 67 height 28
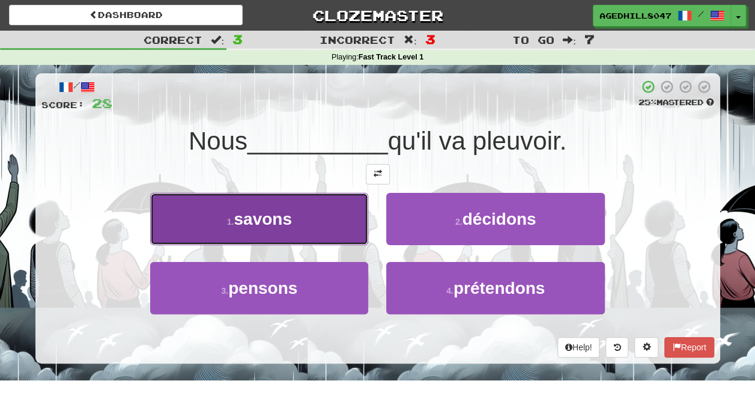
click at [298, 232] on button "1 . savons" at bounding box center [259, 219] width 218 height 52
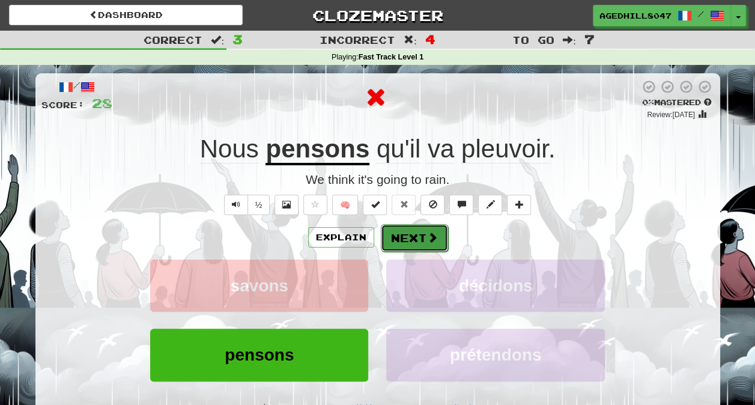
click at [399, 239] on button "Next" at bounding box center [414, 238] width 67 height 28
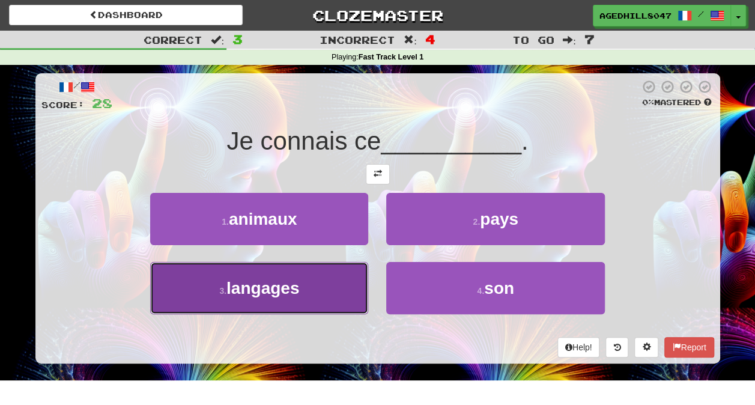
click at [353, 287] on button "3 . langages" at bounding box center [259, 288] width 218 height 52
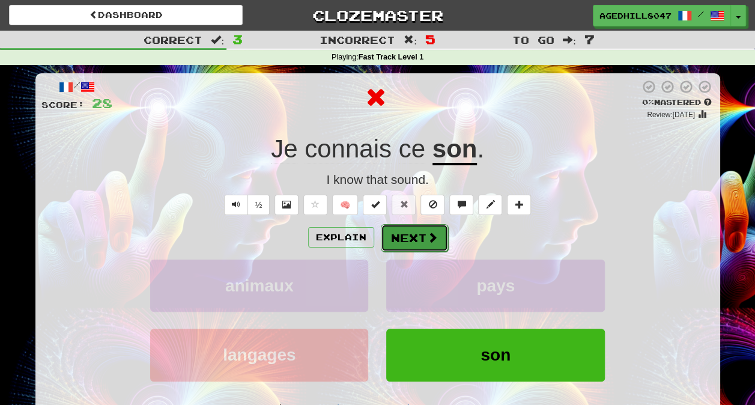
click at [408, 238] on button "Next" at bounding box center [414, 238] width 67 height 28
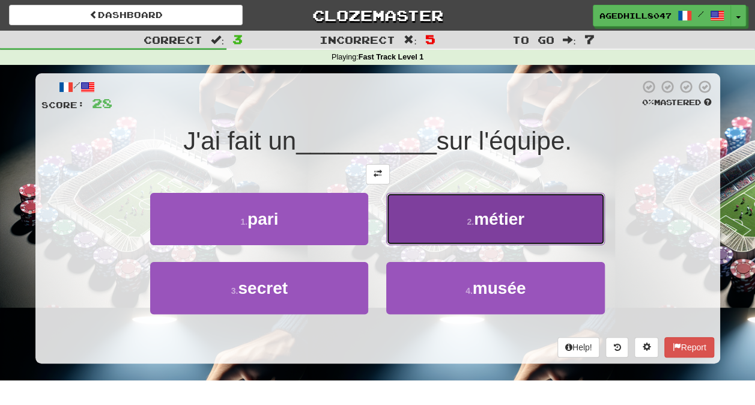
click at [478, 225] on span "métier" at bounding box center [499, 219] width 50 height 19
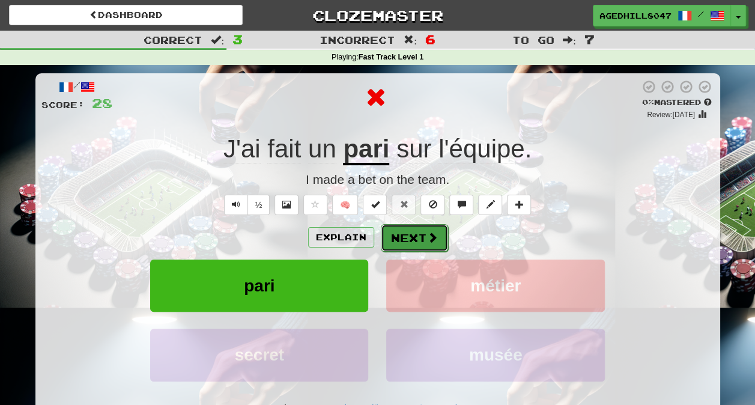
click at [423, 242] on button "Next" at bounding box center [414, 238] width 67 height 28
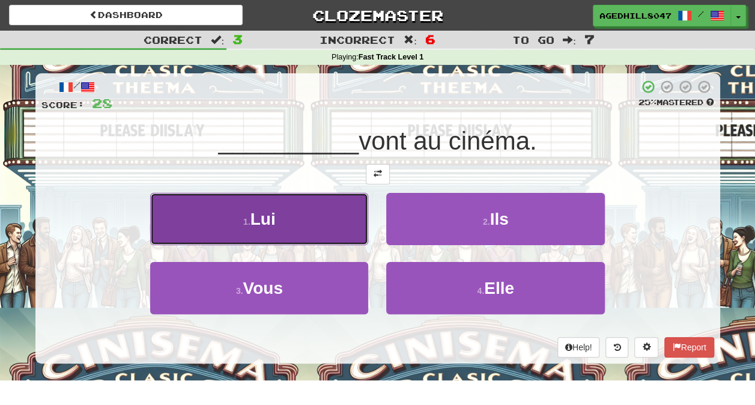
click at [312, 211] on button "1 . Lui" at bounding box center [259, 219] width 218 height 52
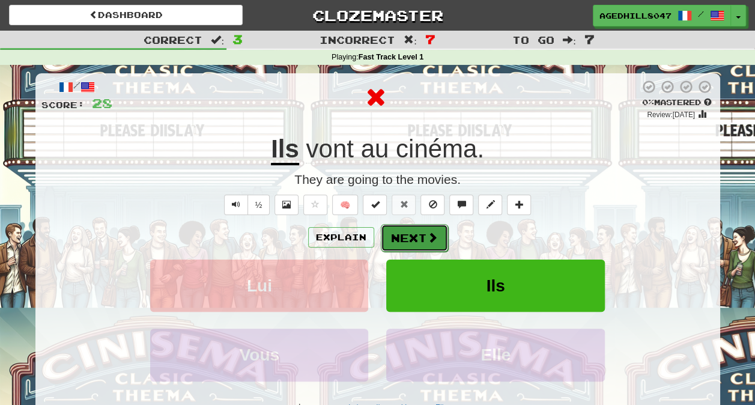
click at [425, 230] on button "Next" at bounding box center [414, 238] width 67 height 28
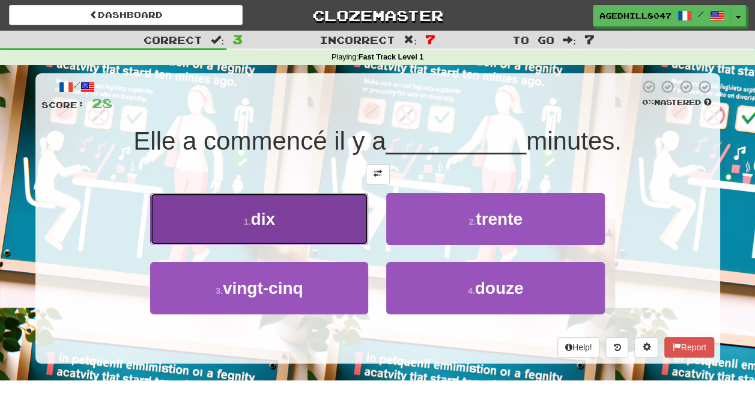
click at [319, 216] on button "1 . dix" at bounding box center [259, 219] width 218 height 52
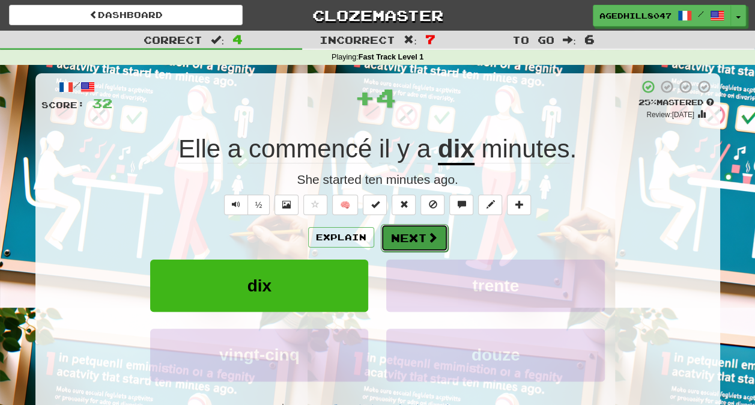
click at [432, 232] on span at bounding box center [432, 237] width 11 height 11
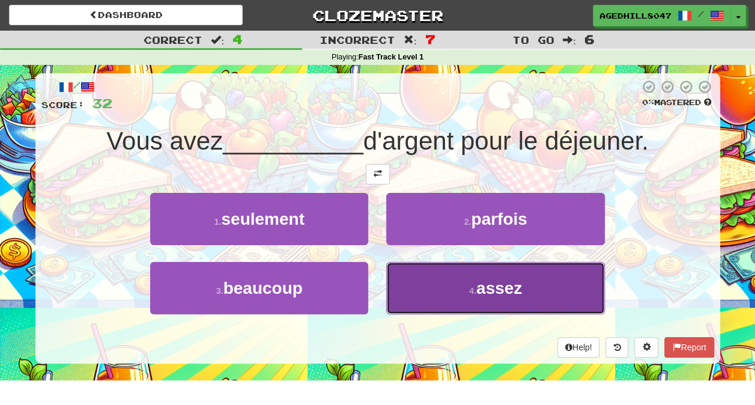
click at [512, 272] on button "4 . assez" at bounding box center [495, 288] width 218 height 52
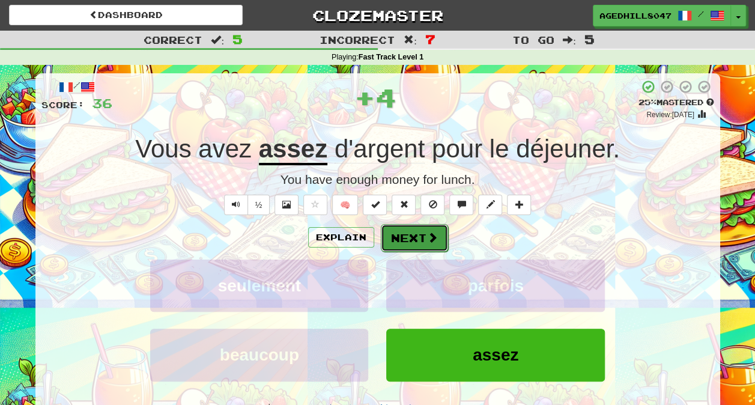
click at [408, 238] on button "Next" at bounding box center [414, 238] width 67 height 28
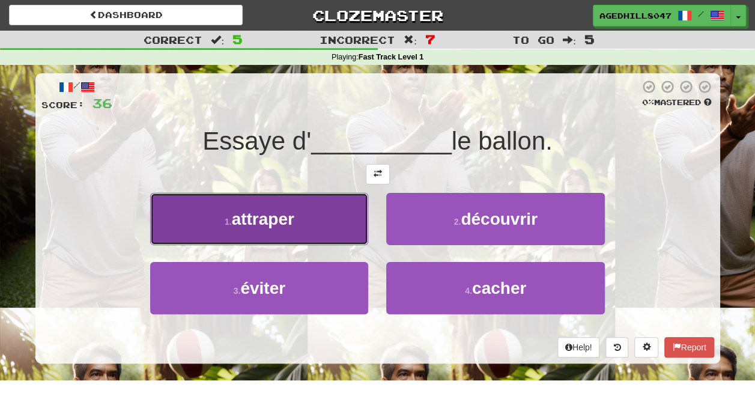
click at [310, 214] on button "1 . attraper" at bounding box center [259, 219] width 218 height 52
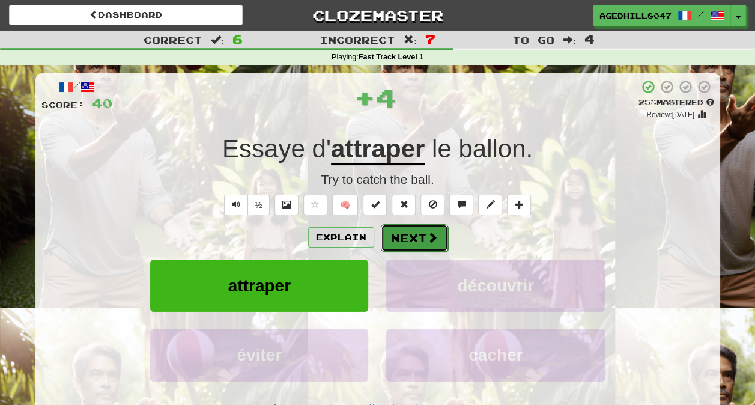
click at [418, 240] on button "Next" at bounding box center [414, 238] width 67 height 28
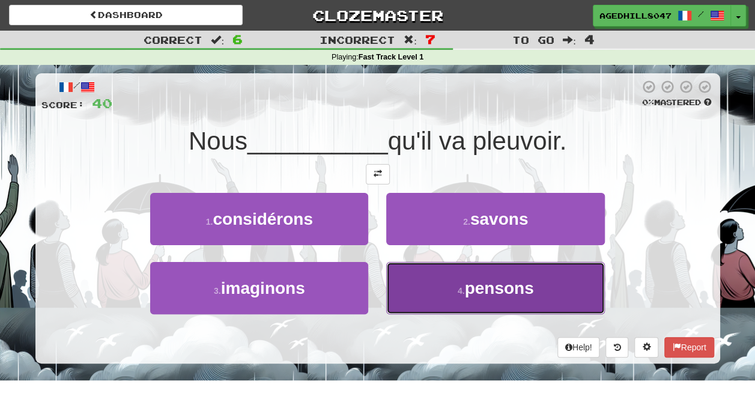
click at [500, 289] on span "pensons" at bounding box center [498, 288] width 69 height 19
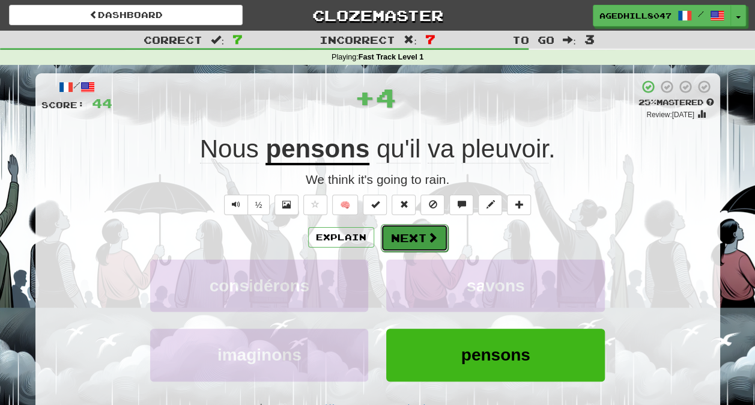
click at [413, 238] on button "Next" at bounding box center [414, 238] width 67 height 28
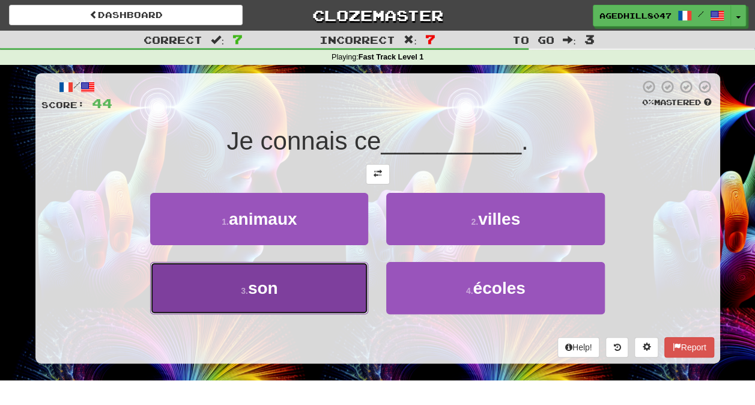
click at [329, 289] on button "3 . son" at bounding box center [259, 288] width 218 height 52
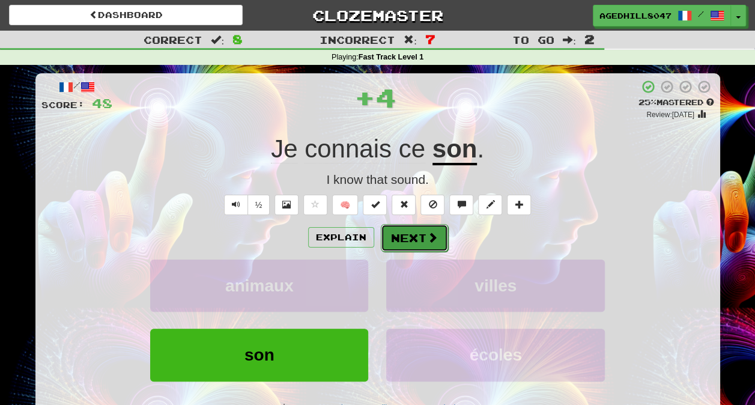
click at [424, 242] on button "Next" at bounding box center [414, 238] width 67 height 28
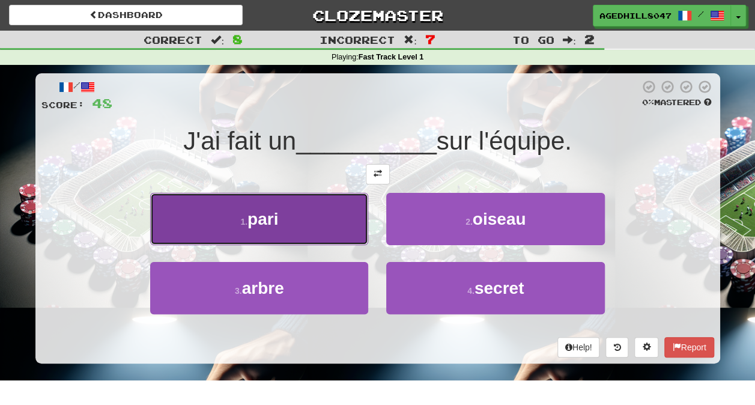
click at [320, 225] on button "1 . pari" at bounding box center [259, 219] width 218 height 52
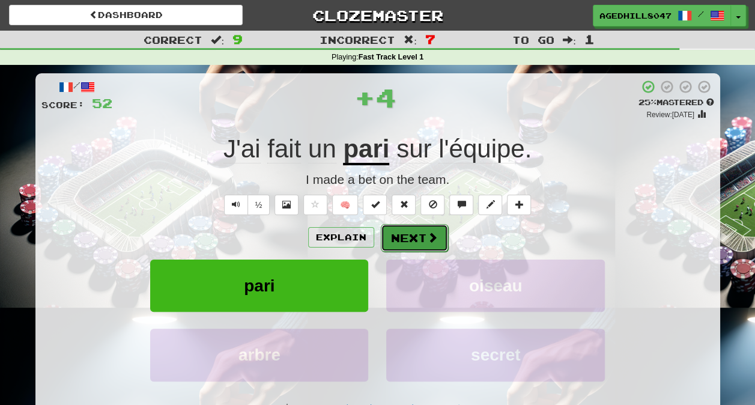
click at [405, 230] on button "Next" at bounding box center [414, 238] width 67 height 28
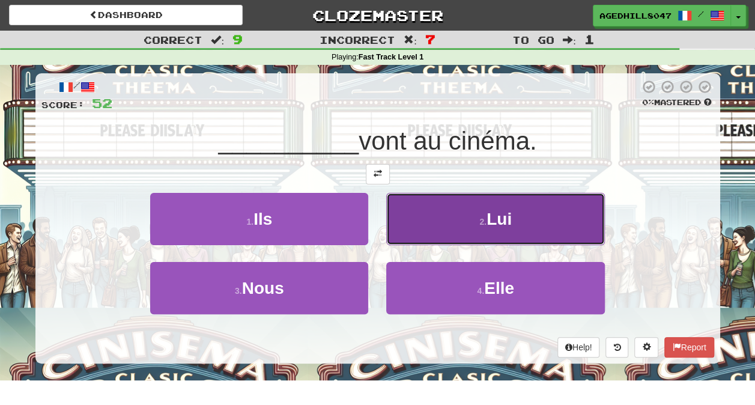
click at [488, 231] on button "2 . Lui" at bounding box center [495, 219] width 218 height 52
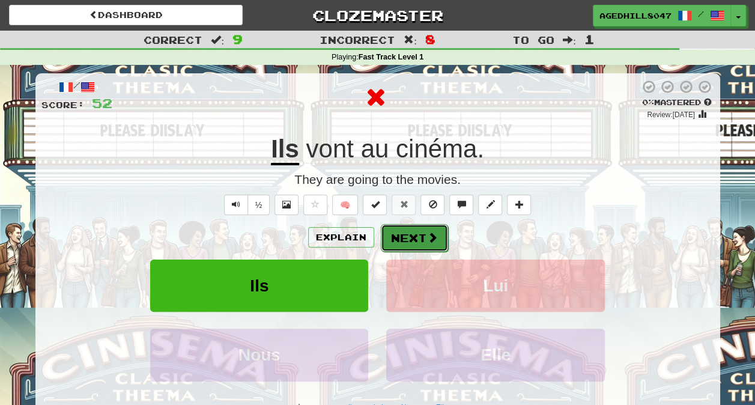
click at [420, 227] on button "Next" at bounding box center [414, 238] width 67 height 28
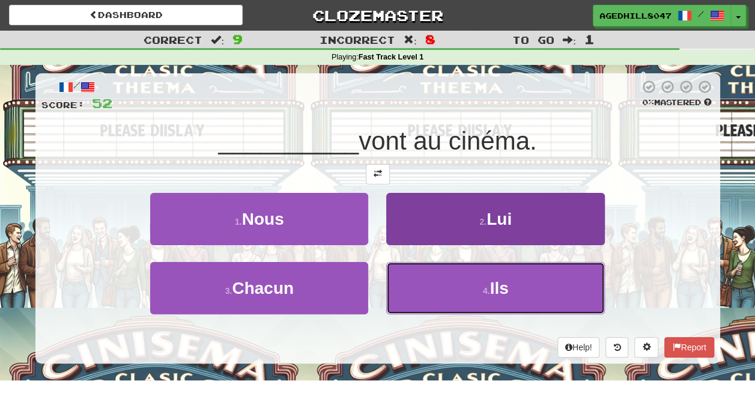
click at [526, 292] on button "4 . Ils" at bounding box center [495, 288] width 218 height 52
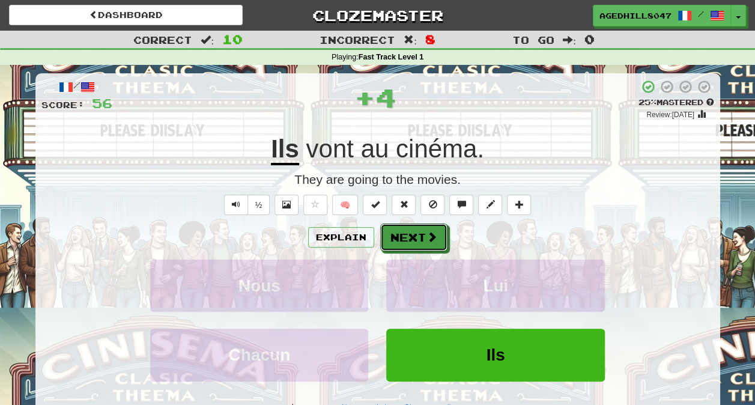
click at [430, 238] on span at bounding box center [431, 236] width 11 height 11
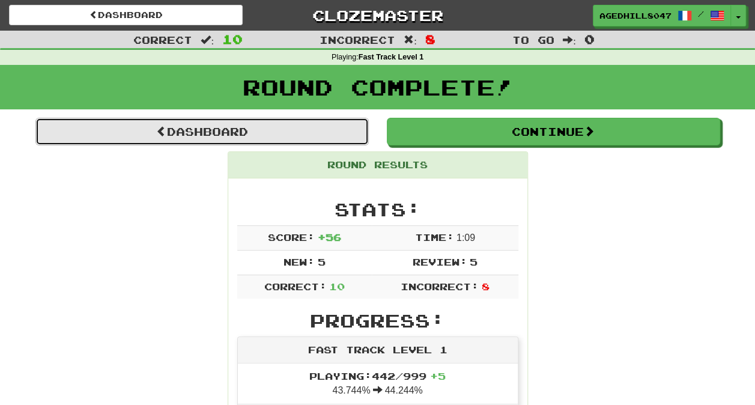
click at [300, 137] on link "Dashboard" at bounding box center [201, 132] width 333 height 28
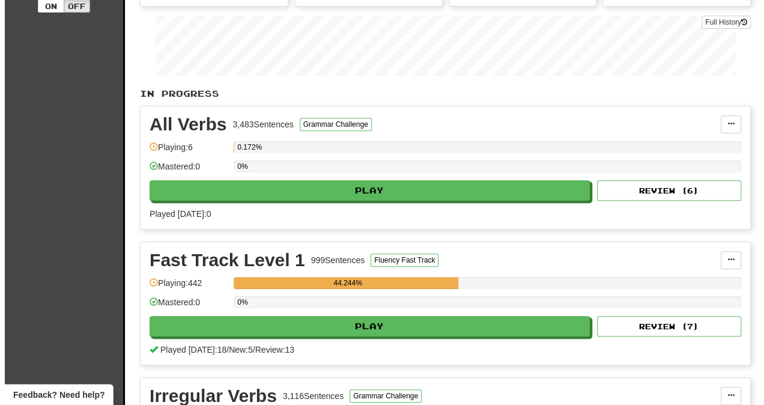
scroll to position [180, 0]
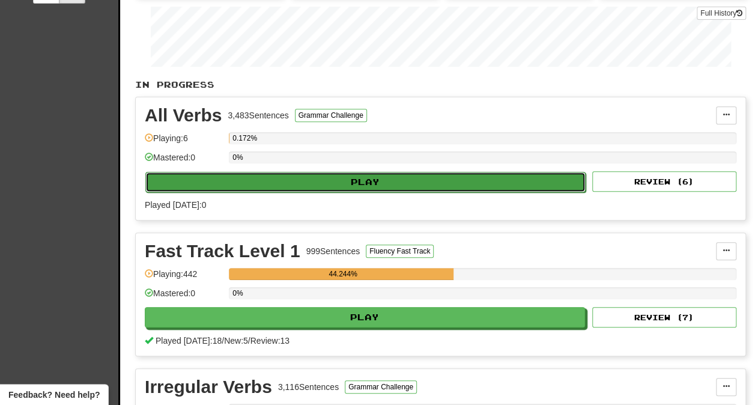
click at [385, 175] on button "Play" at bounding box center [365, 182] width 440 height 20
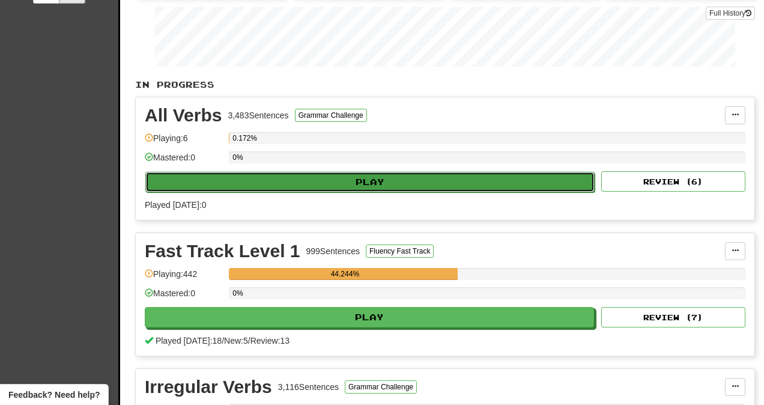
select select "**"
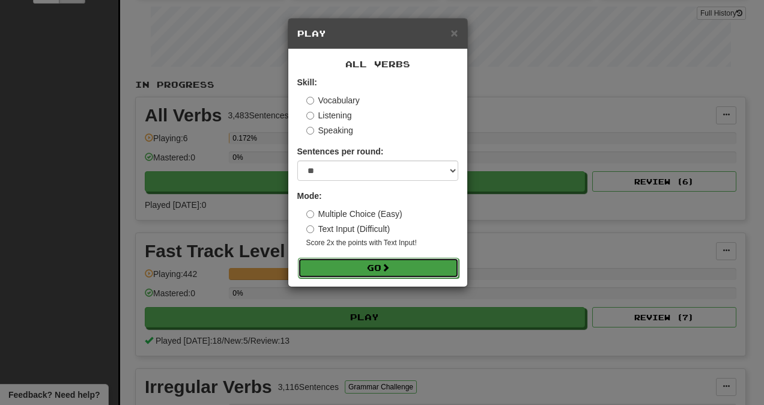
click at [378, 268] on button "Go" at bounding box center [378, 268] width 161 height 20
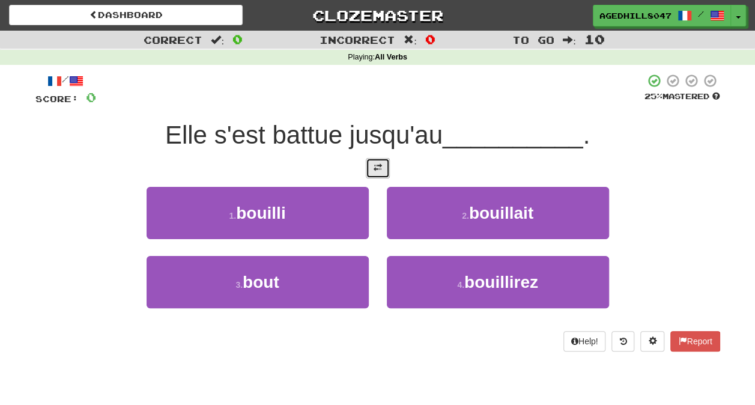
click at [369, 169] on button at bounding box center [378, 168] width 24 height 20
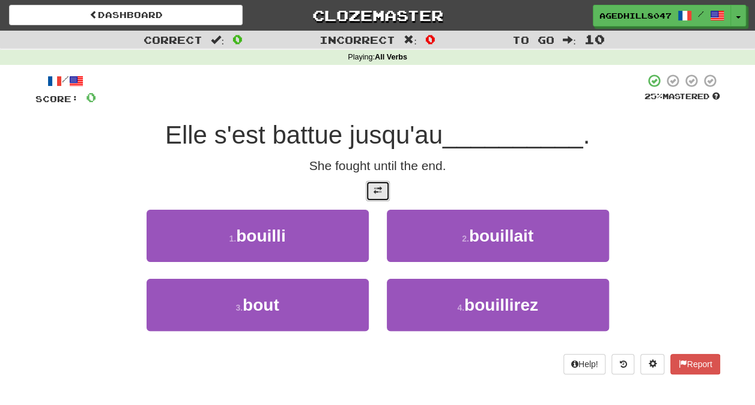
click at [385, 186] on button at bounding box center [378, 191] width 24 height 20
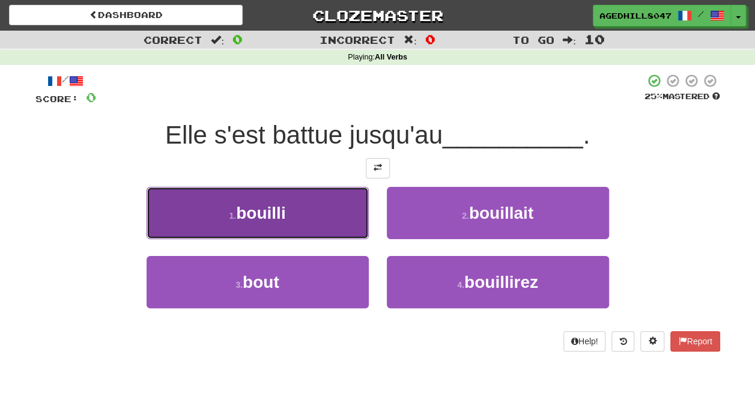
click at [259, 210] on span "bouilli" at bounding box center [260, 213] width 49 height 19
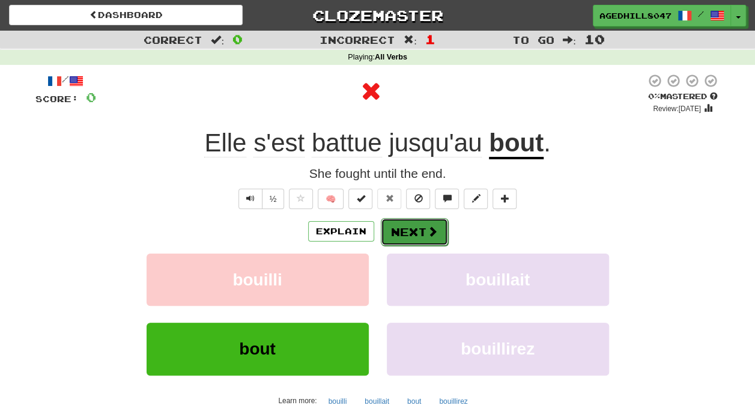
click at [406, 229] on button "Next" at bounding box center [414, 232] width 67 height 28
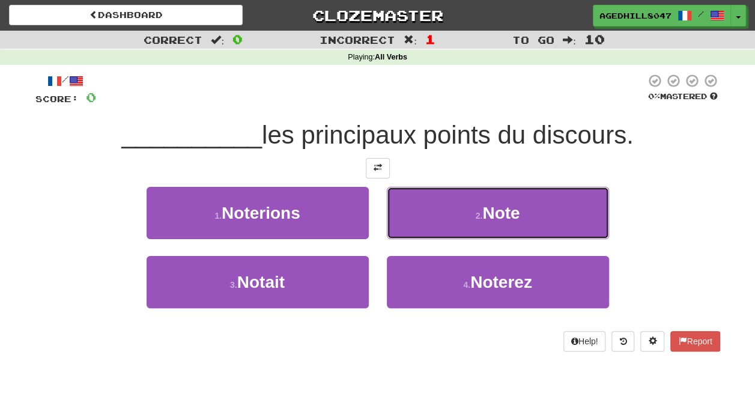
click at [521, 208] on button "2 . Note" at bounding box center [498, 213] width 222 height 52
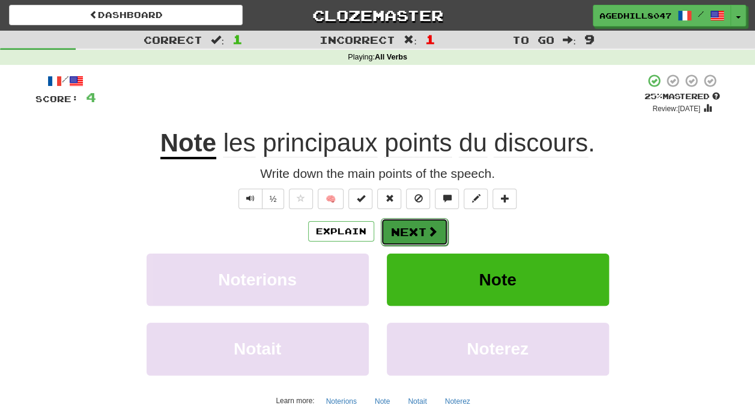
click at [424, 228] on button "Next" at bounding box center [414, 232] width 67 height 28
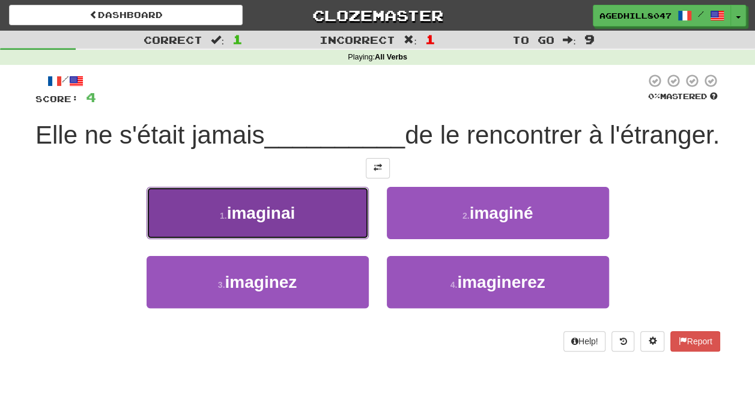
click at [324, 228] on button "1 . imaginai" at bounding box center [258, 213] width 222 height 52
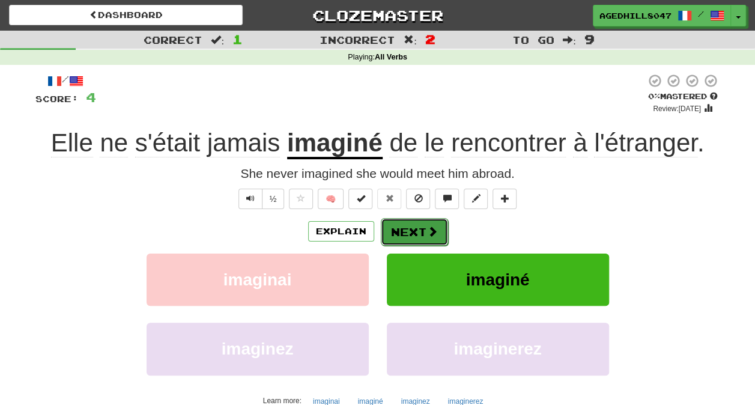
click at [416, 231] on button "Next" at bounding box center [414, 232] width 67 height 28
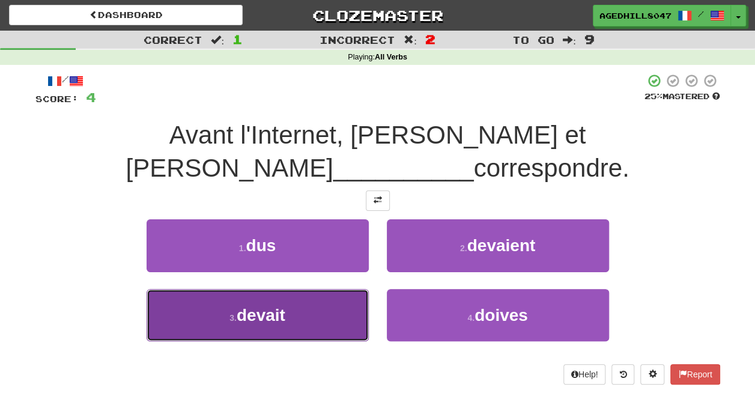
click at [298, 315] on button "3 . devait" at bounding box center [258, 315] width 222 height 52
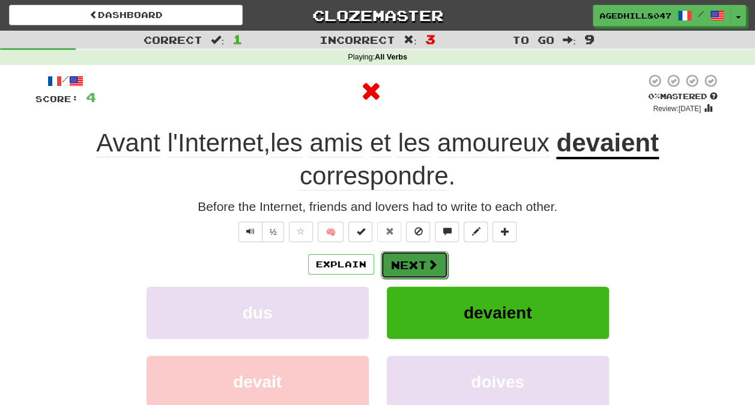
click at [405, 270] on button "Next" at bounding box center [414, 265] width 67 height 28
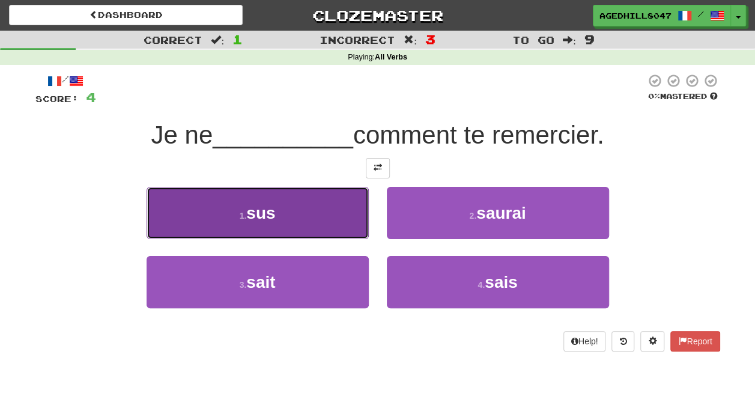
click at [281, 213] on button "1 . sus" at bounding box center [258, 213] width 222 height 52
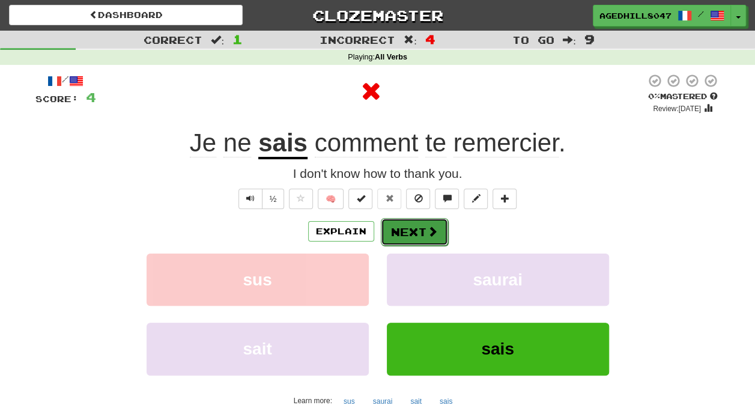
click at [413, 231] on button "Next" at bounding box center [414, 232] width 67 height 28
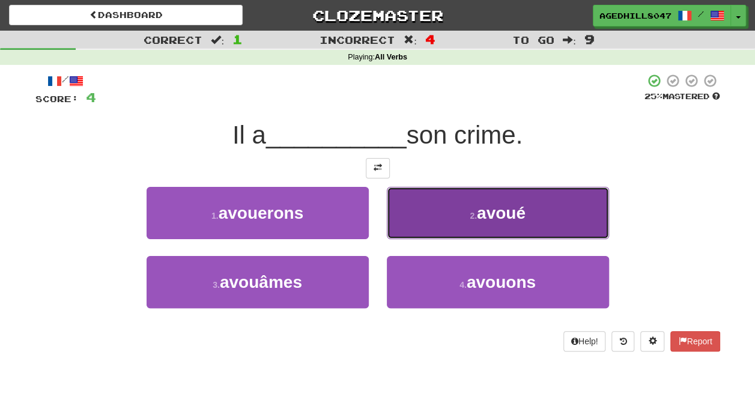
click at [525, 213] on span "avoué" at bounding box center [501, 213] width 49 height 19
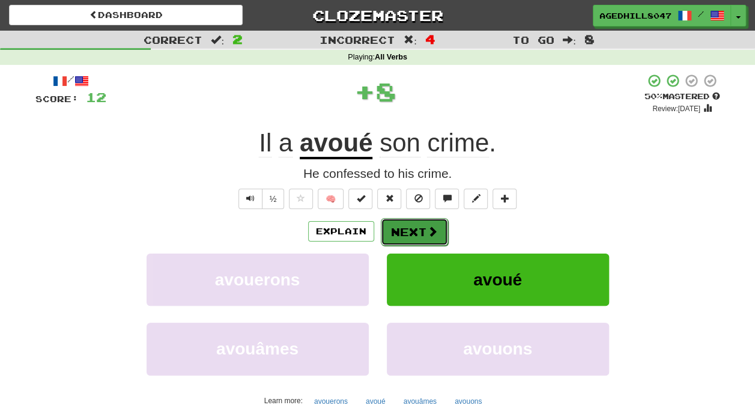
click at [430, 229] on span at bounding box center [432, 231] width 11 height 11
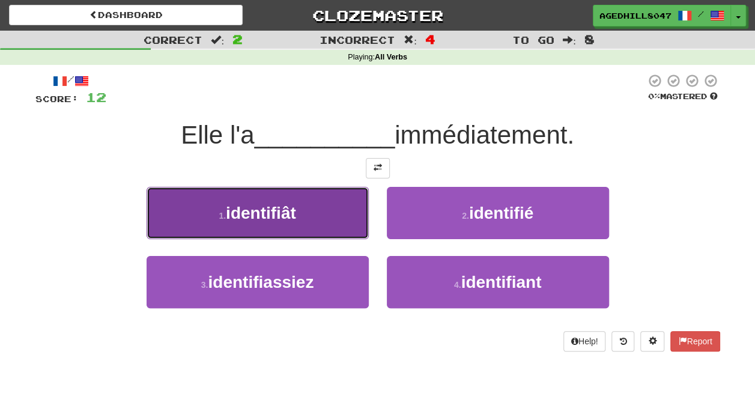
click at [274, 201] on button "1 . identifiât" at bounding box center [258, 213] width 222 height 52
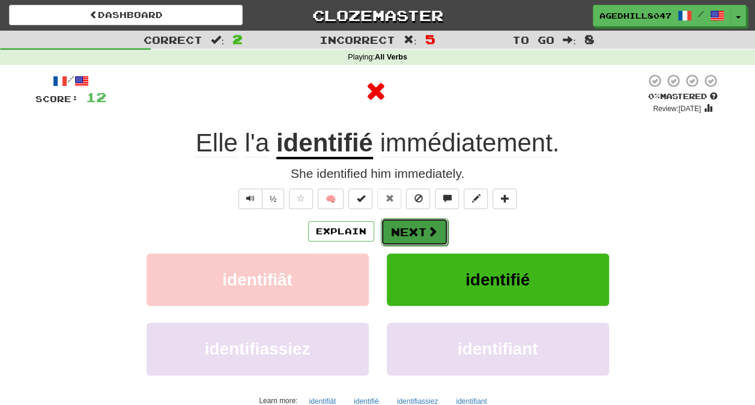
click at [418, 238] on button "Next" at bounding box center [414, 232] width 67 height 28
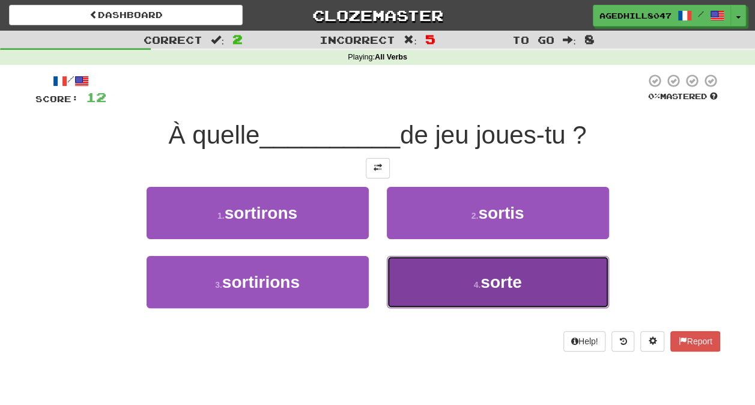
click at [452, 275] on button "4 . sorte" at bounding box center [498, 282] width 222 height 52
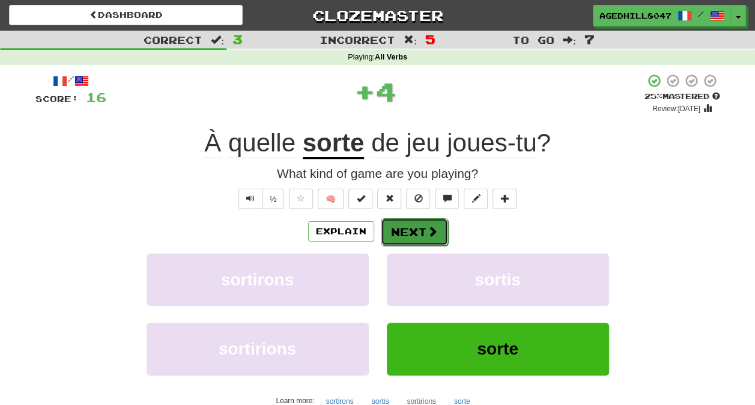
click at [423, 228] on button "Next" at bounding box center [414, 232] width 67 height 28
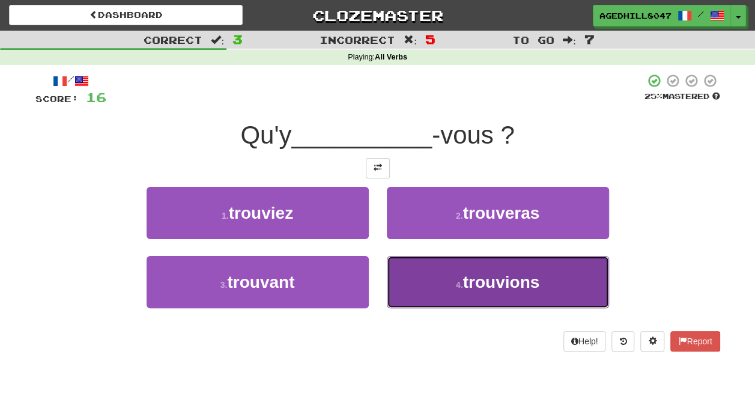
click at [510, 285] on span "trouvions" at bounding box center [501, 282] width 77 height 19
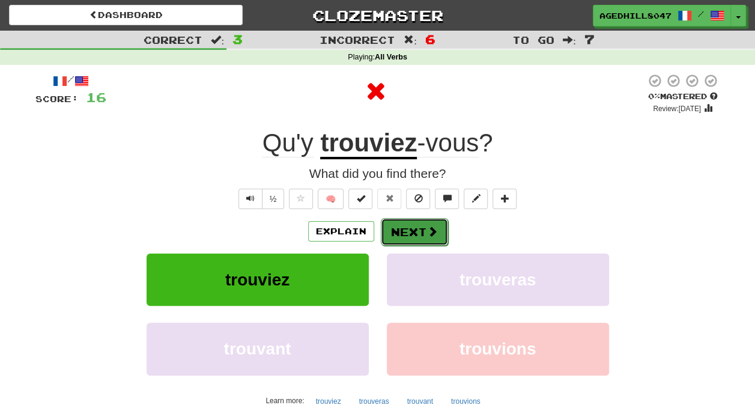
click at [424, 237] on button "Next" at bounding box center [414, 232] width 67 height 28
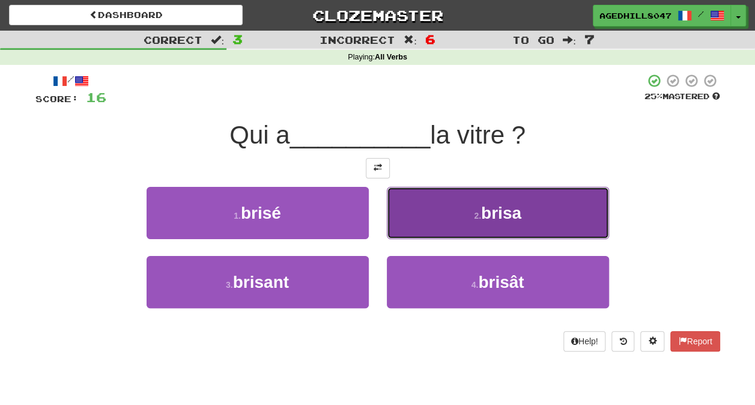
click at [462, 209] on button "2 . [GEOGRAPHIC_DATA]" at bounding box center [498, 213] width 222 height 52
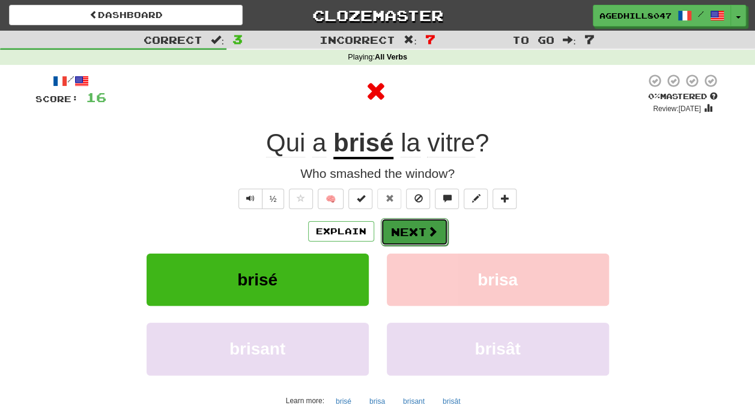
click at [430, 231] on span at bounding box center [432, 231] width 11 height 11
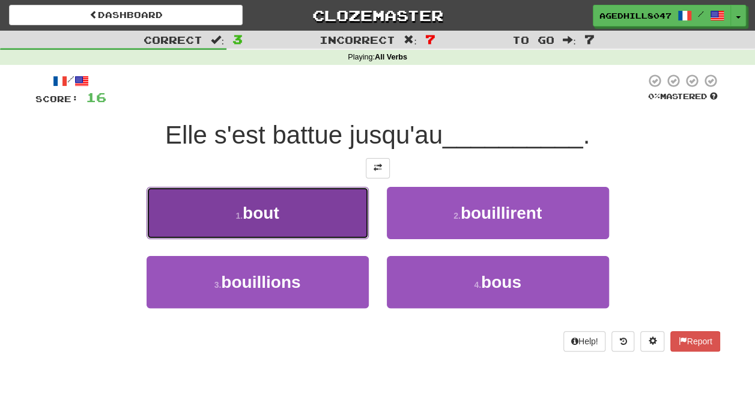
click at [286, 215] on button "1 . bout" at bounding box center [258, 213] width 222 height 52
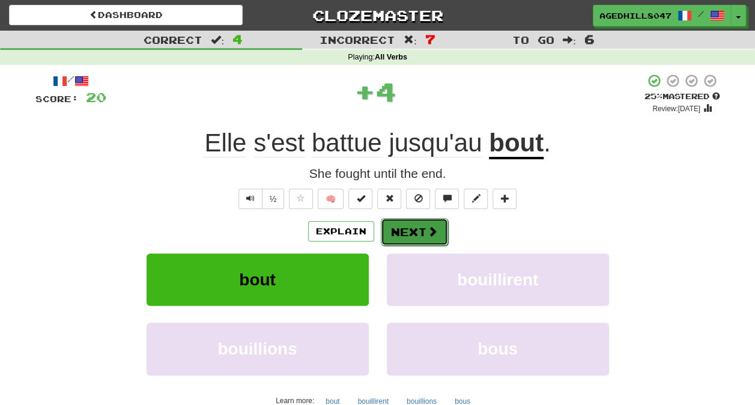
click at [427, 236] on span at bounding box center [432, 231] width 11 height 11
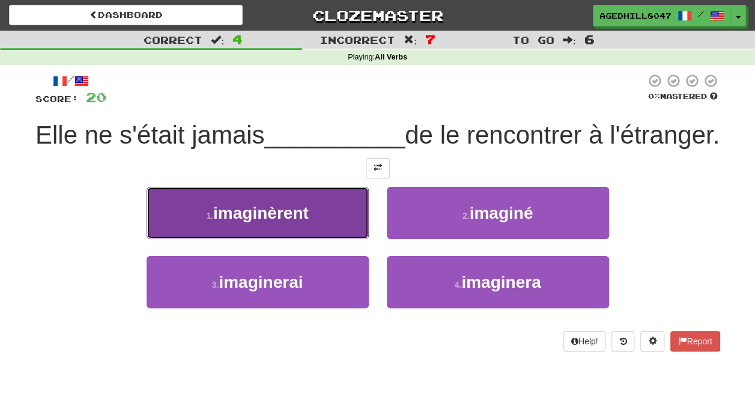
click at [347, 229] on button "1 . imaginèrent" at bounding box center [258, 213] width 222 height 52
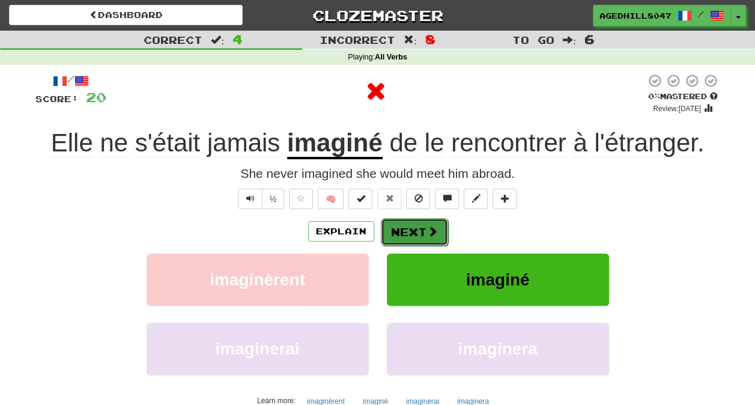
click at [399, 229] on button "Next" at bounding box center [414, 232] width 67 height 28
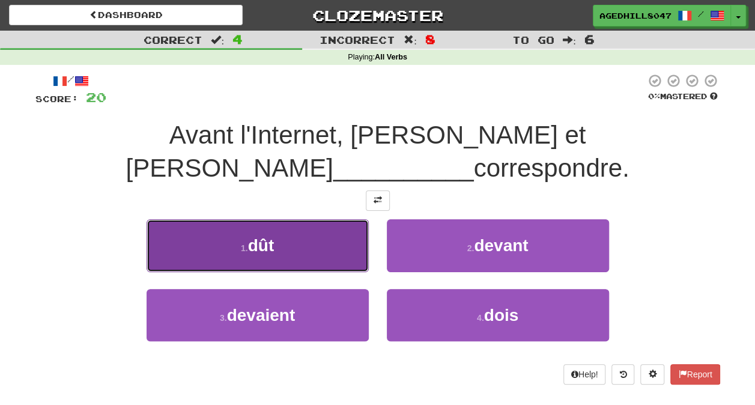
click at [315, 256] on button "1 . dût" at bounding box center [258, 245] width 222 height 52
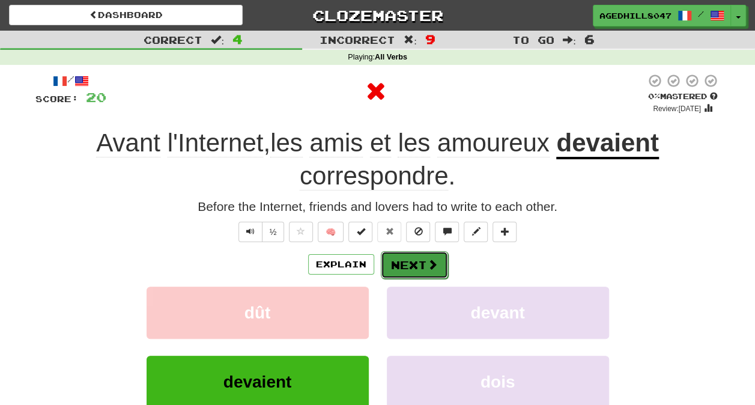
click at [428, 253] on button "Next" at bounding box center [414, 265] width 67 height 28
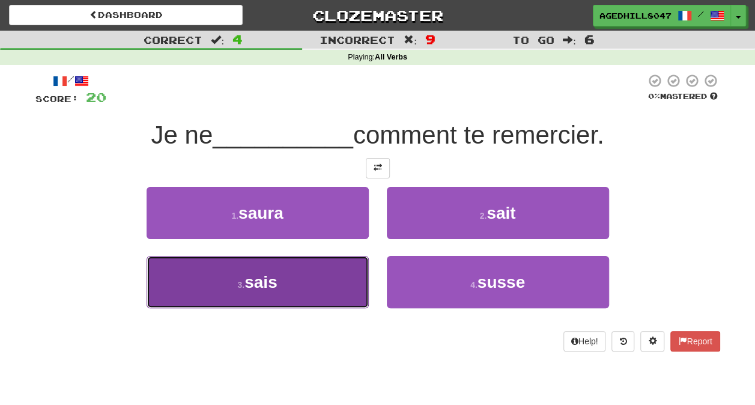
click at [263, 265] on button "3 . [GEOGRAPHIC_DATA]" at bounding box center [258, 282] width 222 height 52
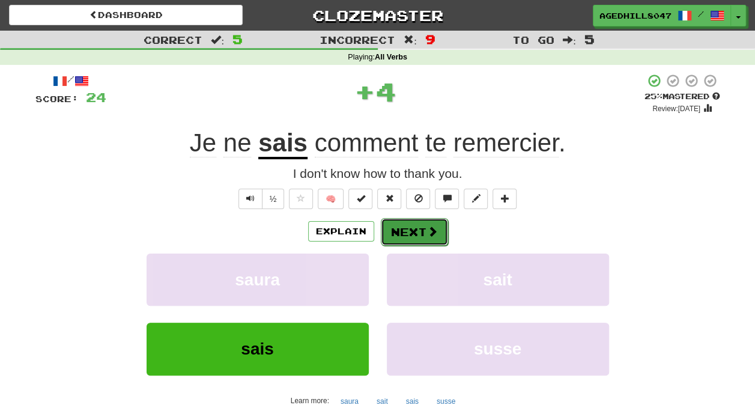
click at [418, 227] on button "Next" at bounding box center [414, 232] width 67 height 28
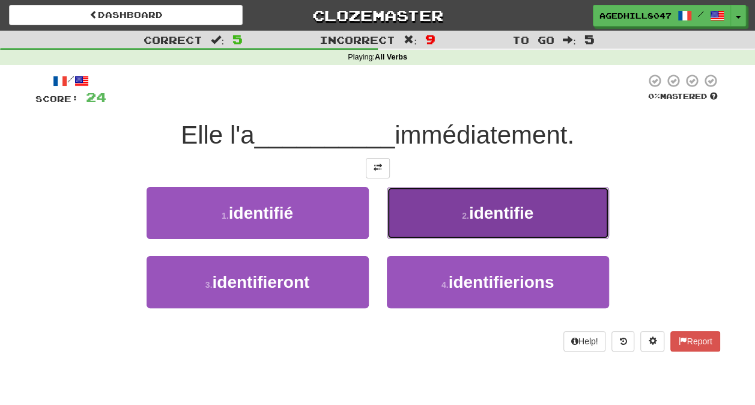
click at [458, 222] on button "2 . identifie" at bounding box center [498, 213] width 222 height 52
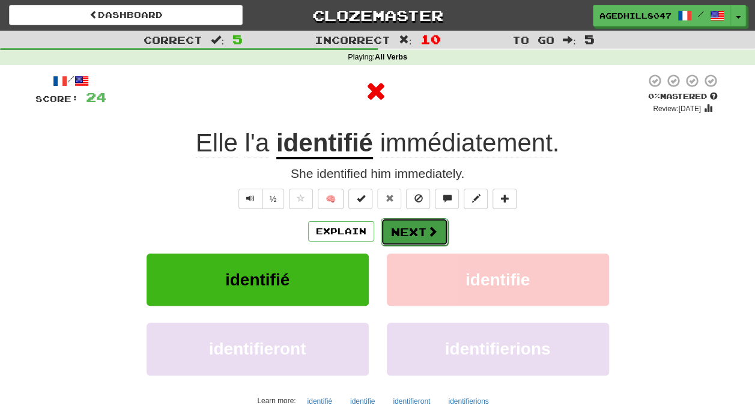
click at [410, 236] on button "Next" at bounding box center [414, 232] width 67 height 28
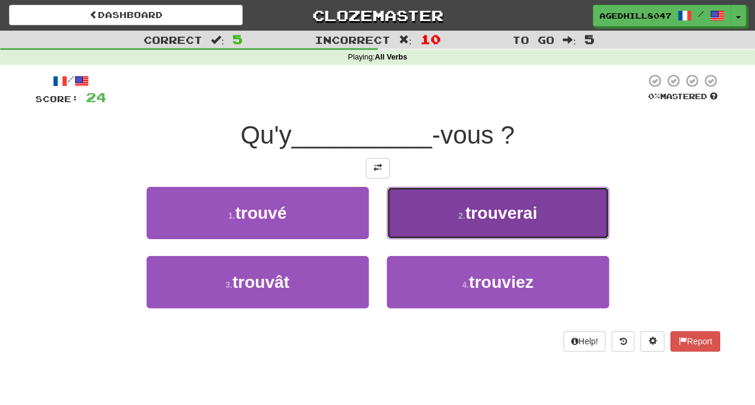
click at [474, 223] on button "2 . [GEOGRAPHIC_DATA]" at bounding box center [498, 213] width 222 height 52
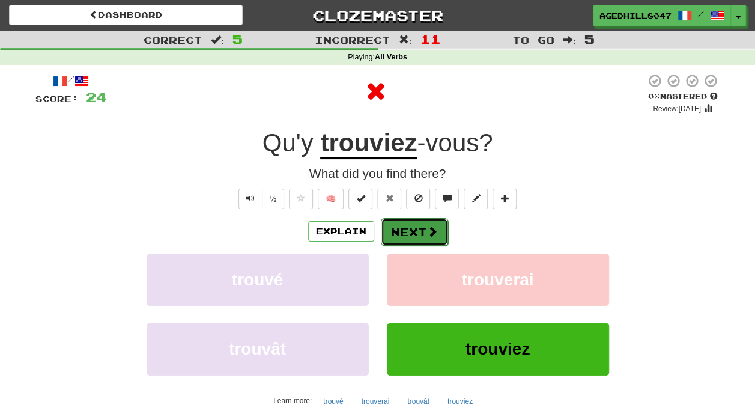
click at [429, 228] on span at bounding box center [432, 231] width 11 height 11
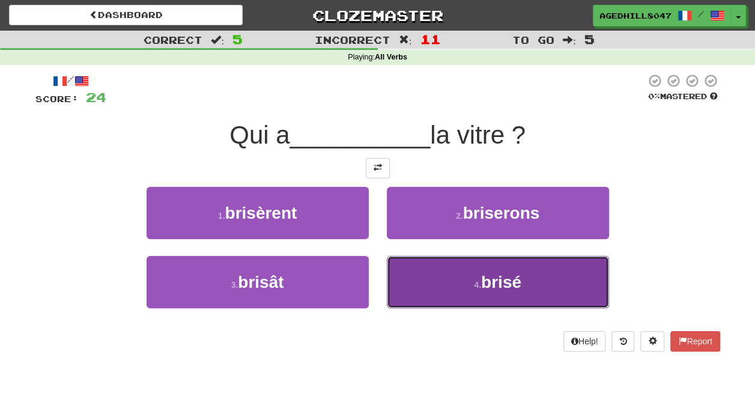
click at [464, 263] on button "4 . brisé" at bounding box center [498, 282] width 222 height 52
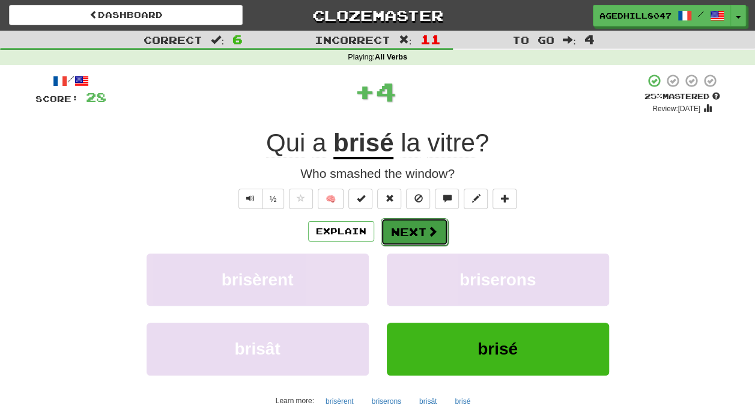
click at [400, 227] on button "Next" at bounding box center [414, 232] width 67 height 28
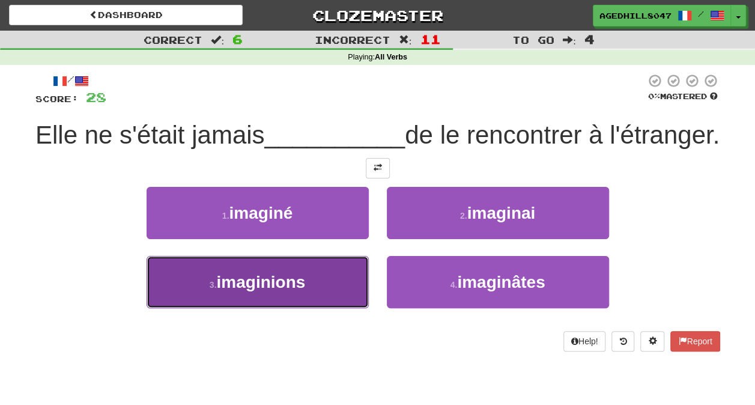
click at [352, 308] on button "3 . imaginions" at bounding box center [258, 282] width 222 height 52
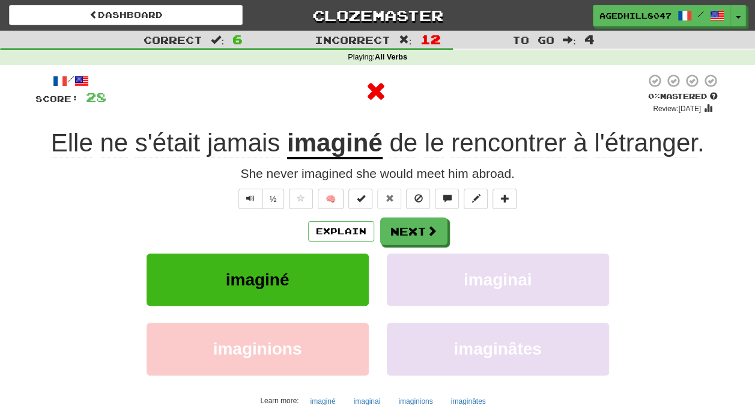
click at [424, 247] on div "Explain Next imaginé imaginai imaginions imaginâtes Learn more: imaginé imagina…" at bounding box center [377, 313] width 685 height 193
click at [421, 237] on button "Next" at bounding box center [414, 232] width 67 height 28
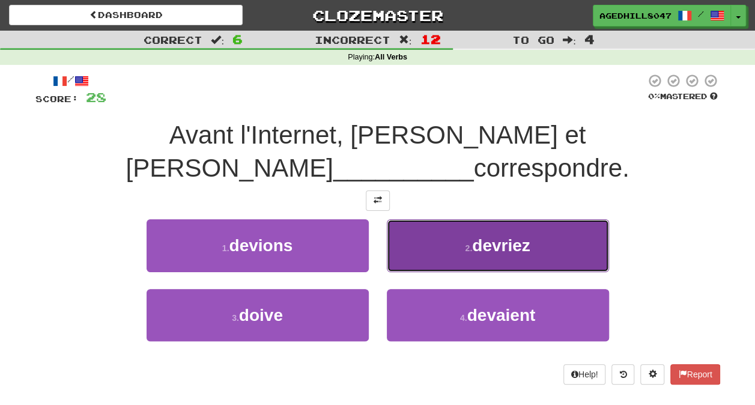
click at [479, 238] on span "devriez" at bounding box center [501, 245] width 58 height 19
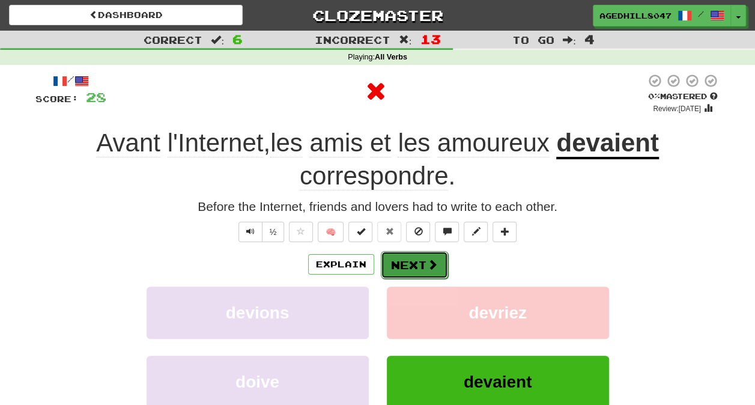
click at [418, 261] on button "Next" at bounding box center [414, 265] width 67 height 28
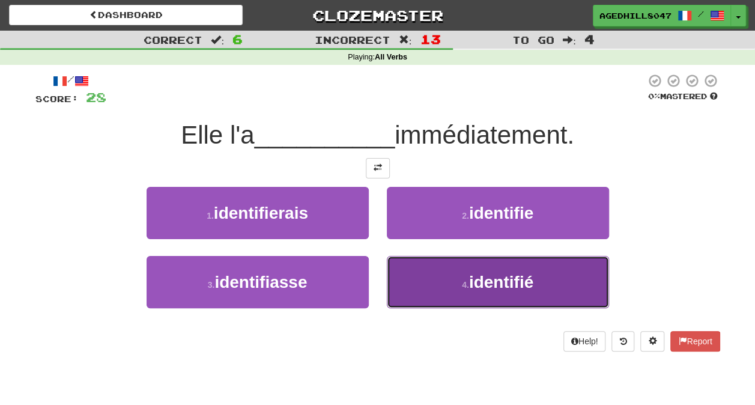
click at [527, 275] on span "identifié" at bounding box center [501, 282] width 64 height 19
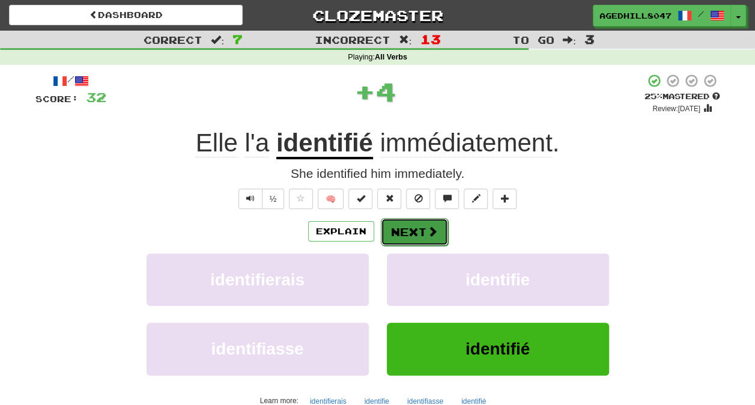
click at [427, 231] on span at bounding box center [432, 231] width 11 height 11
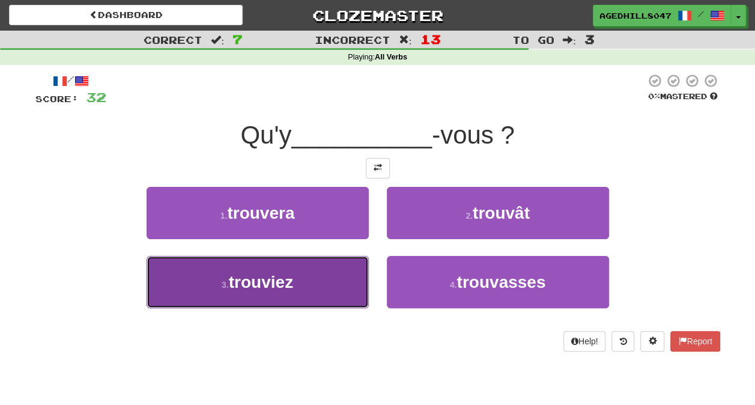
click at [357, 269] on button "3 . trouviez" at bounding box center [258, 282] width 222 height 52
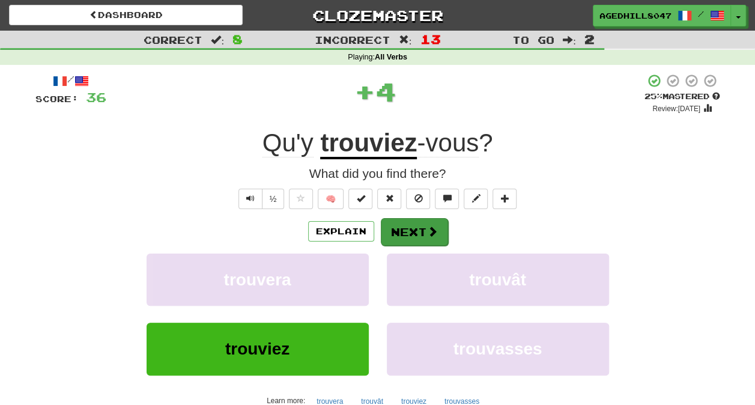
click at [407, 244] on div "Explain Next trouvera trouvât trouviez trouvasses Learn more: trouvera trouvât …" at bounding box center [377, 313] width 685 height 193
click at [408, 235] on button "Next" at bounding box center [414, 232] width 67 height 28
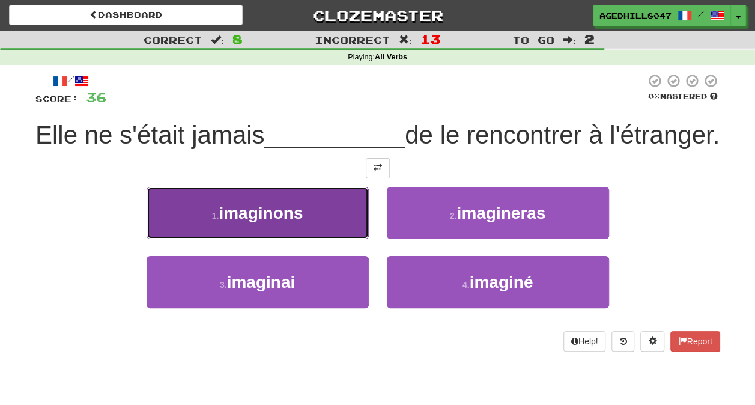
click at [341, 239] on button "1 . imaginons" at bounding box center [258, 213] width 222 height 52
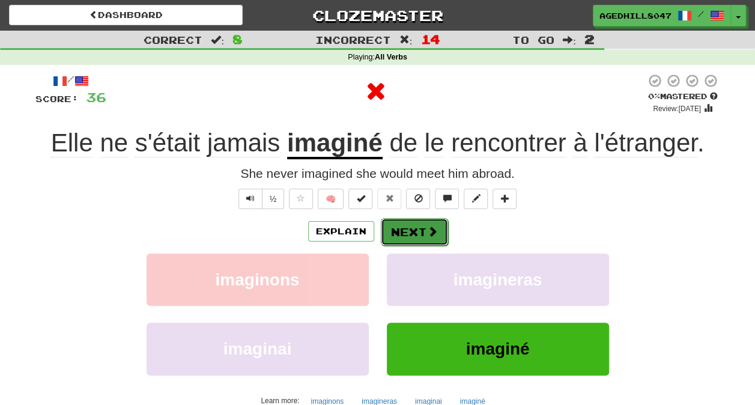
click at [391, 232] on button "Next" at bounding box center [414, 232] width 67 height 28
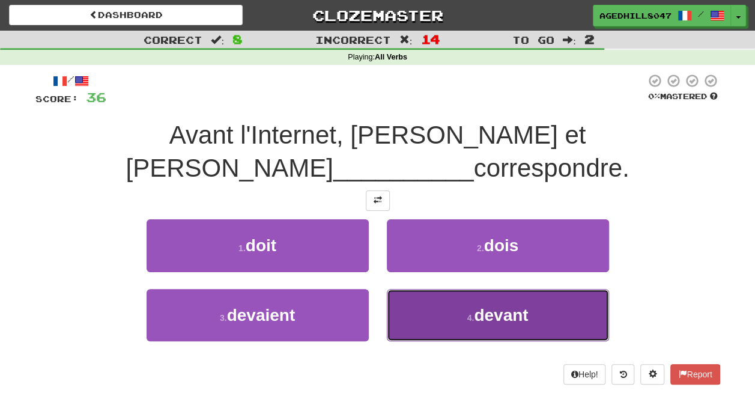
click at [433, 313] on button "4 . devant" at bounding box center [498, 315] width 222 height 52
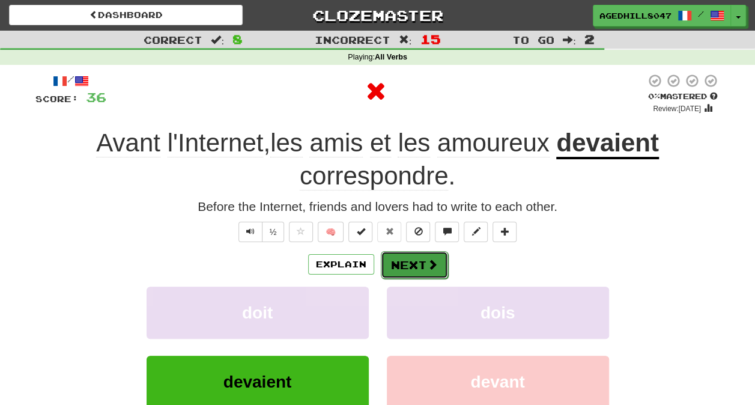
click at [425, 265] on button "Next" at bounding box center [414, 265] width 67 height 28
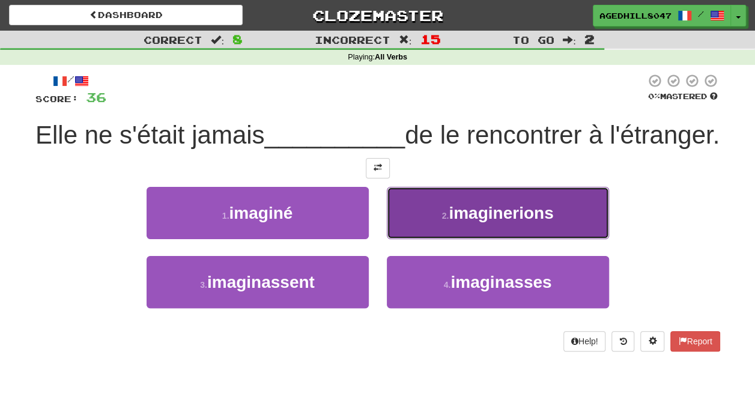
click at [470, 239] on button "2 . imaginerions" at bounding box center [498, 213] width 222 height 52
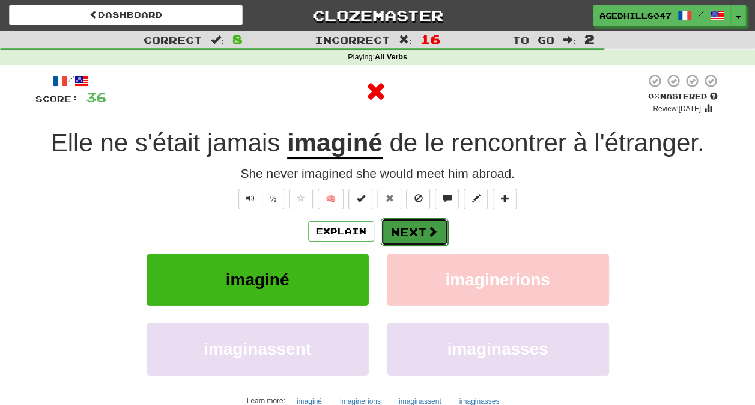
click at [421, 237] on button "Next" at bounding box center [414, 232] width 67 height 28
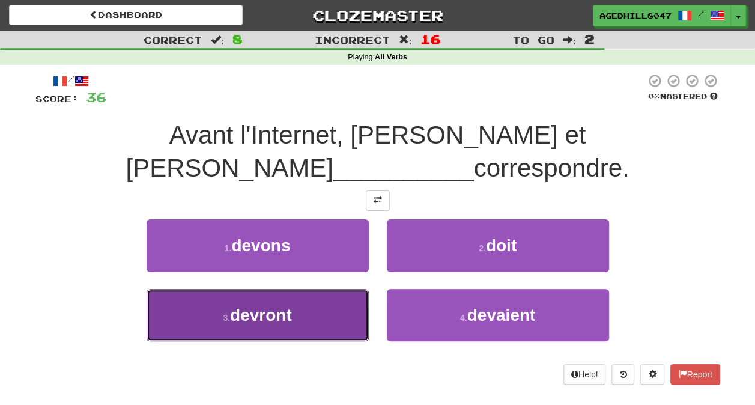
click at [317, 307] on button "3 . devront" at bounding box center [258, 315] width 222 height 52
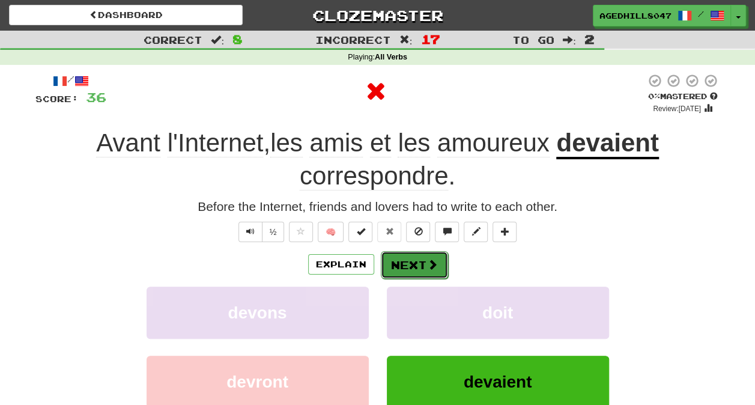
click at [410, 268] on button "Next" at bounding box center [414, 265] width 67 height 28
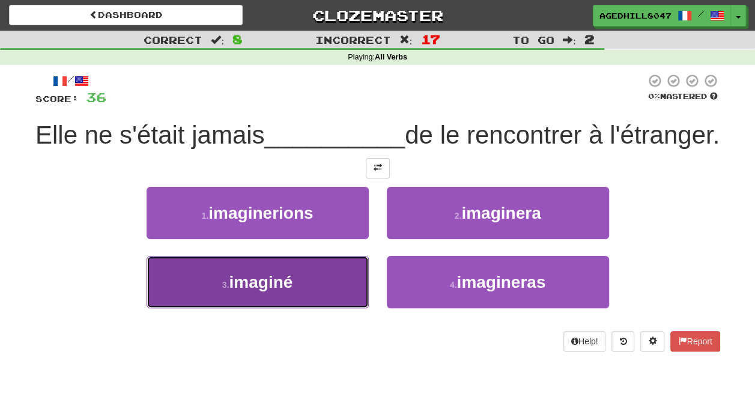
click at [315, 306] on button "3 . imaginé" at bounding box center [258, 282] width 222 height 52
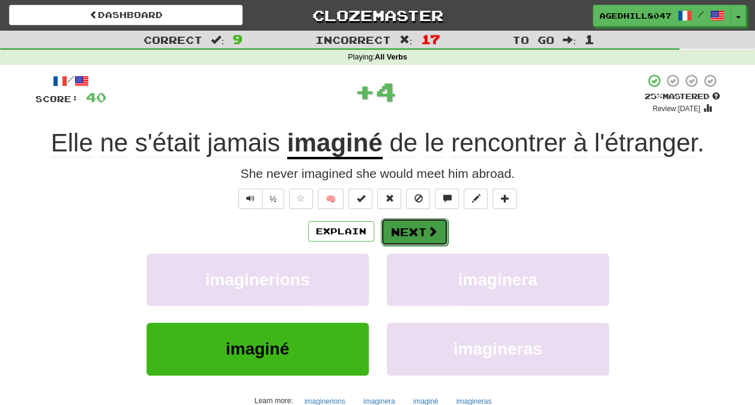
click at [419, 228] on button "Next" at bounding box center [414, 232] width 67 height 28
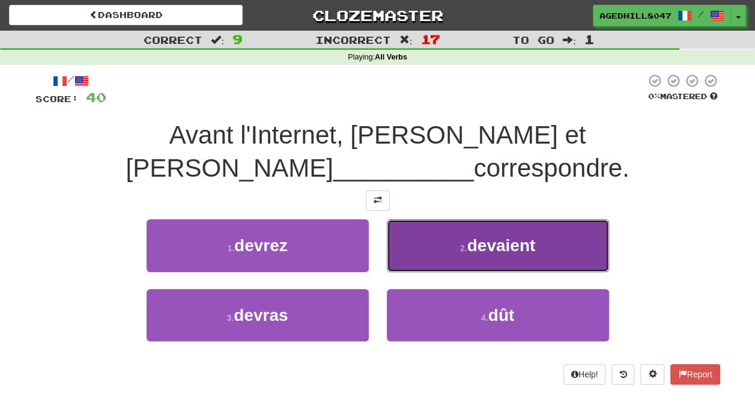
click at [486, 227] on button "2 . devaient" at bounding box center [498, 245] width 222 height 52
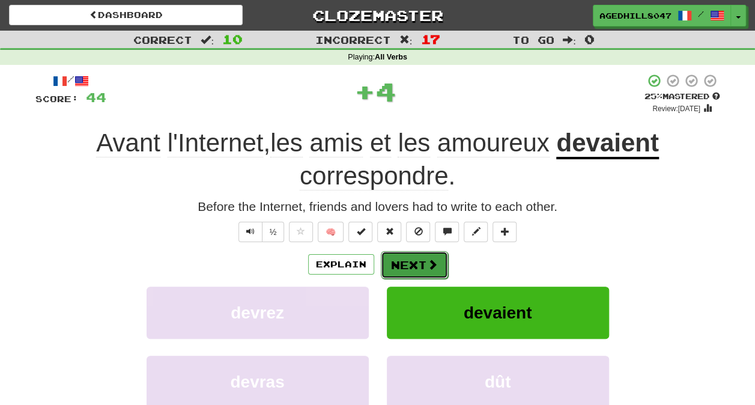
click at [432, 263] on span at bounding box center [432, 264] width 11 height 11
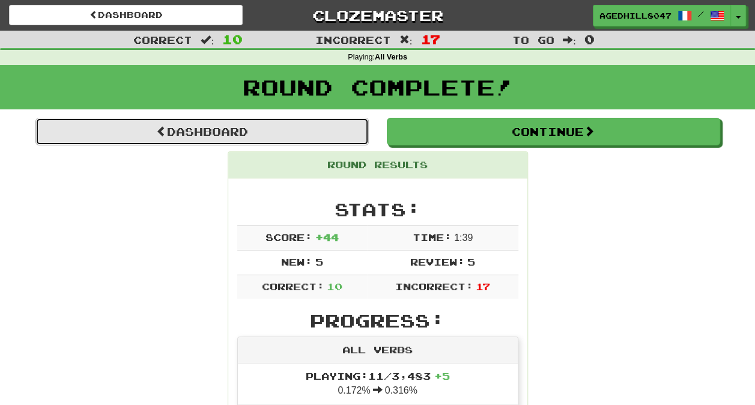
click at [291, 124] on link "Dashboard" at bounding box center [201, 132] width 333 height 28
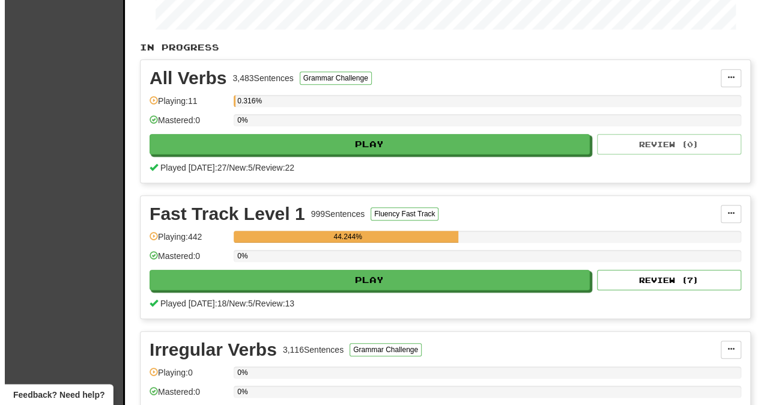
scroll to position [180, 0]
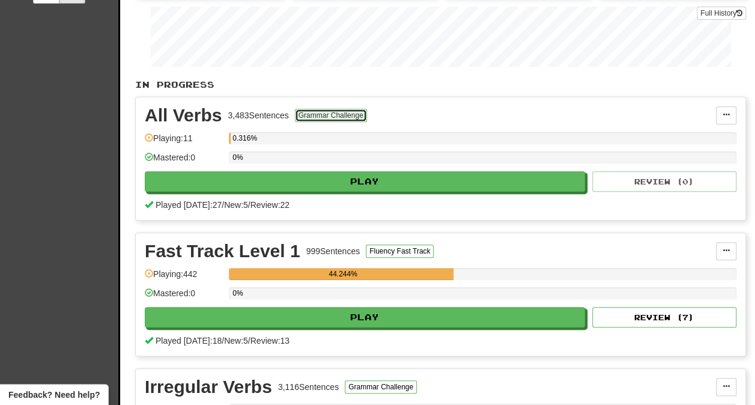
click at [322, 114] on button "Grammar Challenge" at bounding box center [331, 115] width 72 height 13
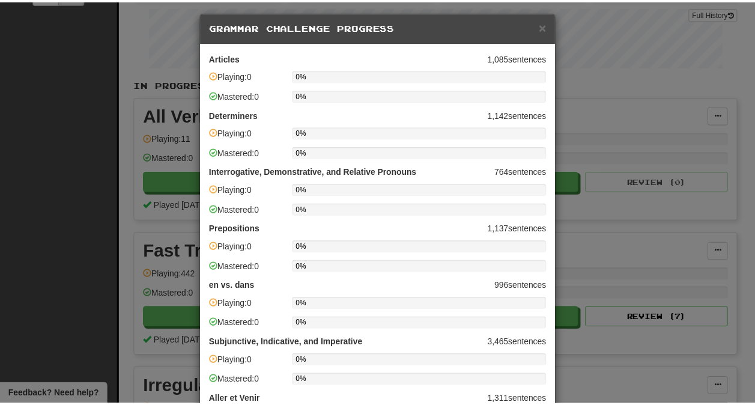
scroll to position [0, 0]
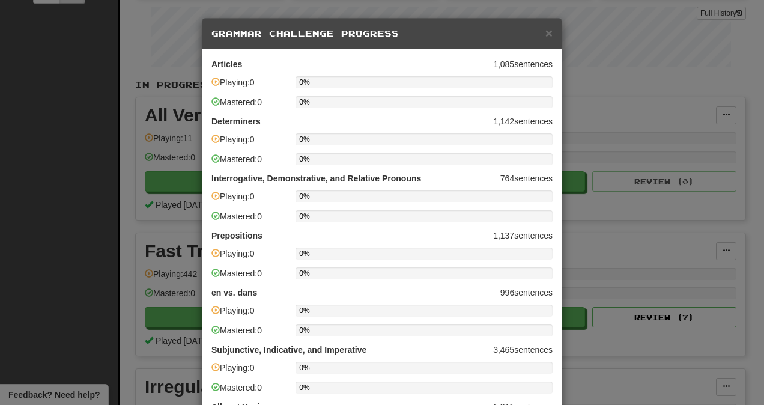
click at [540, 28] on h5 "Grammar Challenge Progress" at bounding box center [381, 34] width 341 height 12
click at [545, 32] on span "×" at bounding box center [548, 33] width 7 height 14
